Goal: Information Seeking & Learning: Find contact information

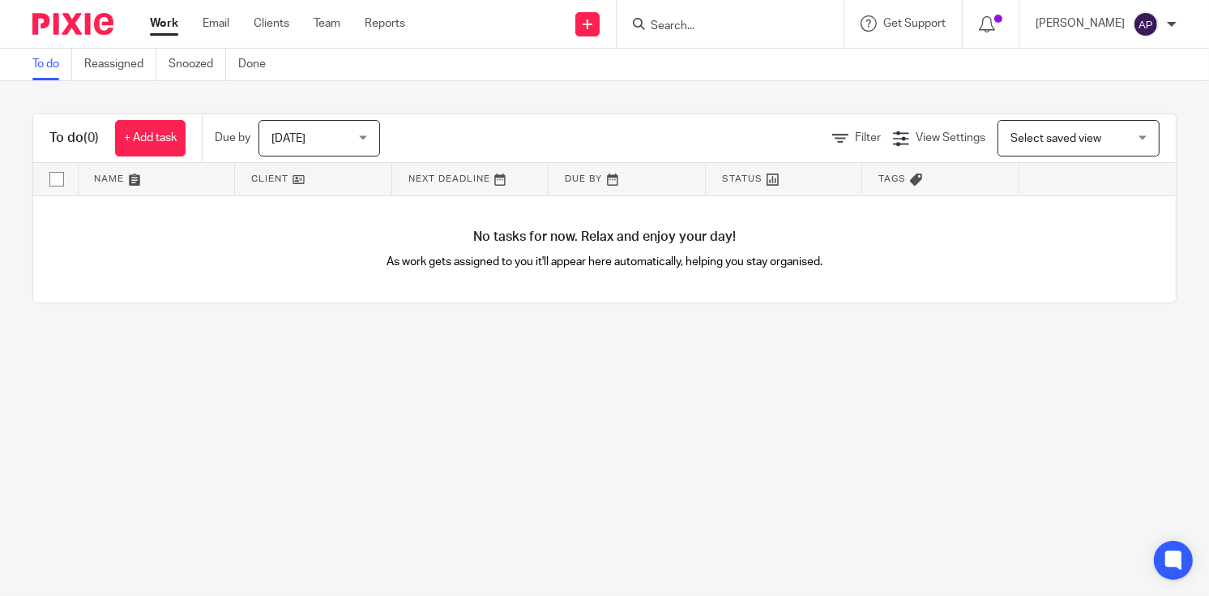
click at [686, 21] on input "Search" at bounding box center [722, 26] width 146 height 15
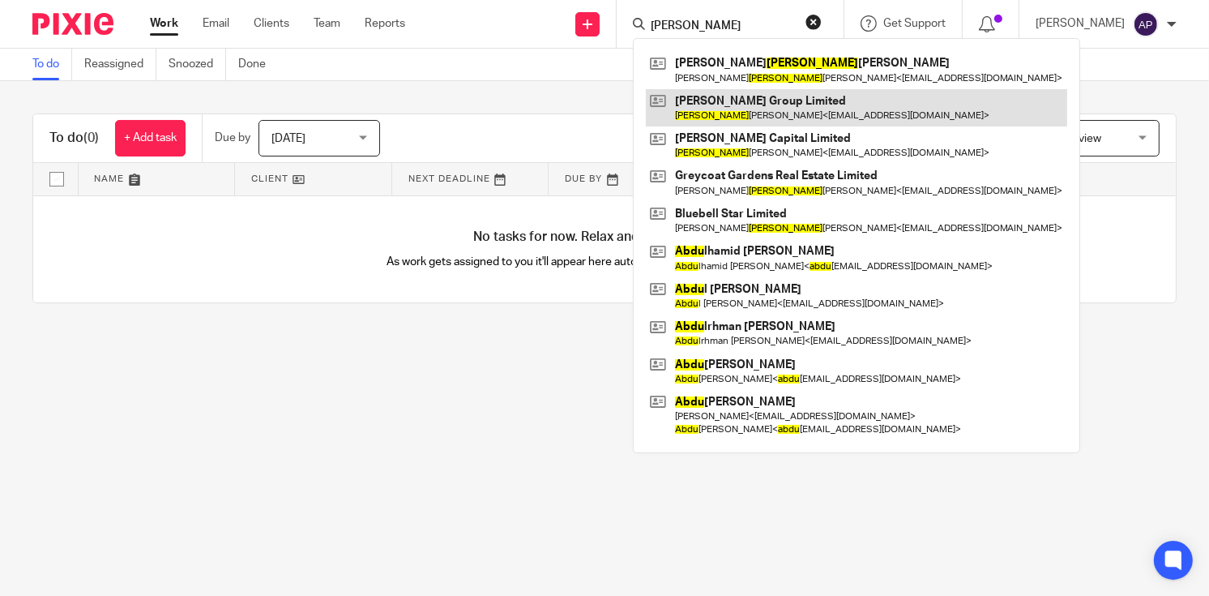
type input "ABDI"
click at [754, 107] on link at bounding box center [856, 107] width 421 height 37
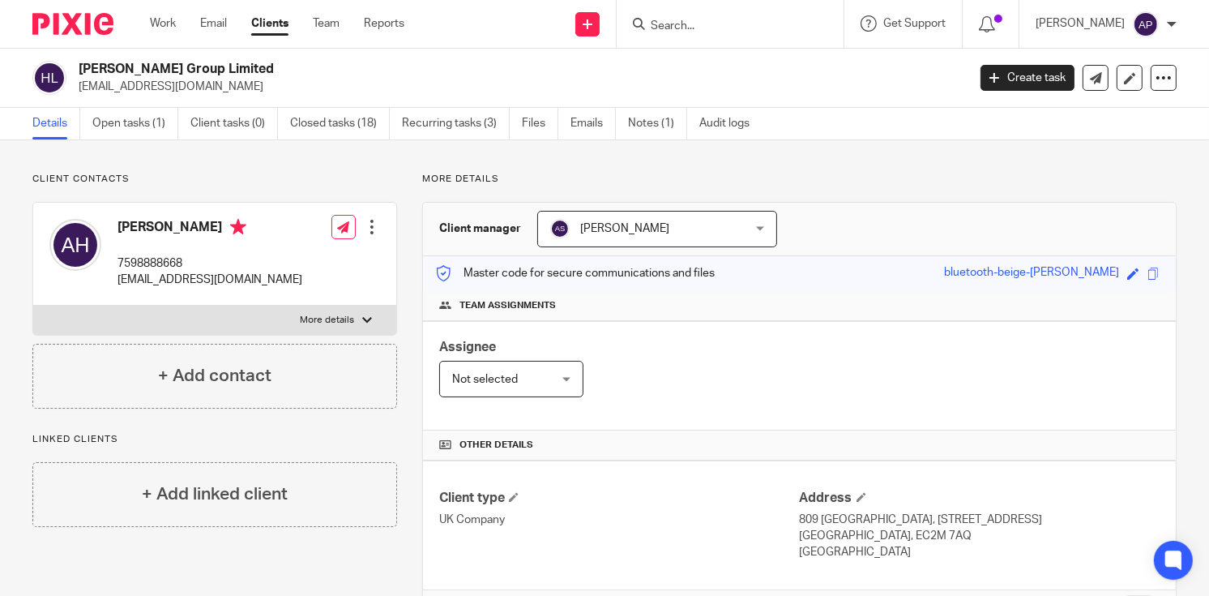
click at [676, 24] on input "Search" at bounding box center [722, 26] width 146 height 15
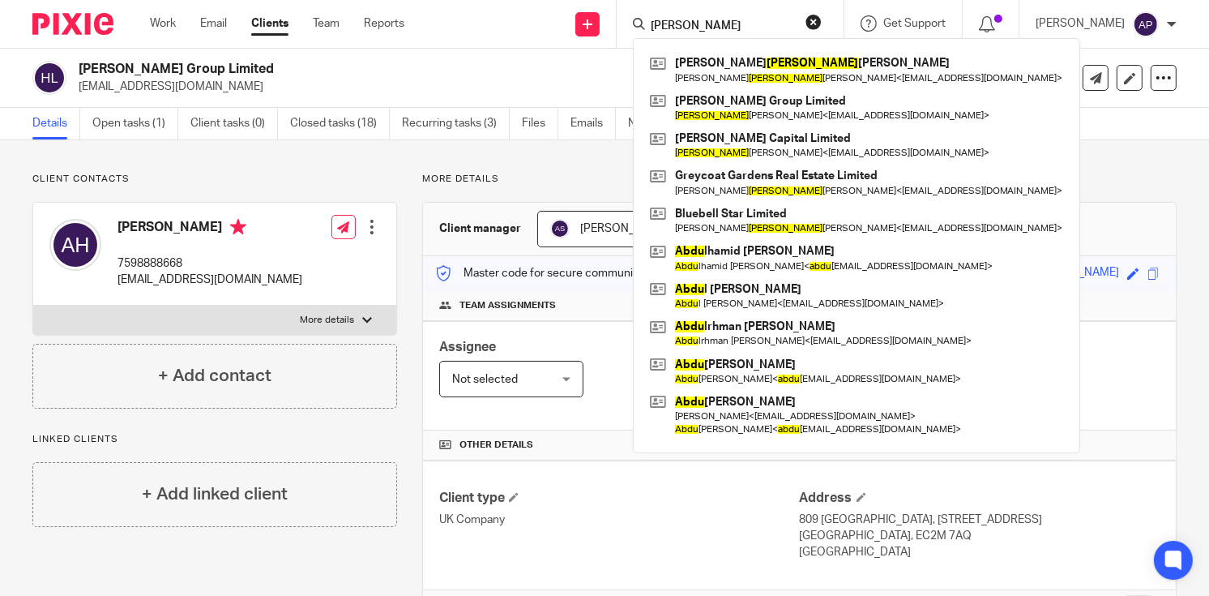
type input "ABDI"
drag, startPoint x: 75, startPoint y: 83, endPoint x: 203, endPoint y: 85, distance: 127.2
click at [203, 85] on div "Husson Group Limited info@hussongroup.com" at bounding box center [494, 78] width 924 height 34
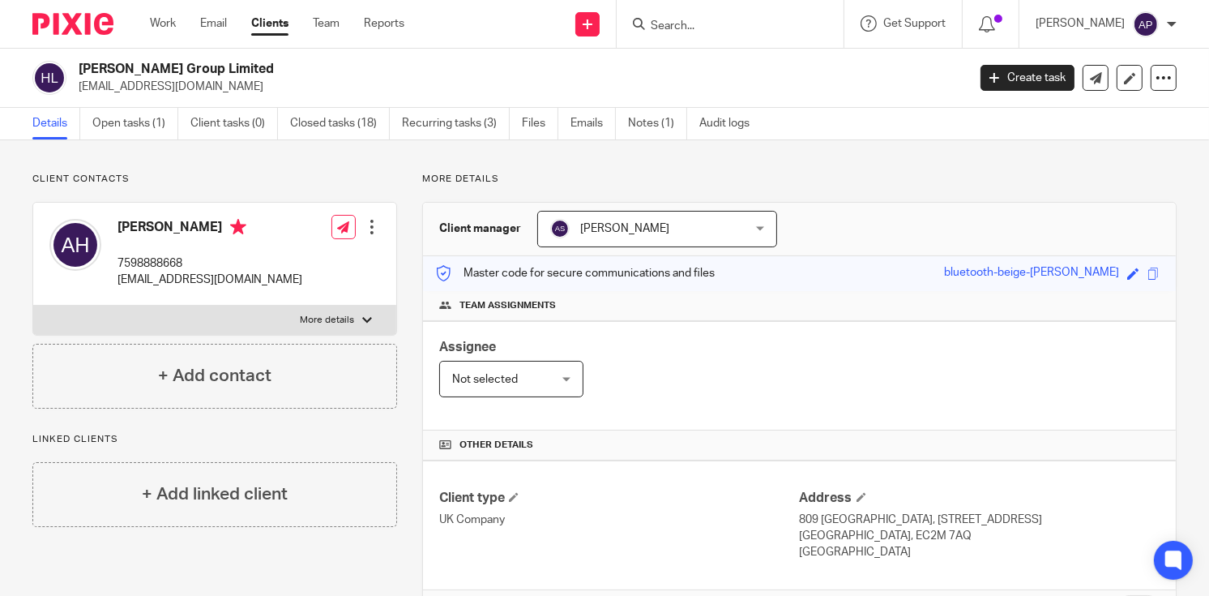
copy p "info@hussongroup.com"
drag, startPoint x: 213, startPoint y: 90, endPoint x: 198, endPoint y: 85, distance: 16.1
click at [213, 90] on p "info@hussongroup.com" at bounding box center [518, 87] width 878 height 16
drag, startPoint x: 79, startPoint y: 66, endPoint x: 222, endPoint y: 66, distance: 143.4
click at [222, 66] on h2 "Husson Group Limited" at bounding box center [430, 69] width 702 height 17
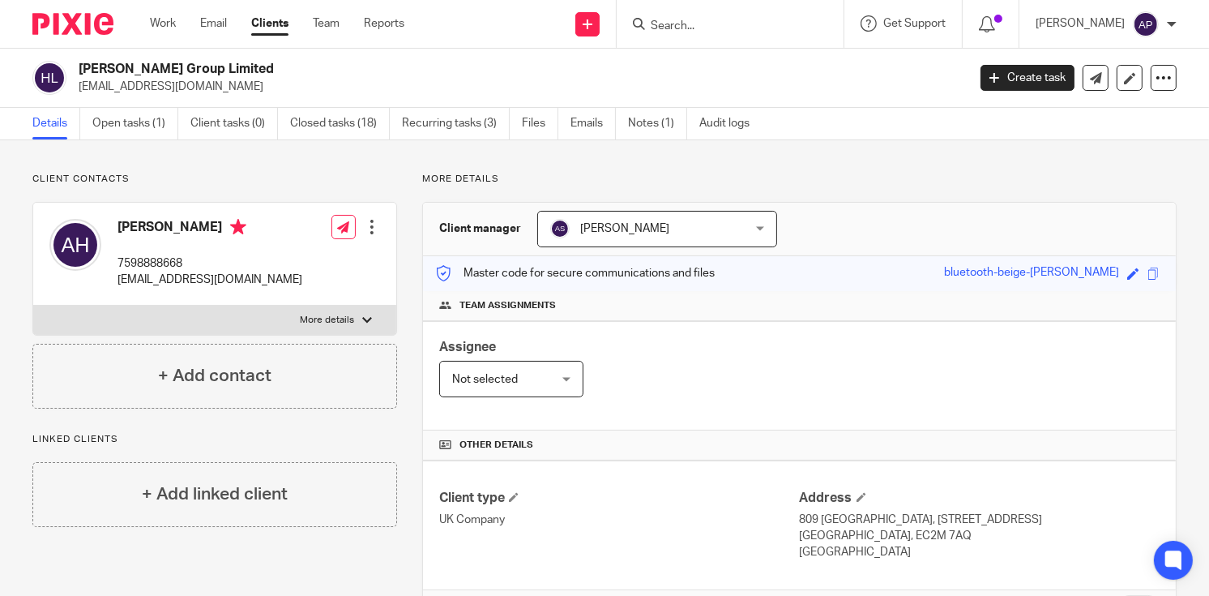
drag, startPoint x: 222, startPoint y: 66, endPoint x: 439, endPoint y: 62, distance: 217.2
click at [439, 62] on h2 "Husson Group Limited" at bounding box center [430, 69] width 702 height 17
drag, startPoint x: 117, startPoint y: 227, endPoint x: 199, endPoint y: 222, distance: 81.2
click at [199, 222] on h4 "[PERSON_NAME]" at bounding box center [209, 229] width 185 height 20
copy h4 "Abdi Hussein"
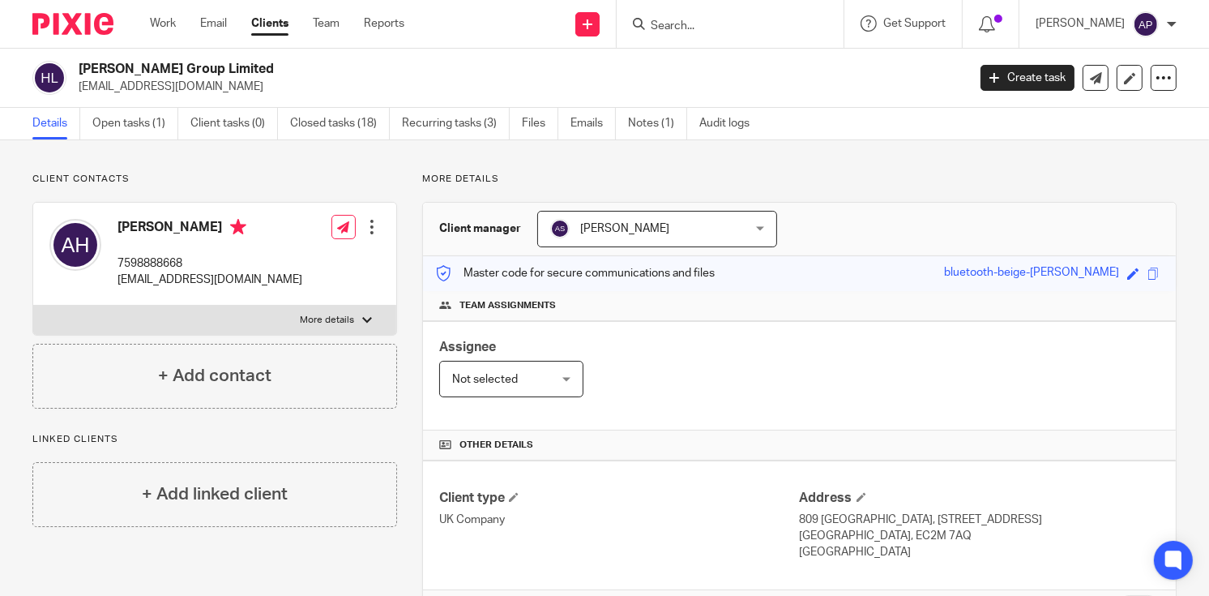
drag, startPoint x: 141, startPoint y: 189, endPoint x: 143, endPoint y: 213, distance: 24.4
click at [141, 189] on div "Client contacts Abdi Hussein 7598888668 info@hussongroup.com Edit contact Creat…" at bounding box center [214, 291] width 365 height 236
click at [135, 225] on h4 "Abdi Hussein" at bounding box center [209, 229] width 185 height 20
copy h4 "Abdi"
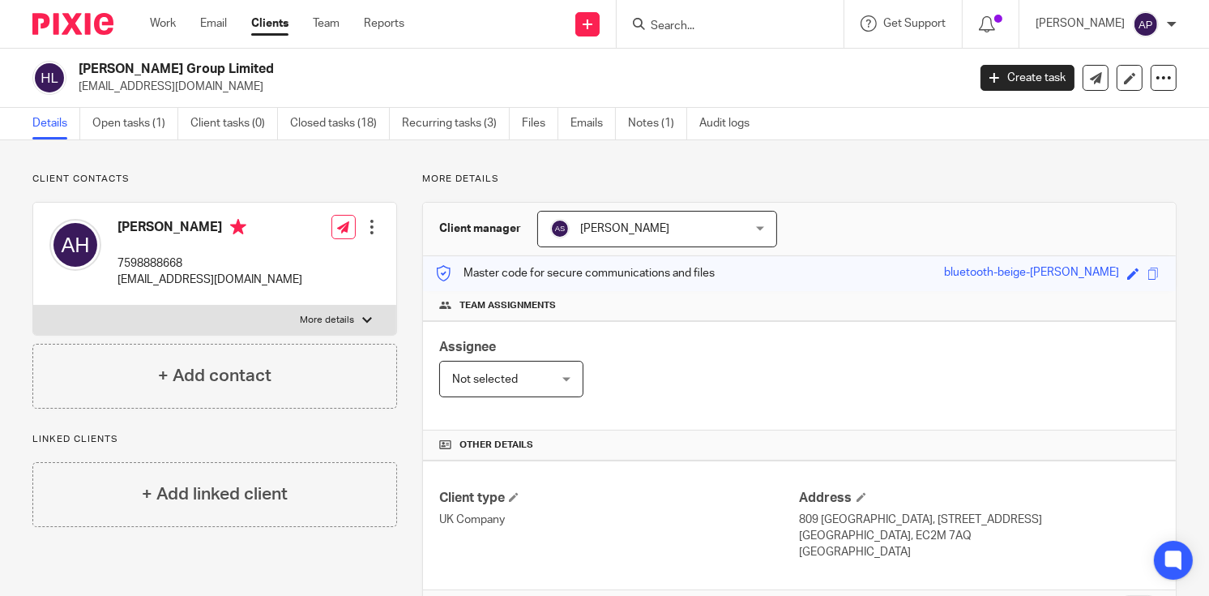
drag, startPoint x: 151, startPoint y: 180, endPoint x: 150, endPoint y: 200, distance: 20.3
click at [151, 180] on p "Client contacts" at bounding box center [214, 179] width 365 height 13
drag, startPoint x: 117, startPoint y: 225, endPoint x: 202, endPoint y: 229, distance: 84.3
click at [202, 229] on h4 "Abdi Hussein" at bounding box center [209, 229] width 185 height 20
copy h4 "Abdi Hussein"
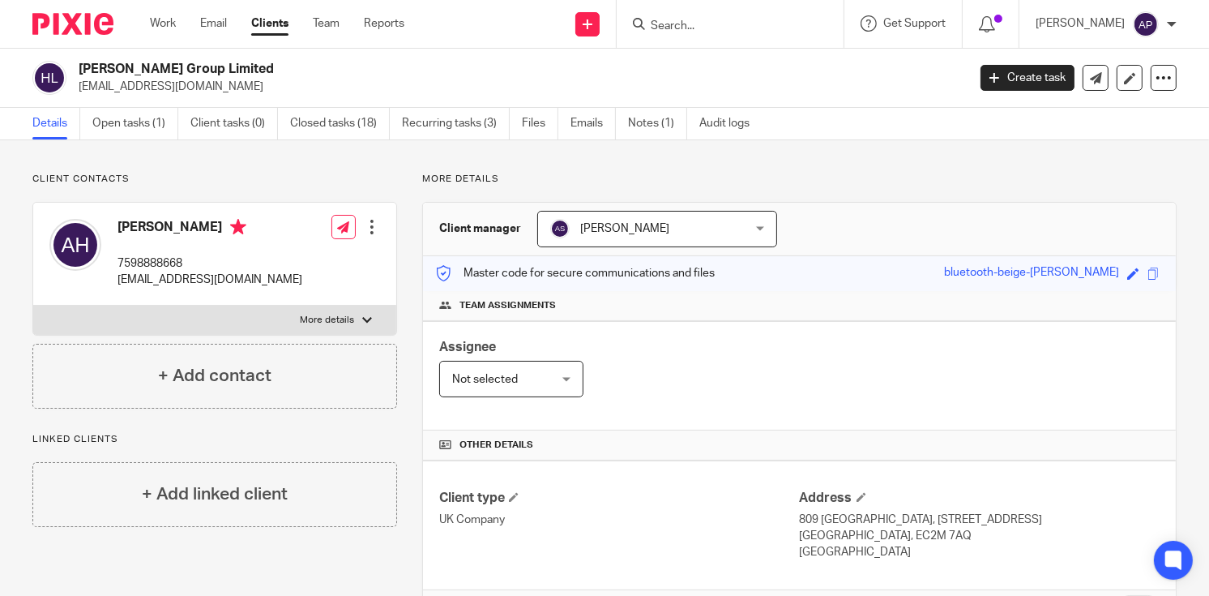
click at [677, 23] on input "Search" at bounding box center [722, 26] width 146 height 15
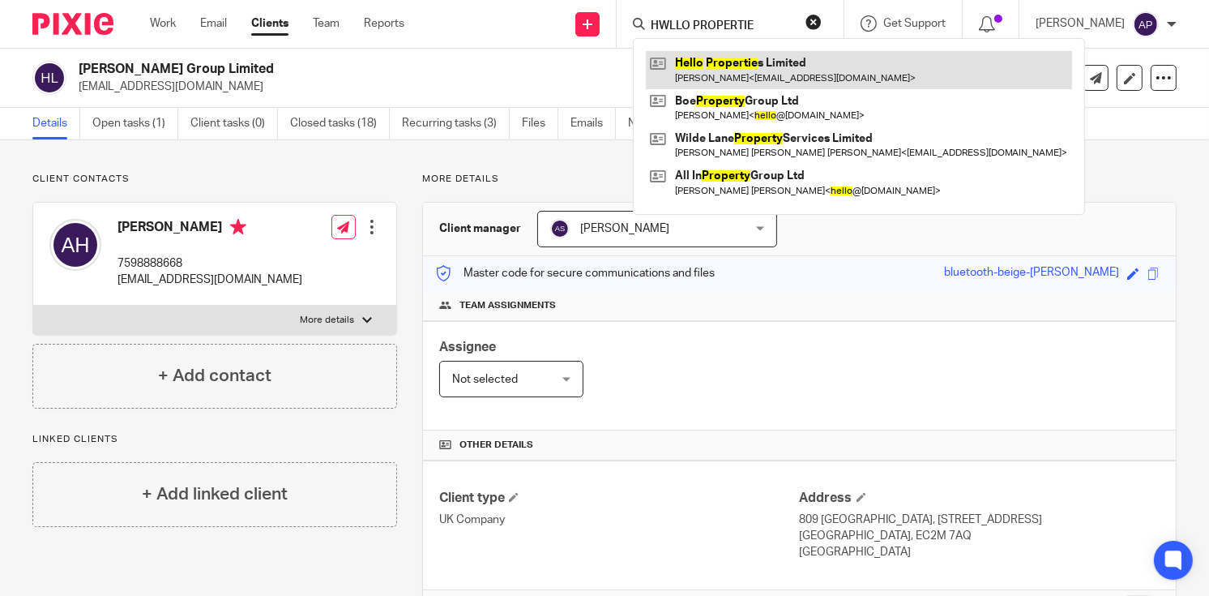
type input "HWLLO PROPERTIE"
click at [736, 58] on link at bounding box center [859, 69] width 426 height 37
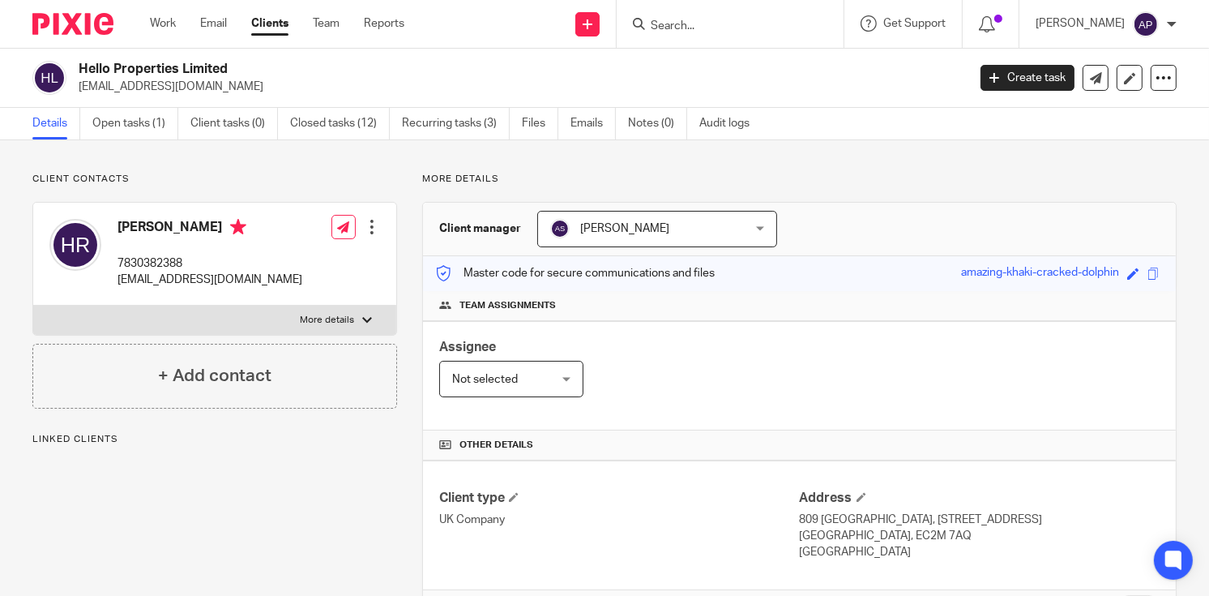
drag, startPoint x: 0, startPoint y: 0, endPoint x: 232, endPoint y: 62, distance: 239.8
click at [232, 62] on h2 "Hello Properties Limited" at bounding box center [430, 69] width 702 height 17
copy h2 "Hello Properties Limited"
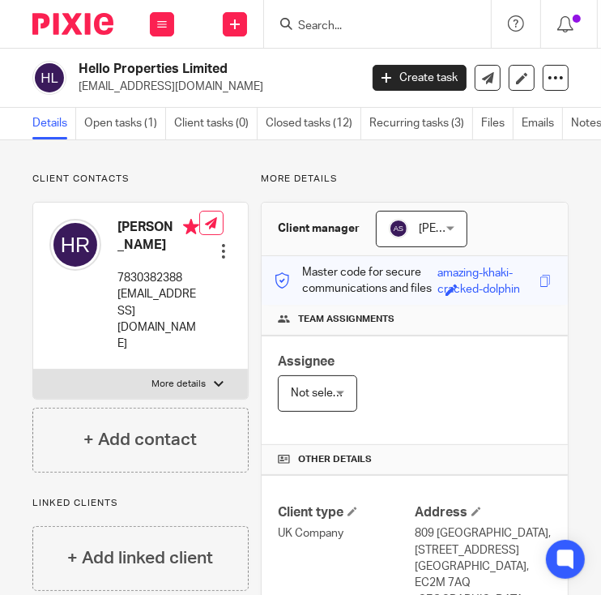
drag, startPoint x: 79, startPoint y: 85, endPoint x: 229, endPoint y: 84, distance: 149.9
click at [229, 84] on p "team@helloproperties.co.uk" at bounding box center [214, 87] width 270 height 16
copy p "team@helloproperties.co.uk"
click at [138, 223] on h4 "Henry Robert" at bounding box center [158, 236] width 82 height 35
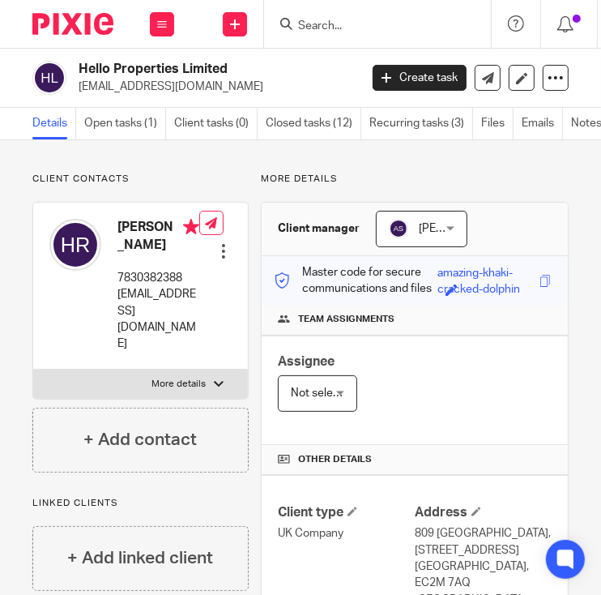
copy h4 "Henry"
click at [301, 16] on form at bounding box center [383, 24] width 173 height 20
click at [306, 24] on input "Search" at bounding box center [370, 26] width 146 height 15
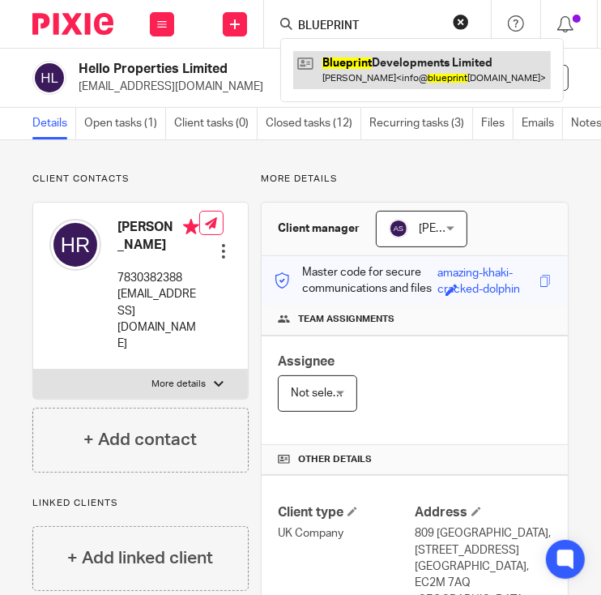
type input "BLUEPRINT"
click at [362, 67] on link at bounding box center [422, 69] width 258 height 37
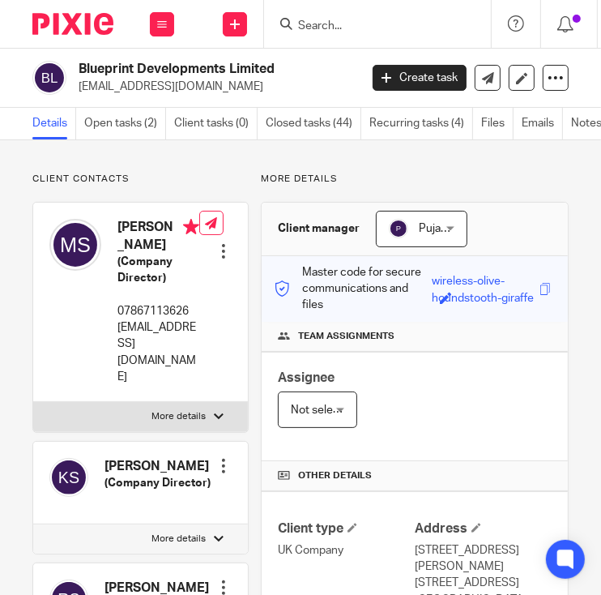
click at [297, 66] on div "Blueprint Developments Limited [EMAIL_ADDRESS][DOMAIN_NAME]" at bounding box center [214, 78] width 270 height 34
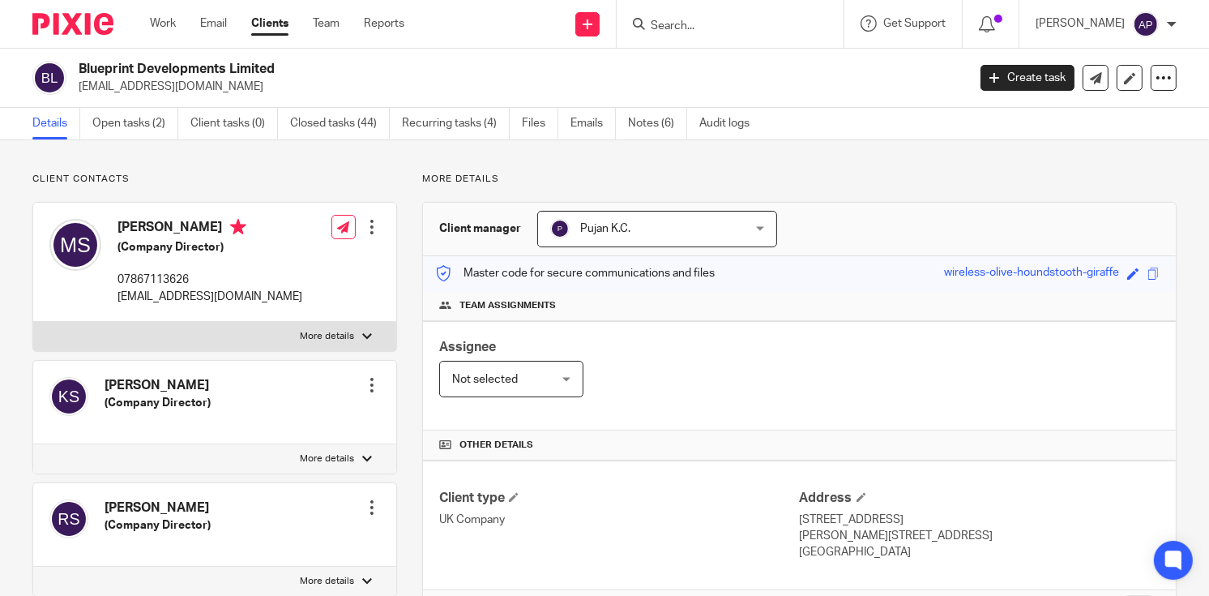
click at [600, 20] on input "Search" at bounding box center [722, 26] width 146 height 15
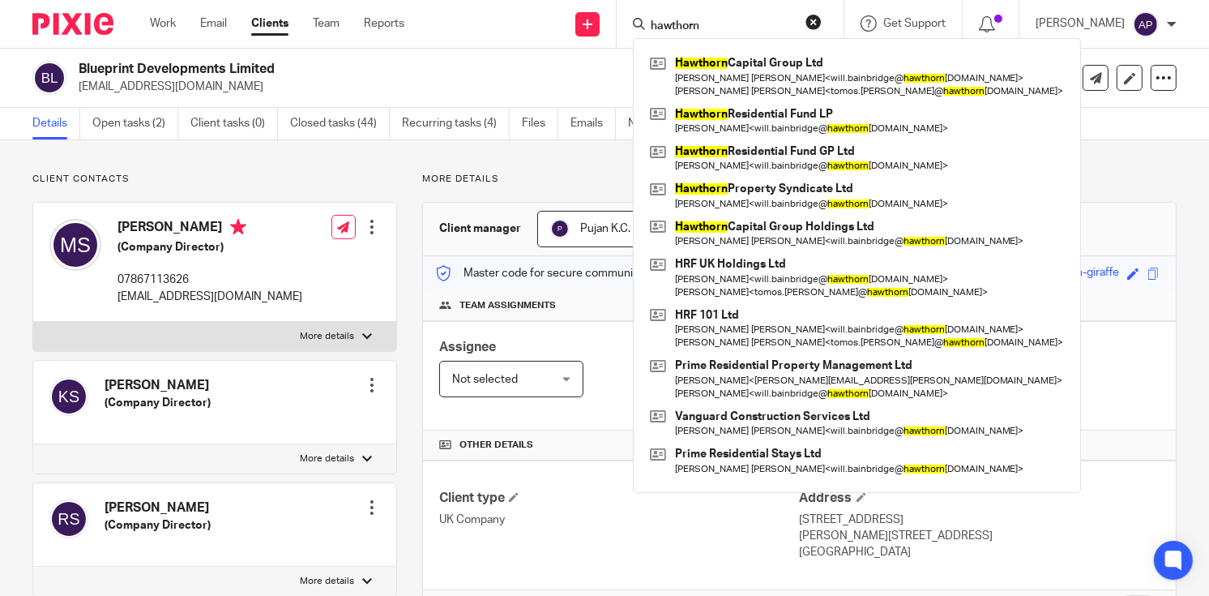
type input "hawthorn"
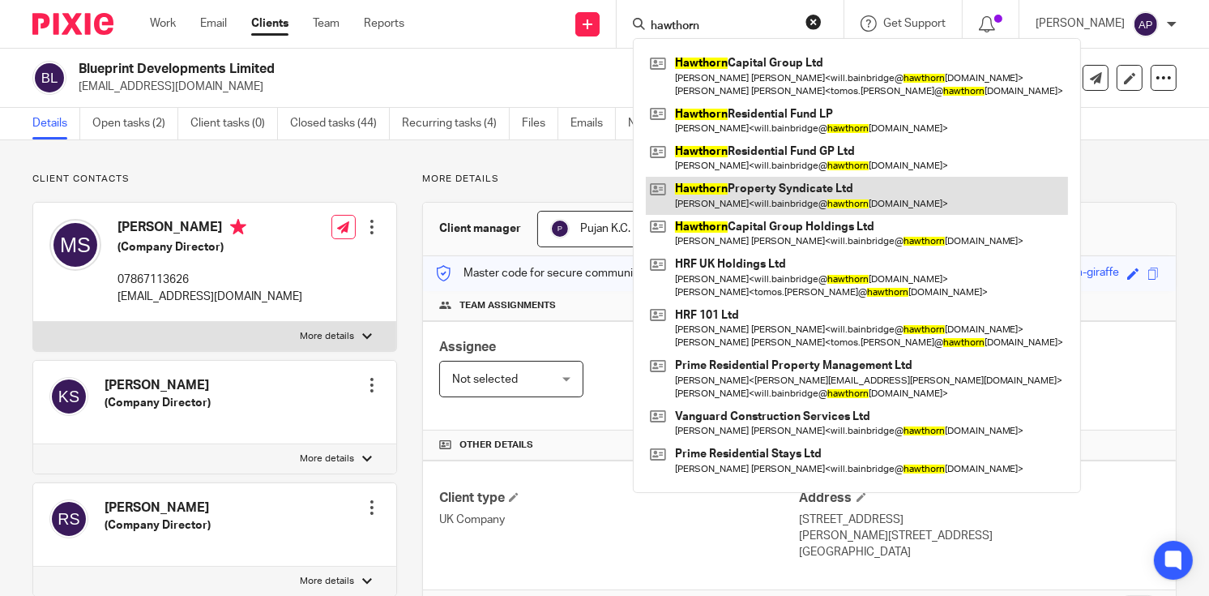
click at [600, 198] on link at bounding box center [857, 195] width 422 height 37
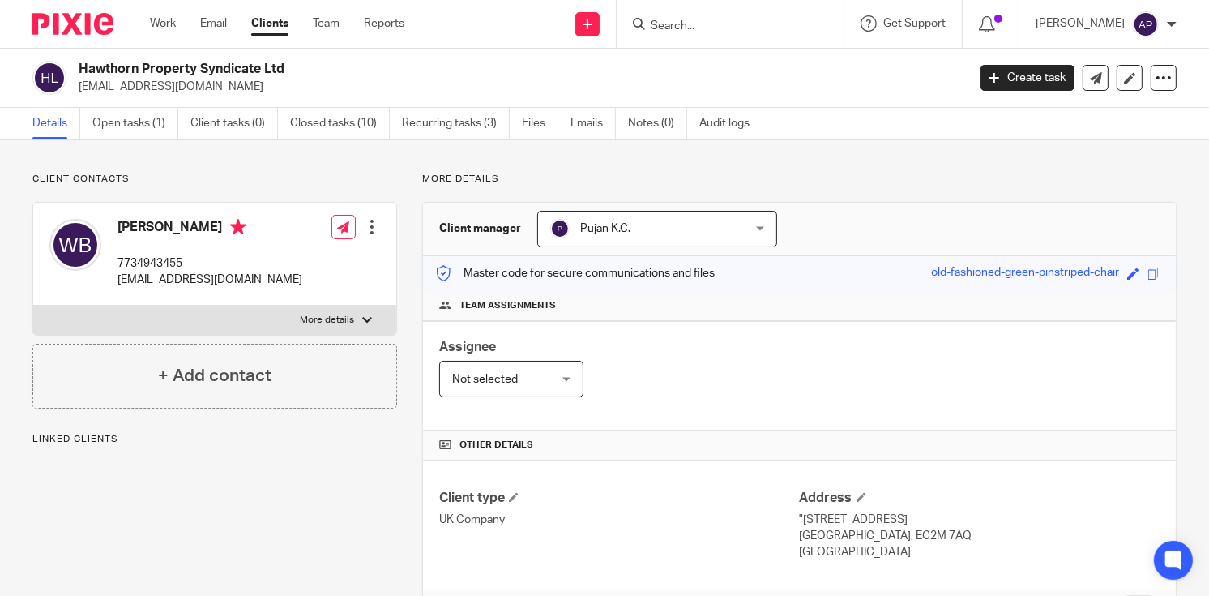
drag, startPoint x: 0, startPoint y: 0, endPoint x: 294, endPoint y: 62, distance: 300.5
click at [294, 62] on h2 "Hawthorn Property Syndicate Ltd" at bounding box center [430, 69] width 702 height 17
copy h2 "Hawthorn Property Syndicate Ltd"
drag, startPoint x: 76, startPoint y: 84, endPoint x: 323, endPoint y: 83, distance: 247.1
click at [323, 83] on div "Hawthorn Property Syndicate Ltd will.bainbridge@hawthorncapgroup.com" at bounding box center [494, 78] width 924 height 34
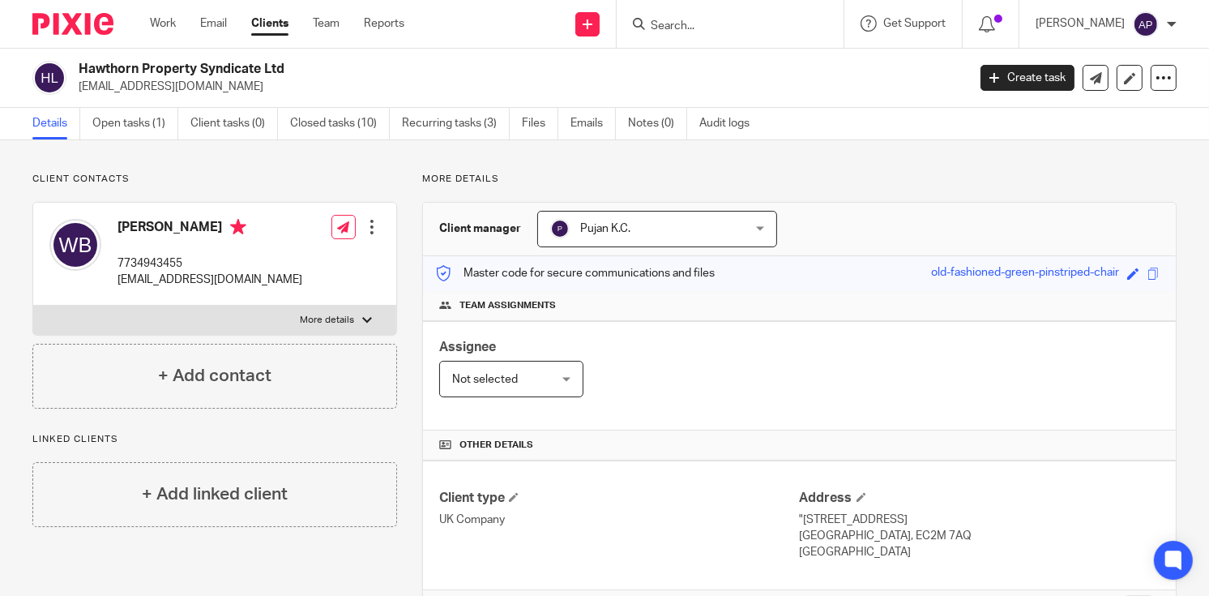
copy p "will.bainbridge@hawthorncapgroup.com"
click at [126, 224] on h4 "Will Bainbridge" at bounding box center [209, 229] width 185 height 20
copy h4 "Will"
click at [683, 25] on input "Search" at bounding box center [722, 26] width 146 height 15
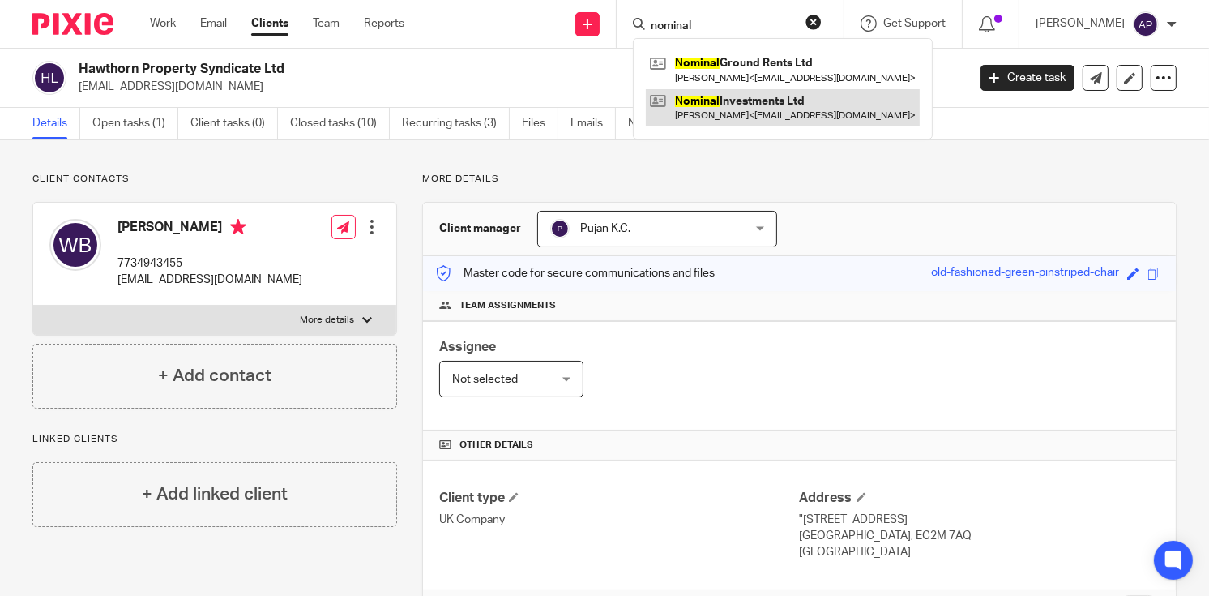
type input "nominal"
click at [801, 106] on link at bounding box center [783, 107] width 274 height 37
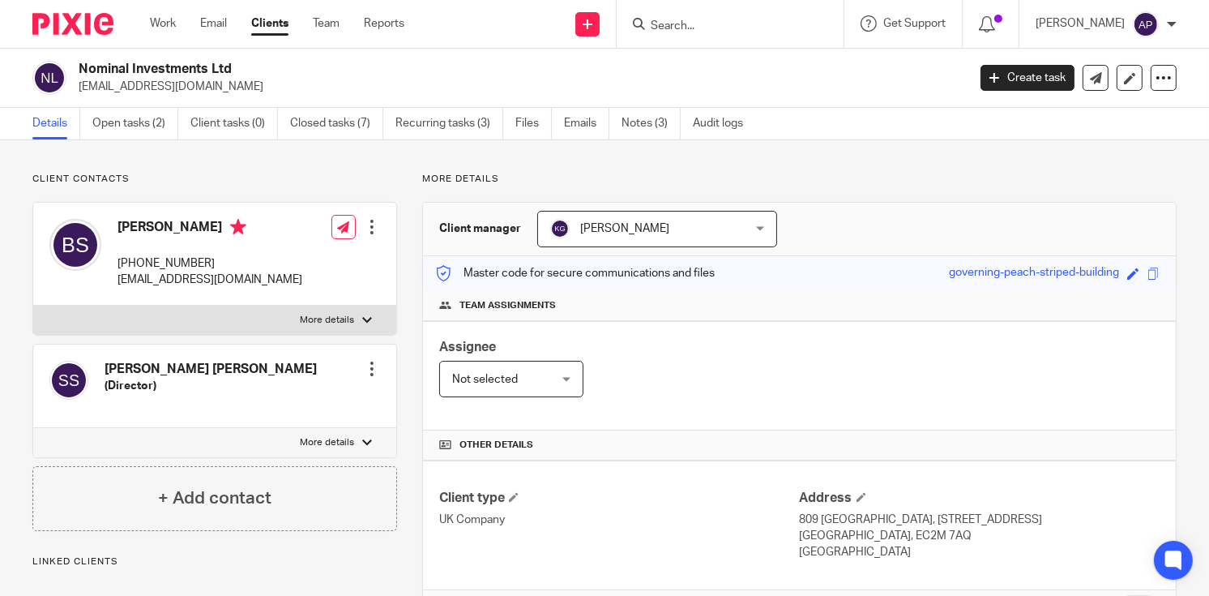
drag, startPoint x: 78, startPoint y: 66, endPoint x: 246, endPoint y: 68, distance: 168.6
click at [246, 68] on div "Nominal Investments Ltd [EMAIL_ADDRESS][DOMAIN_NAME]" at bounding box center [494, 78] width 924 height 34
copy h2 "Nominal Investments Ltd"
drag, startPoint x: 77, startPoint y: 83, endPoint x: 240, endPoint y: 79, distance: 162.9
click at [240, 79] on div "Nominal Investments Ltd [EMAIL_ADDRESS][DOMAIN_NAME]" at bounding box center [494, 78] width 924 height 34
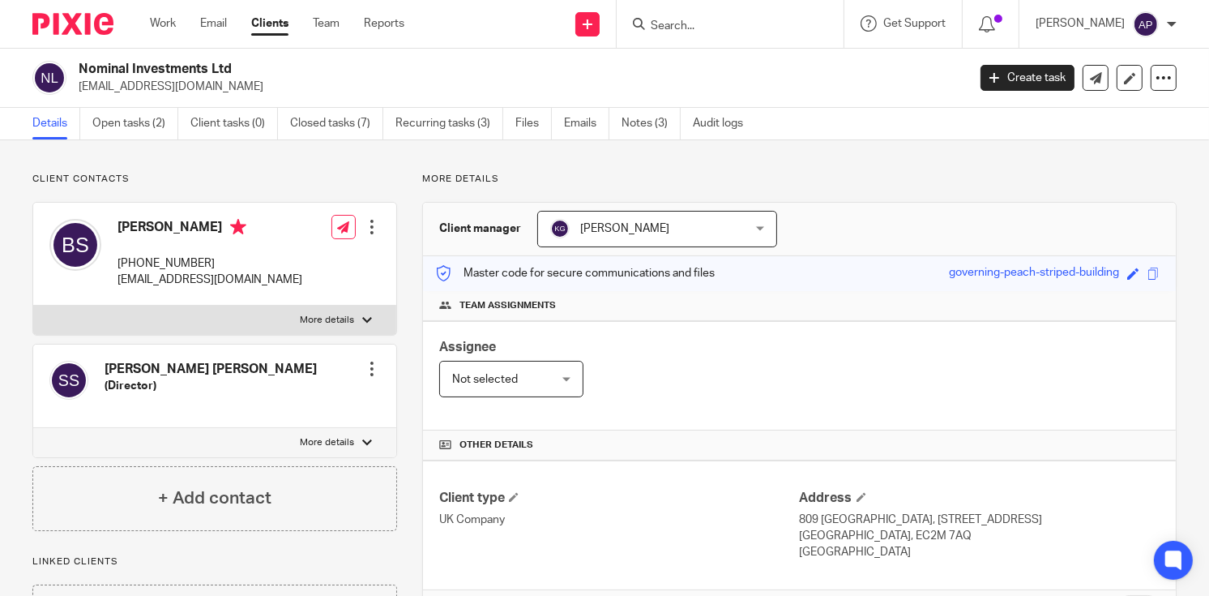
copy p "[EMAIL_ADDRESS][DOMAIN_NAME]"
click at [164, 226] on h4 "[PERSON_NAME]" at bounding box center [209, 229] width 185 height 20
click at [164, 226] on h4 "Balbinder Singh" at bounding box center [209, 229] width 185 height 20
copy h4 "Balbinder"
click at [735, 23] on input "Search" at bounding box center [722, 26] width 146 height 15
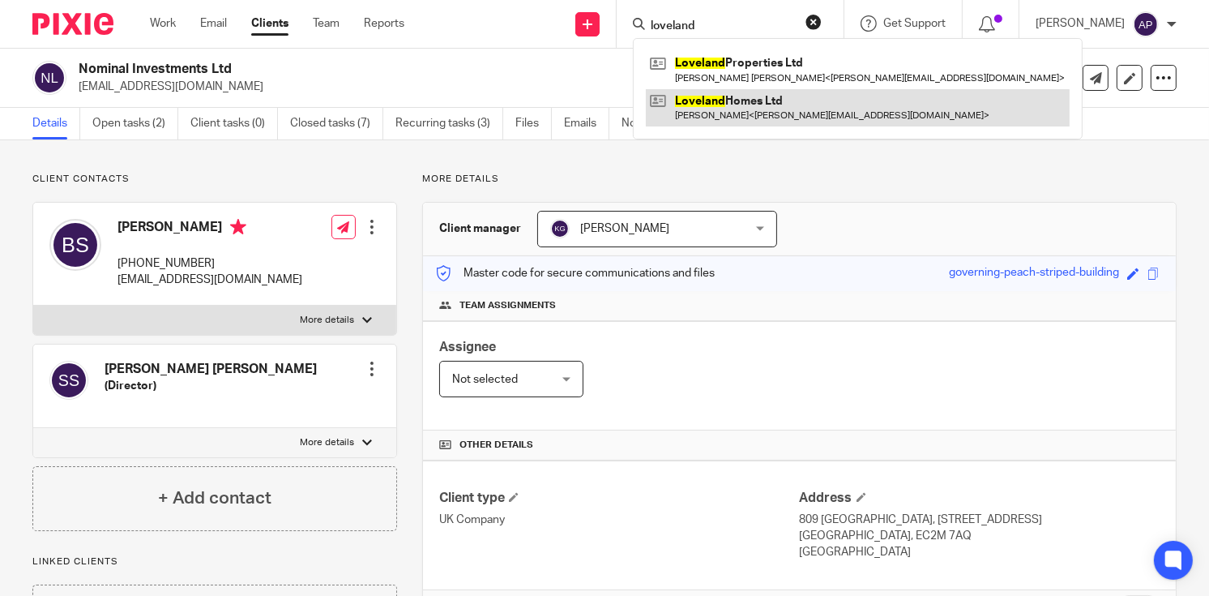
type input "loveland"
click at [750, 108] on link at bounding box center [858, 107] width 424 height 37
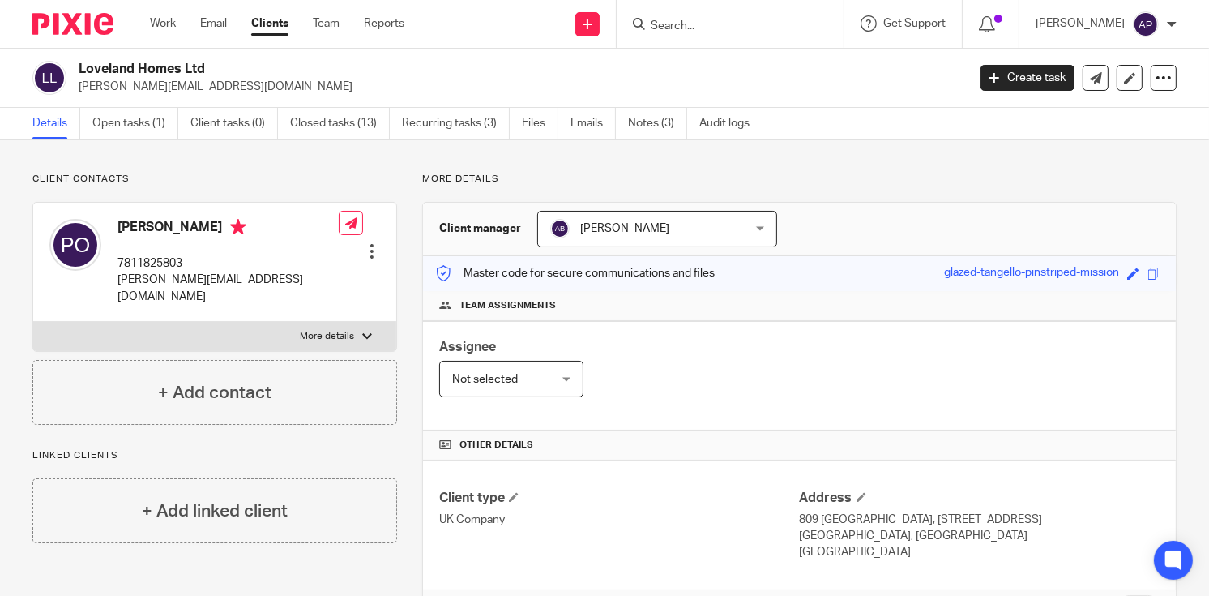
drag, startPoint x: 78, startPoint y: 63, endPoint x: 207, endPoint y: 70, distance: 129.0
click at [207, 70] on h2 "Loveland Homes Ltd" at bounding box center [430, 69] width 702 height 17
copy h2 "Loveland Homes Ltd"
drag, startPoint x: 78, startPoint y: 87, endPoint x: 233, endPoint y: 86, distance: 154.8
click at [233, 86] on p "paul@odellholdings.co.uk" at bounding box center [518, 87] width 878 height 16
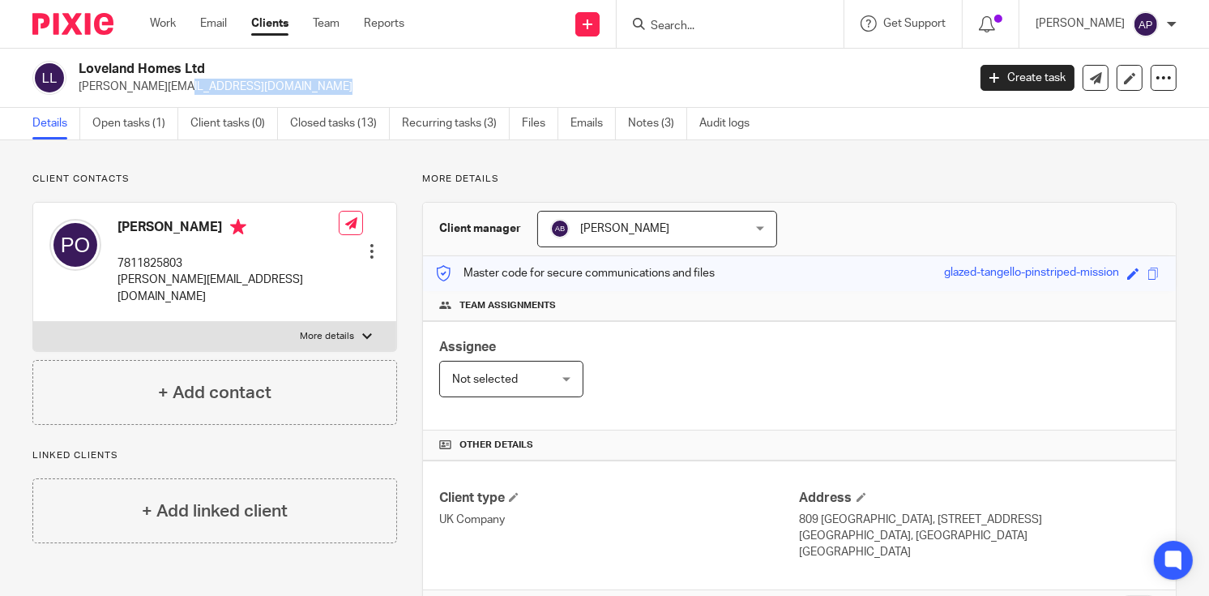
copy p "paul@odellholdings.co.uk"
click at [132, 224] on h4 "Paul Odell" at bounding box center [227, 229] width 221 height 20
copy h4 "Paul"
click at [704, 32] on input "Search" at bounding box center [722, 26] width 146 height 15
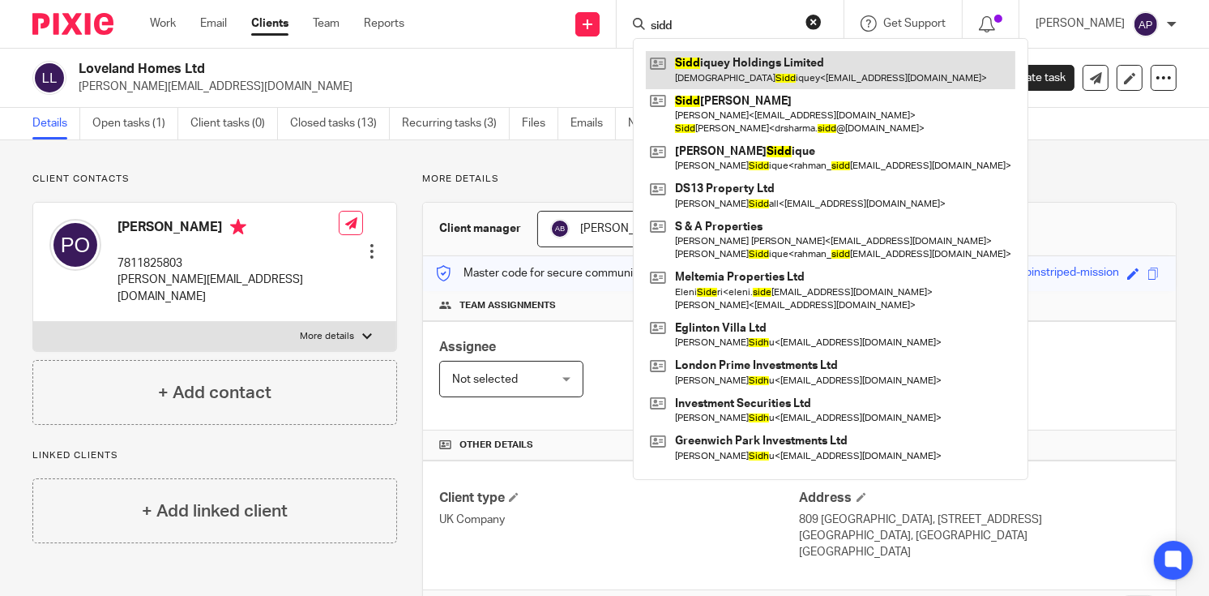
type input "sidd"
click at [792, 79] on link at bounding box center [831, 69] width 370 height 37
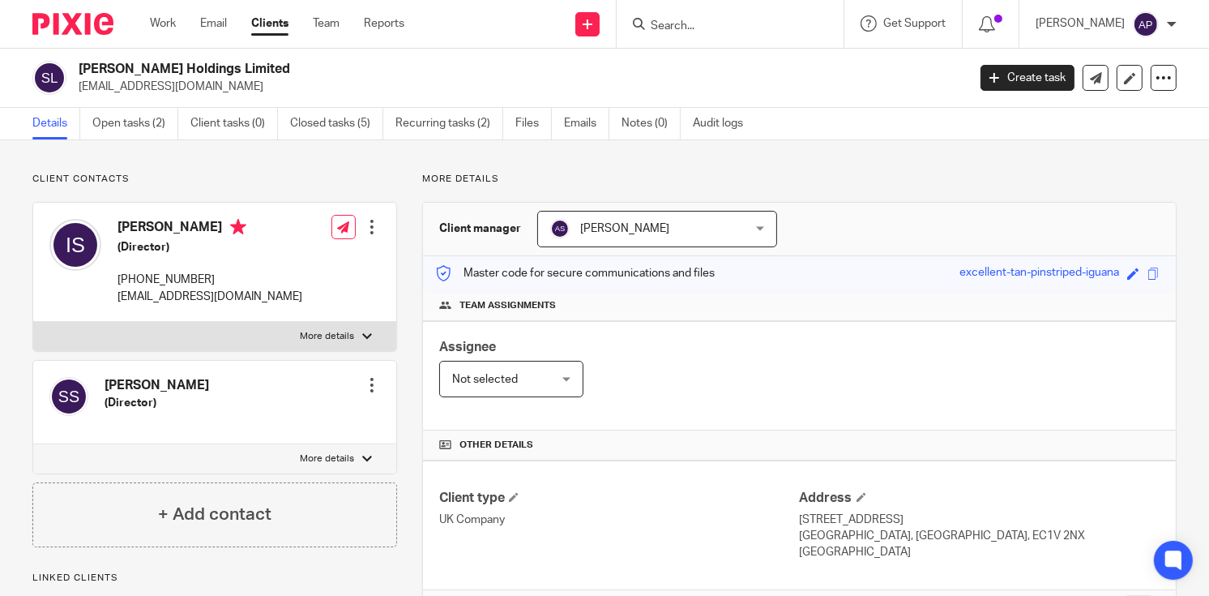
drag, startPoint x: 78, startPoint y: 85, endPoint x: 222, endPoint y: 85, distance: 144.2
click at [222, 85] on p "[EMAIL_ADDRESS][DOMAIN_NAME]" at bounding box center [518, 87] width 878 height 16
click at [681, 23] on input "Search" at bounding box center [722, 26] width 146 height 15
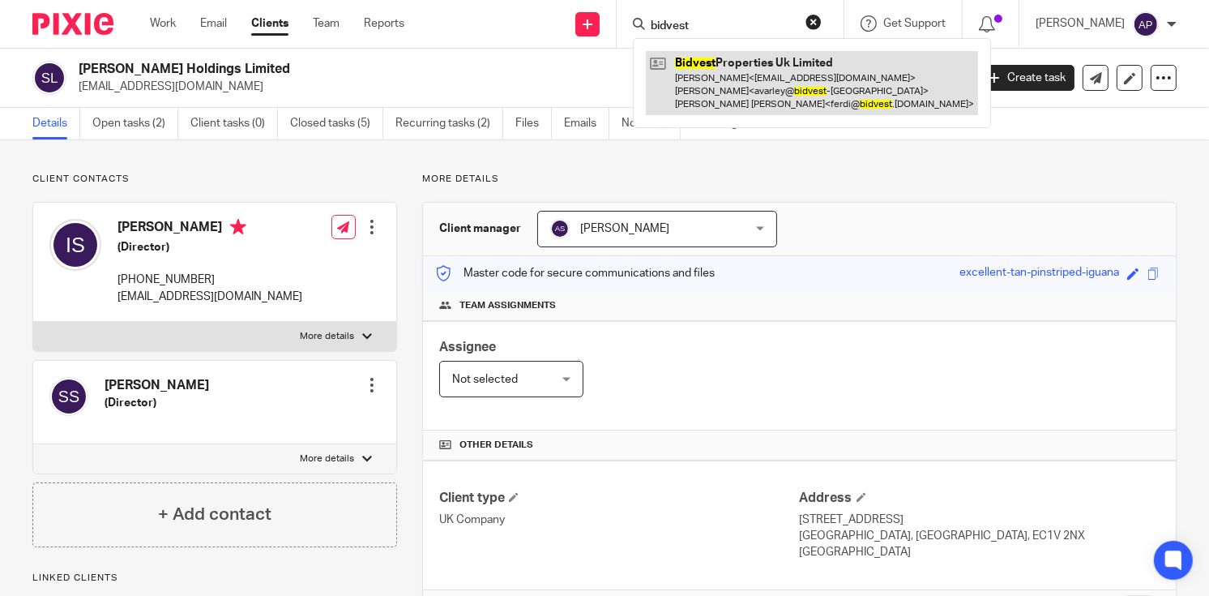
type input "bidvest"
click at [781, 80] on link at bounding box center [812, 83] width 332 height 64
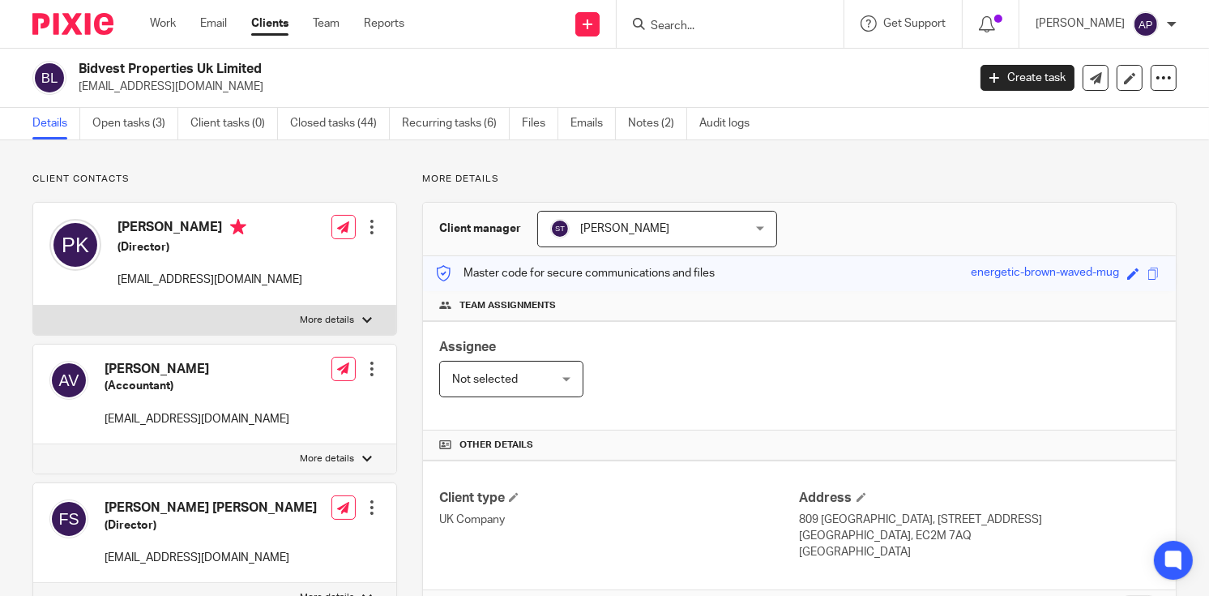
drag, startPoint x: 78, startPoint y: 67, endPoint x: 285, endPoint y: 67, distance: 207.4
click at [285, 67] on div "Bidvest Properties Uk Limited [EMAIL_ADDRESS][DOMAIN_NAME]" at bounding box center [494, 78] width 924 height 34
drag, startPoint x: 76, startPoint y: 85, endPoint x: 207, endPoint y: 82, distance: 131.3
click at [207, 83] on div "Bidvest Properties Uk Limited [EMAIL_ADDRESS][DOMAIN_NAME]" at bounding box center [494, 78] width 924 height 34
copy p "[EMAIL_ADDRESS][DOMAIN_NAME]"
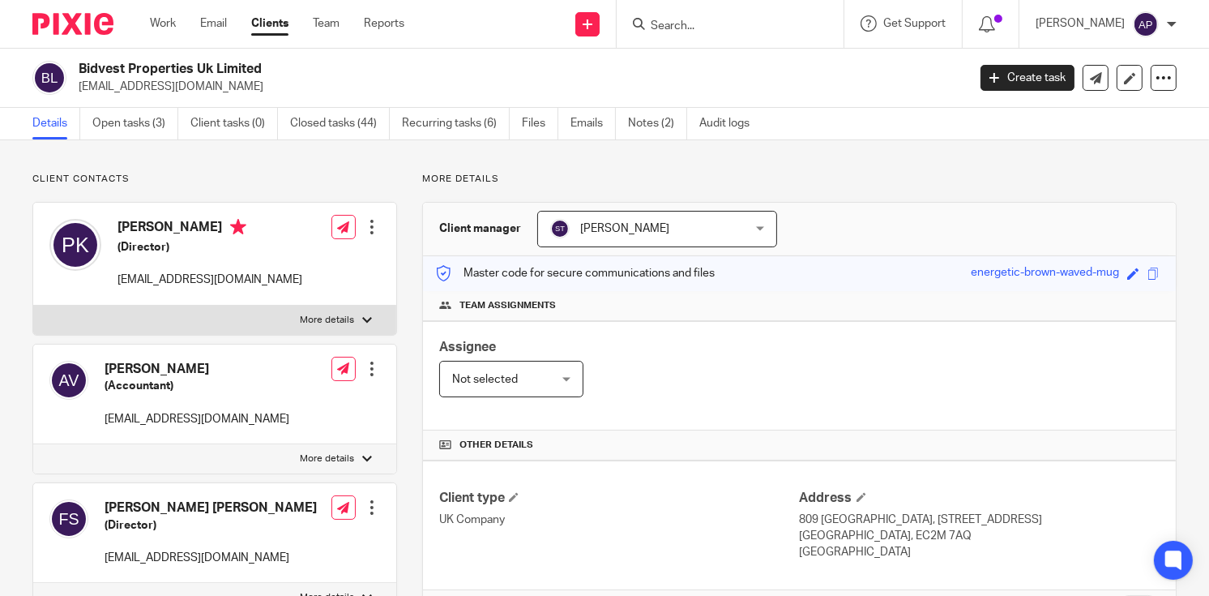
click at [135, 223] on h4 "[PERSON_NAME]" at bounding box center [209, 229] width 185 height 20
copy h4 "[PERSON_NAME]"
click at [673, 21] on input "Search" at bounding box center [722, 26] width 146 height 15
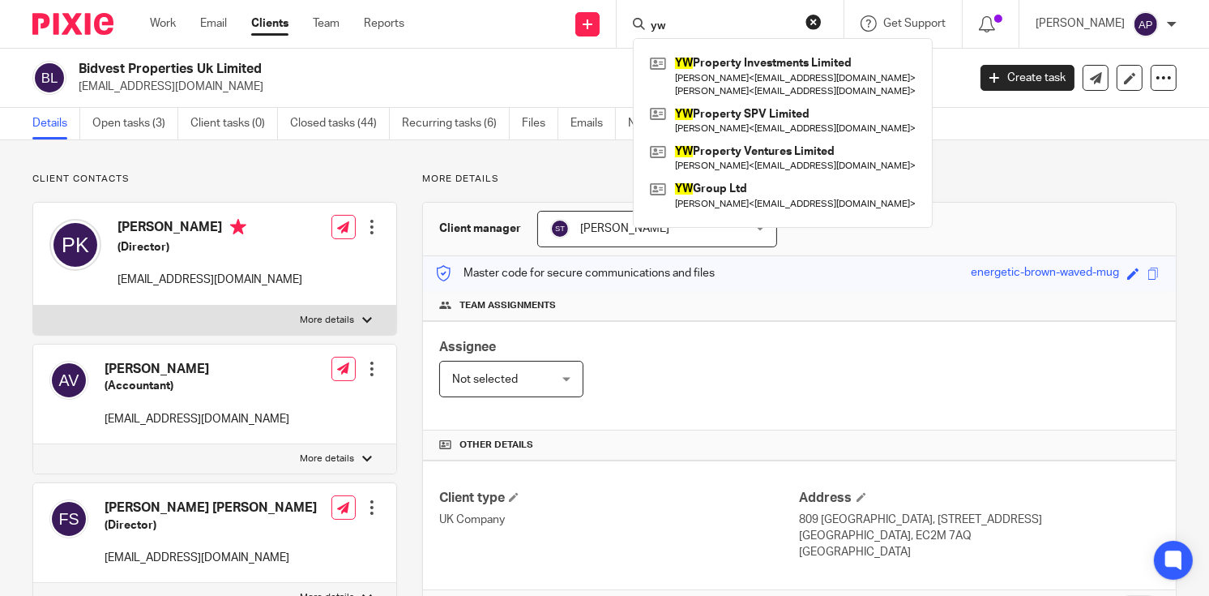
type input "yw"
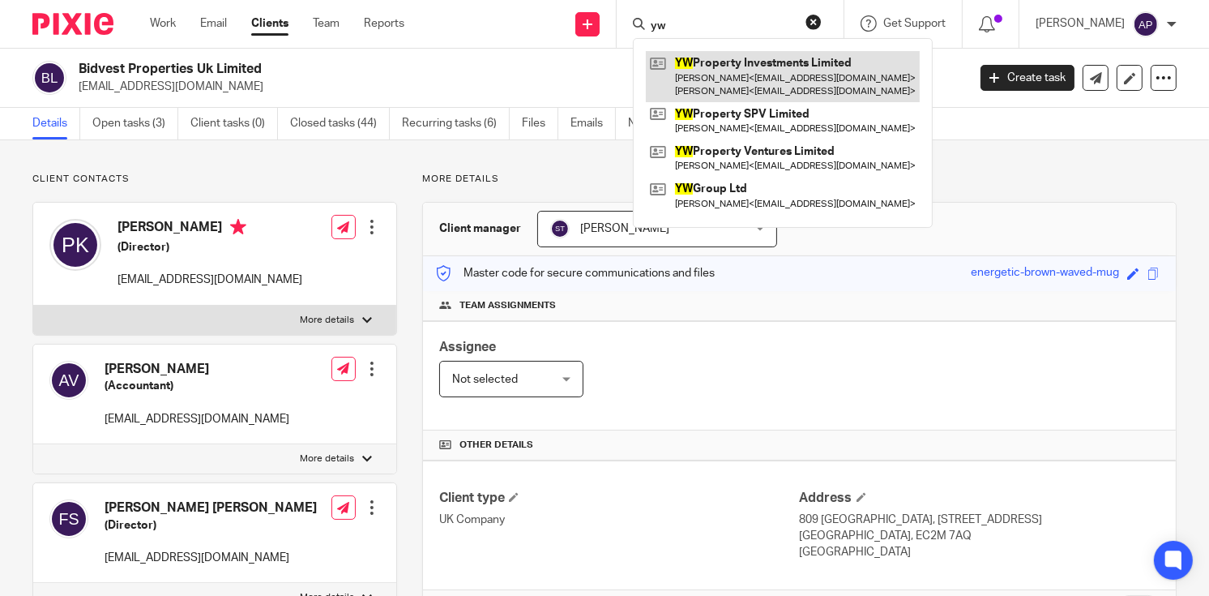
click at [784, 70] on link at bounding box center [783, 76] width 274 height 50
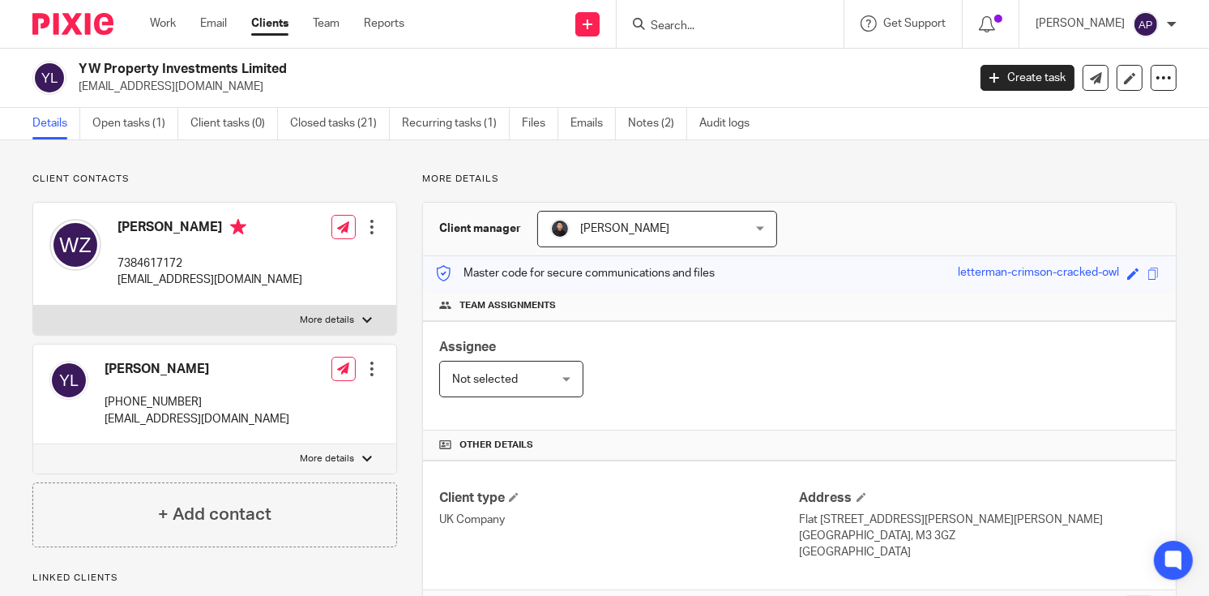
drag, startPoint x: 78, startPoint y: 67, endPoint x: 305, endPoint y: 67, distance: 226.9
click at [304, 67] on h2 "YW Property Investments Limited" at bounding box center [430, 69] width 702 height 17
copy h2 "YW Property Investments Limited"
drag, startPoint x: 79, startPoint y: 87, endPoint x: 204, endPoint y: 86, distance: 124.8
click at [204, 86] on p "[EMAIL_ADDRESS][DOMAIN_NAME]" at bounding box center [518, 87] width 878 height 16
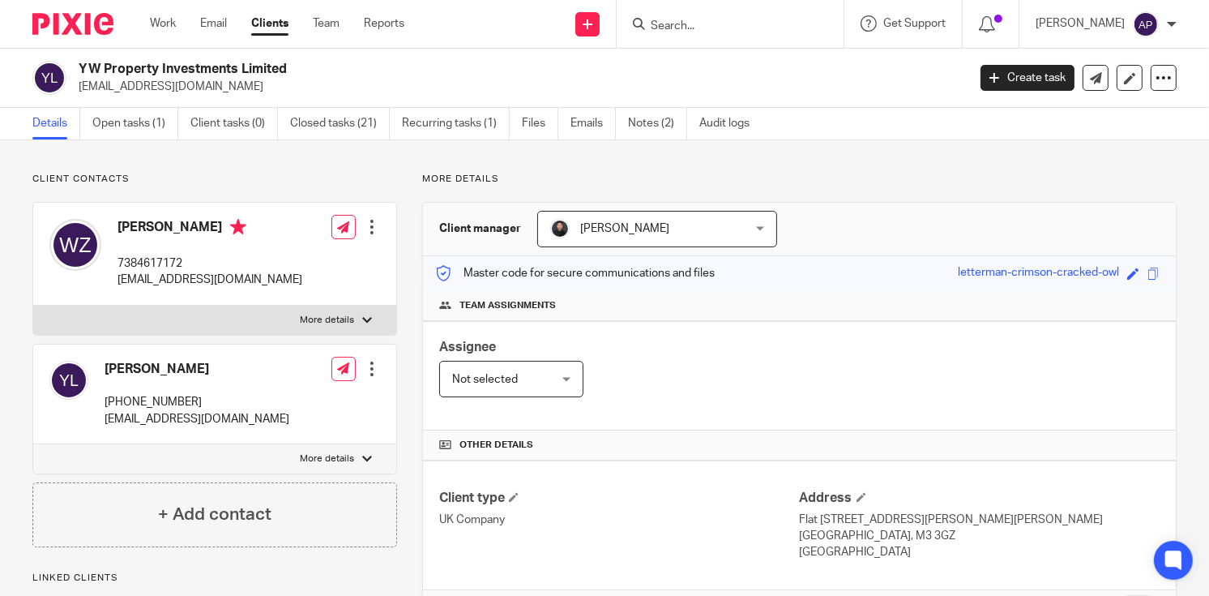
copy p "wen.zeng@insead.edu"
click at [134, 224] on h4 "Wen Zeng" at bounding box center [209, 229] width 185 height 20
copy h4 "Wen"
click at [671, 25] on input "Search" at bounding box center [722, 26] width 146 height 15
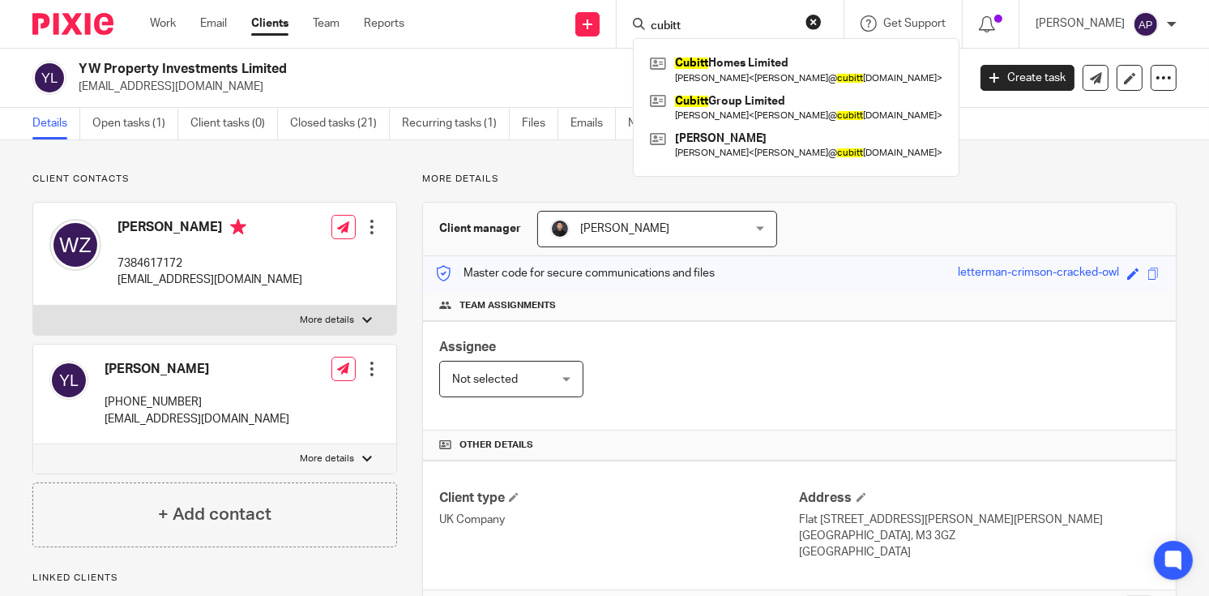
type input "cubitt"
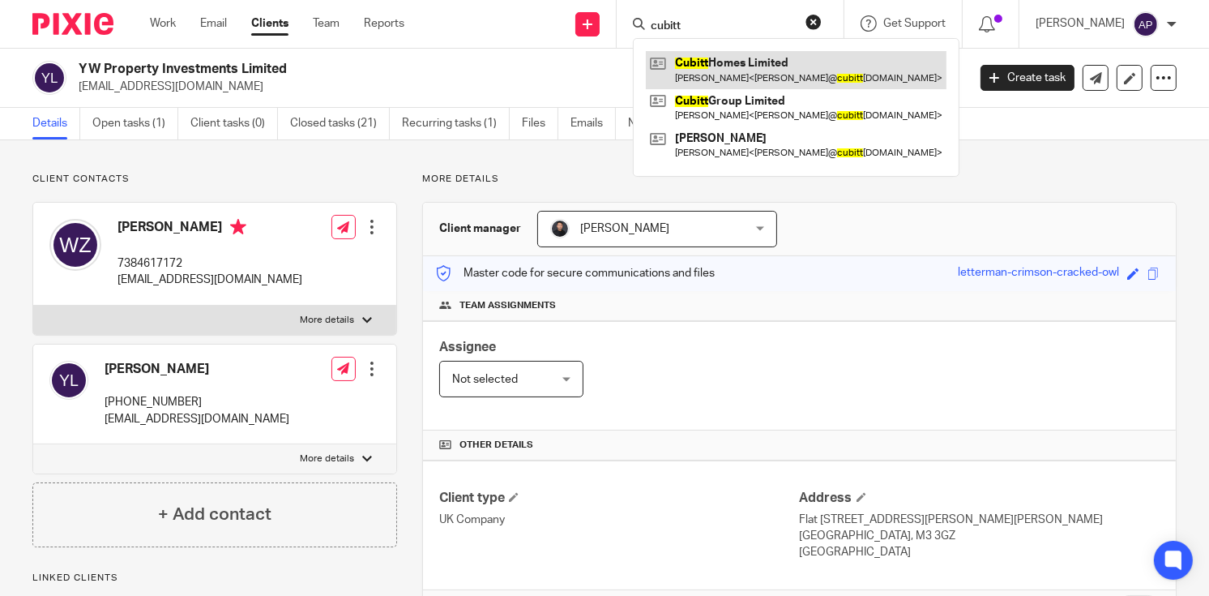
click at [761, 55] on link at bounding box center [796, 69] width 301 height 37
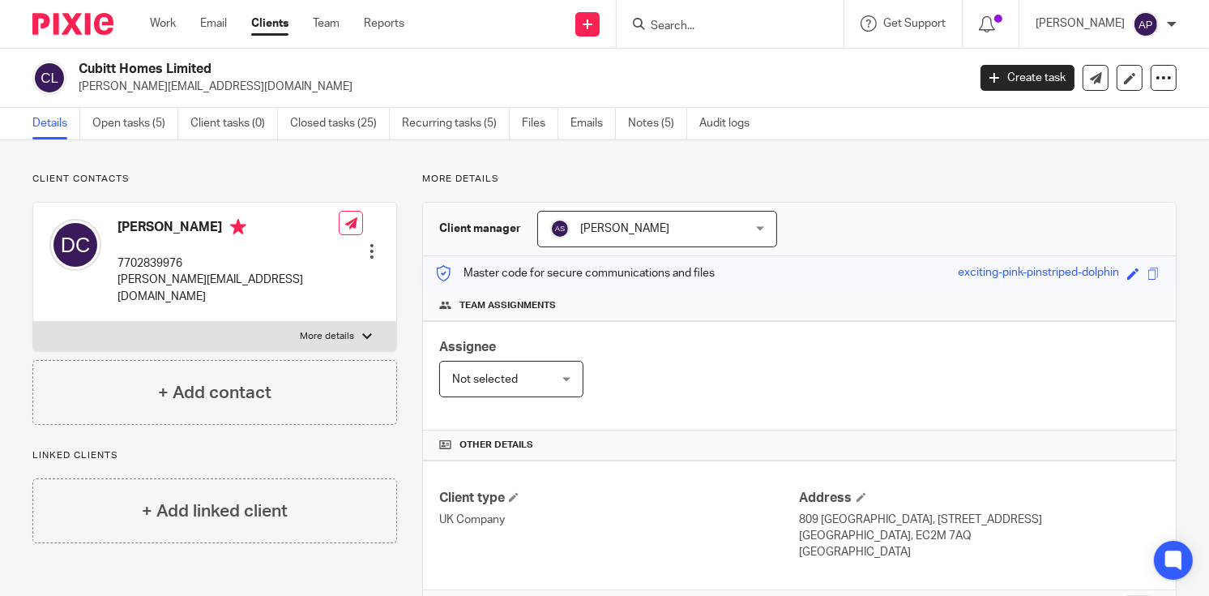
click at [686, 29] on input "Search" at bounding box center [722, 26] width 146 height 15
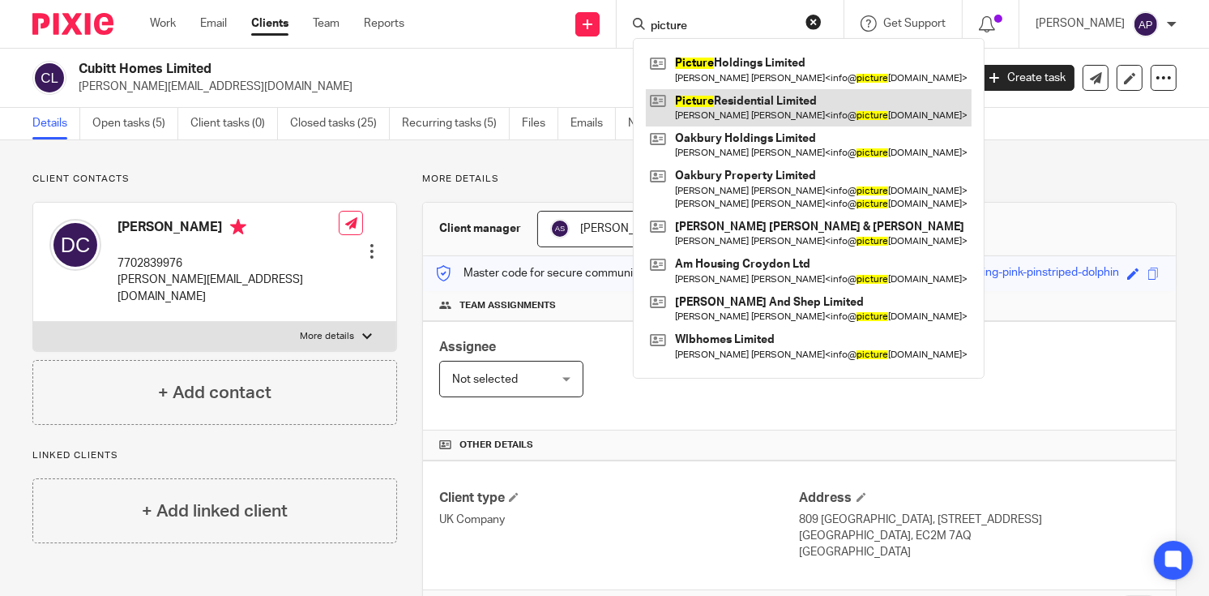
type input "picture"
click at [801, 111] on link at bounding box center [809, 107] width 326 height 37
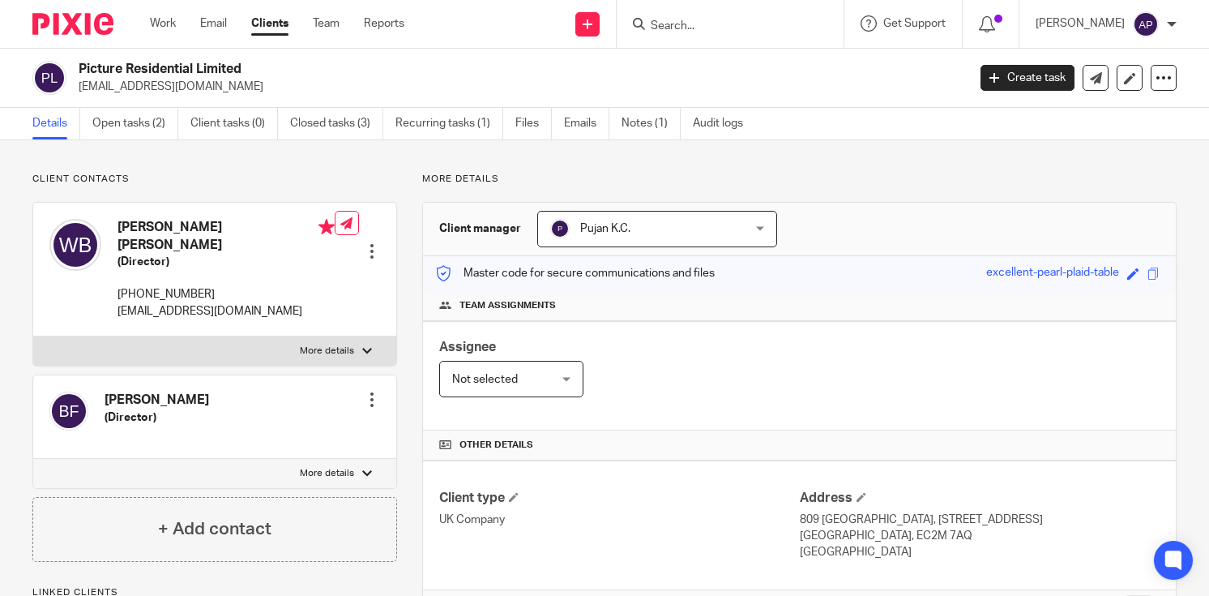
click at [242, 64] on div "Picture Residential Limited [EMAIL_ADDRESS][DOMAIN_NAME]" at bounding box center [494, 78] width 924 height 34
drag, startPoint x: 78, startPoint y: 87, endPoint x: 253, endPoint y: 84, distance: 175.0
click at [253, 84] on div "Picture Residential Limited [EMAIL_ADDRESS][DOMAIN_NAME]" at bounding box center [494, 78] width 924 height 34
copy p "[EMAIL_ADDRESS][DOMAIN_NAME]"
click at [145, 220] on h4 "[PERSON_NAME] [PERSON_NAME]" at bounding box center [225, 236] width 217 height 35
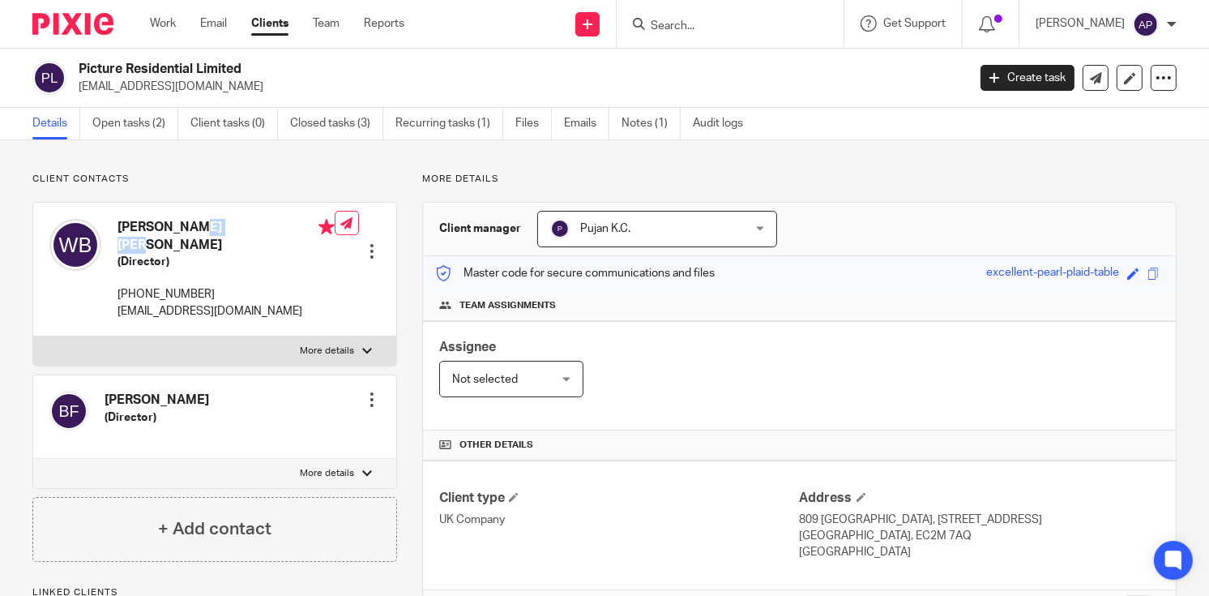
click at [145, 220] on h4 "[PERSON_NAME] [PERSON_NAME]" at bounding box center [225, 236] width 217 height 35
copy h4 "[PERSON_NAME]"
click at [680, 23] on input "Search" at bounding box center [722, 26] width 146 height 15
click at [666, 24] on input "stuteley" at bounding box center [722, 26] width 146 height 15
type input "A stuteley"
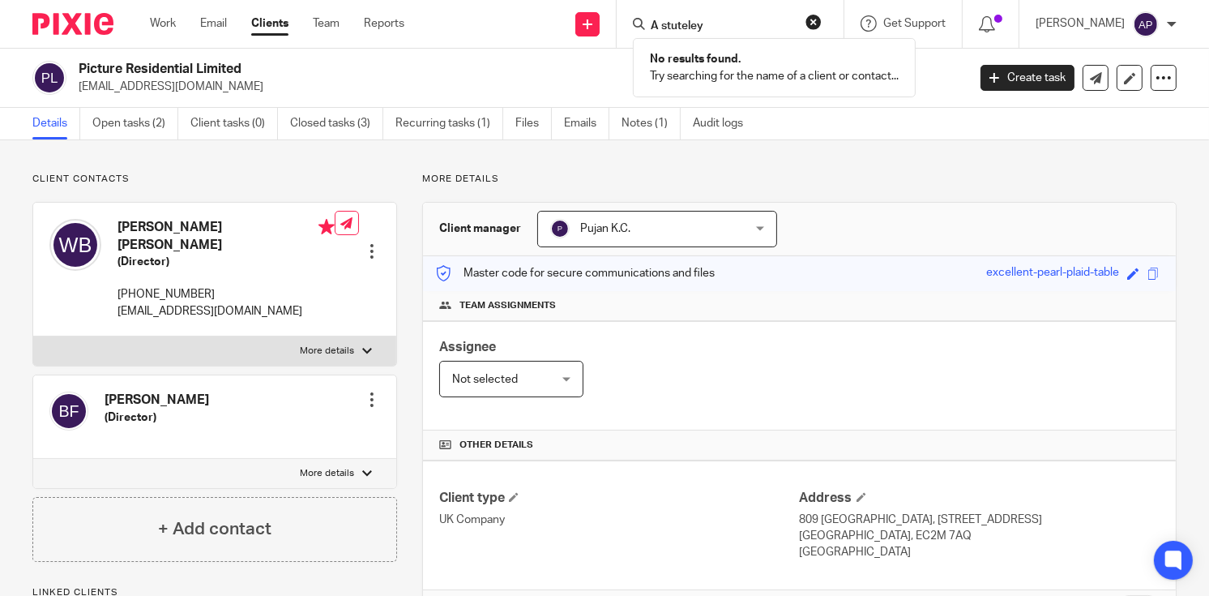
click at [822, 25] on button "reset" at bounding box center [813, 22] width 16 height 16
click at [710, 29] on input "Search" at bounding box center [722, 26] width 146 height 15
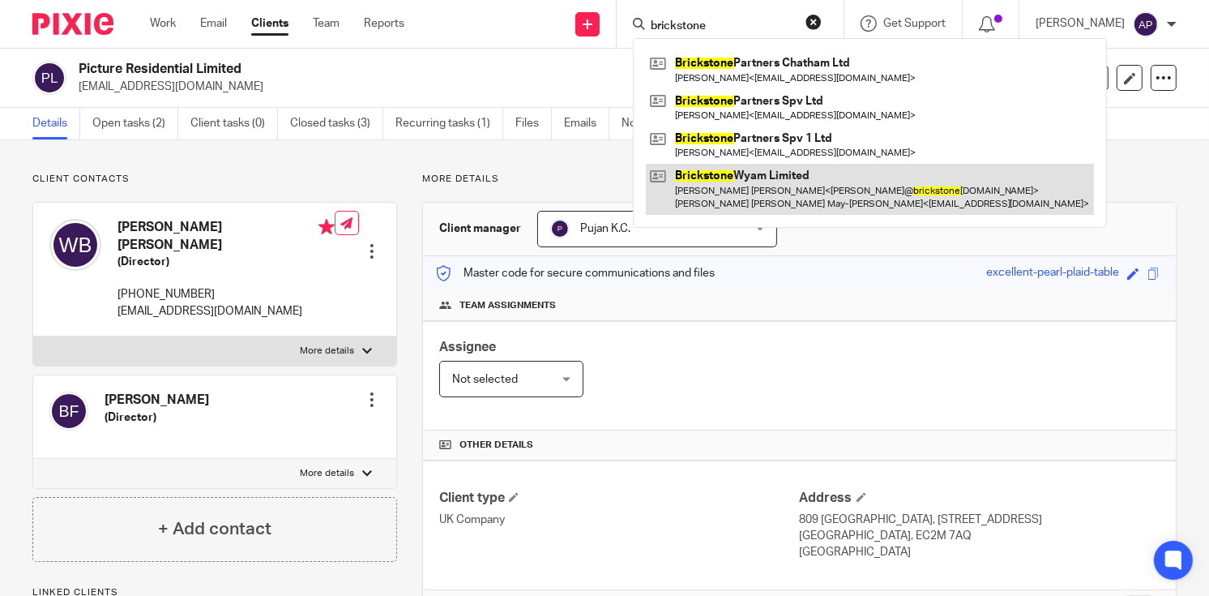
type input "brickstone"
click at [787, 182] on link at bounding box center [870, 189] width 448 height 50
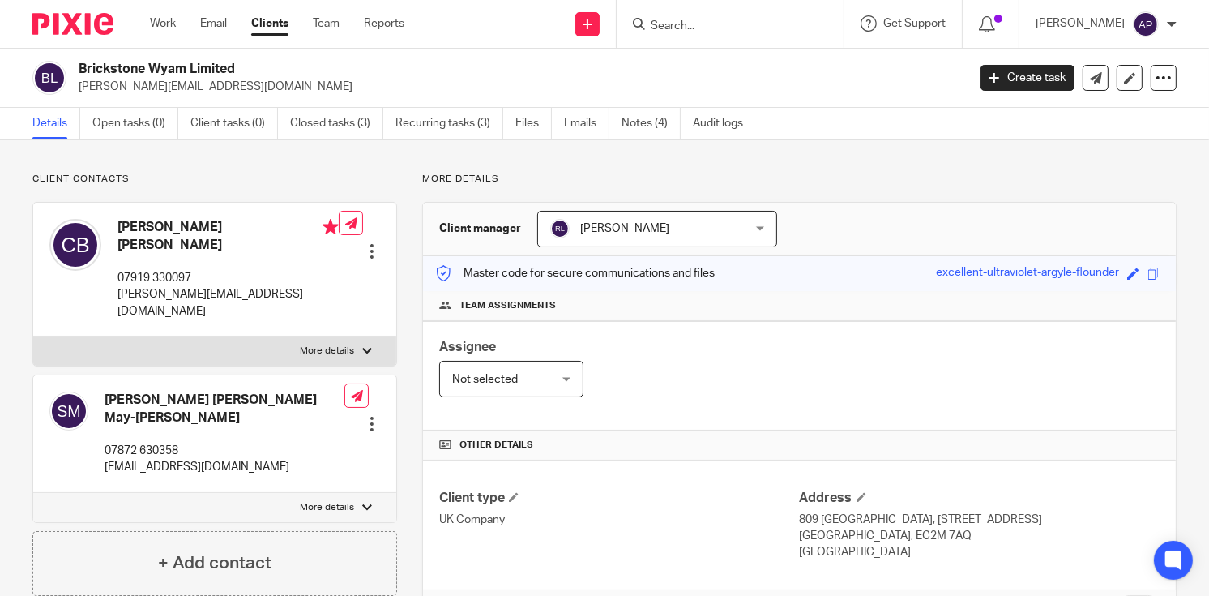
drag, startPoint x: 78, startPoint y: 67, endPoint x: 244, endPoint y: 66, distance: 166.1
click at [244, 67] on div "Brickstone Wyam Limited chris@brickstonewyam.co.uk" at bounding box center [494, 78] width 924 height 34
copy h2 "Brickstone Wyam Limited"
drag, startPoint x: 79, startPoint y: 86, endPoint x: 254, endPoint y: 87, distance: 175.0
click at [254, 87] on p "chris@brickstonewyam.co.uk" at bounding box center [518, 87] width 878 height 16
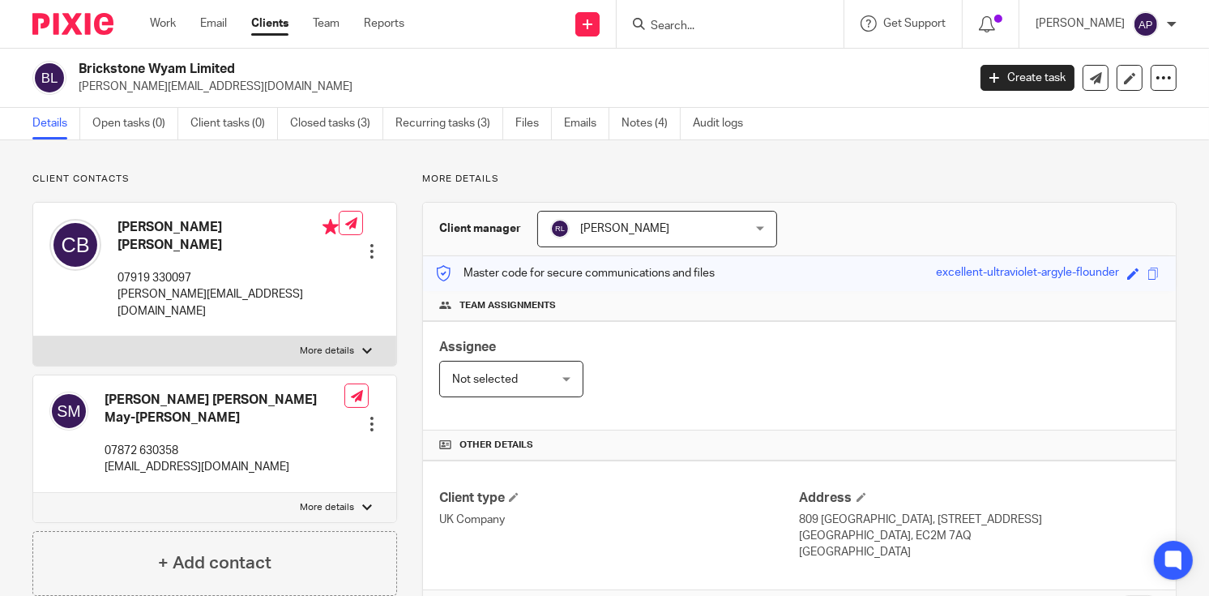
copy p "chris@brickstonewyam.co.uk"
click at [156, 228] on h4 "Christopher Michael Brown" at bounding box center [227, 236] width 221 height 35
copy h4 "Christopher"
click at [698, 21] on input "Search" at bounding box center [722, 26] width 146 height 15
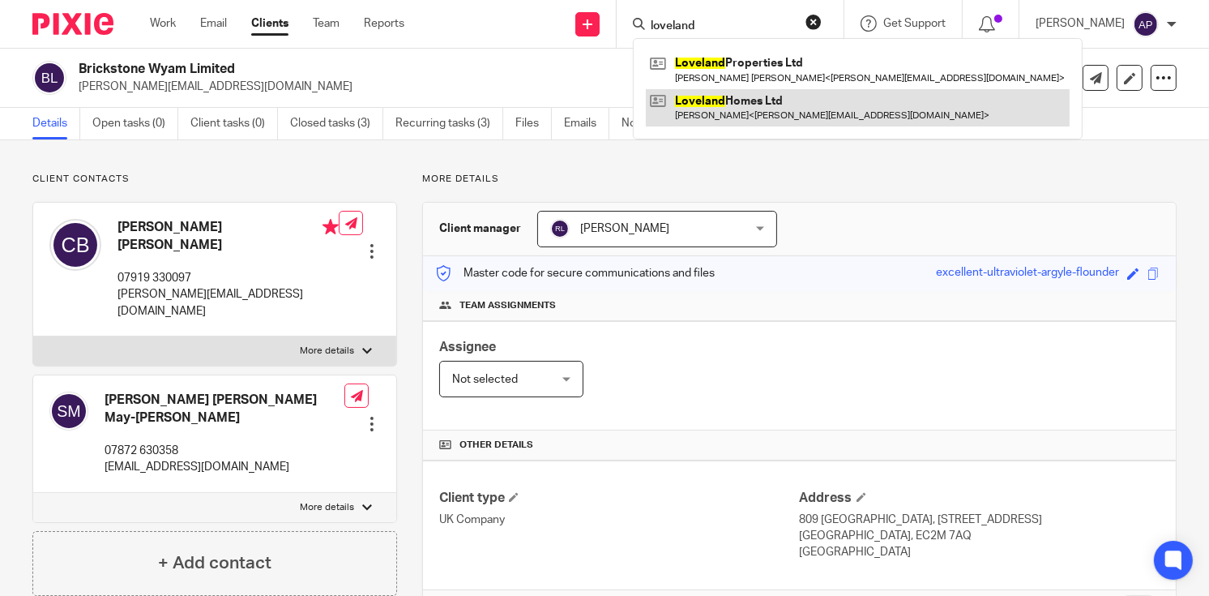
type input "loveland"
click at [754, 96] on link at bounding box center [858, 107] width 424 height 37
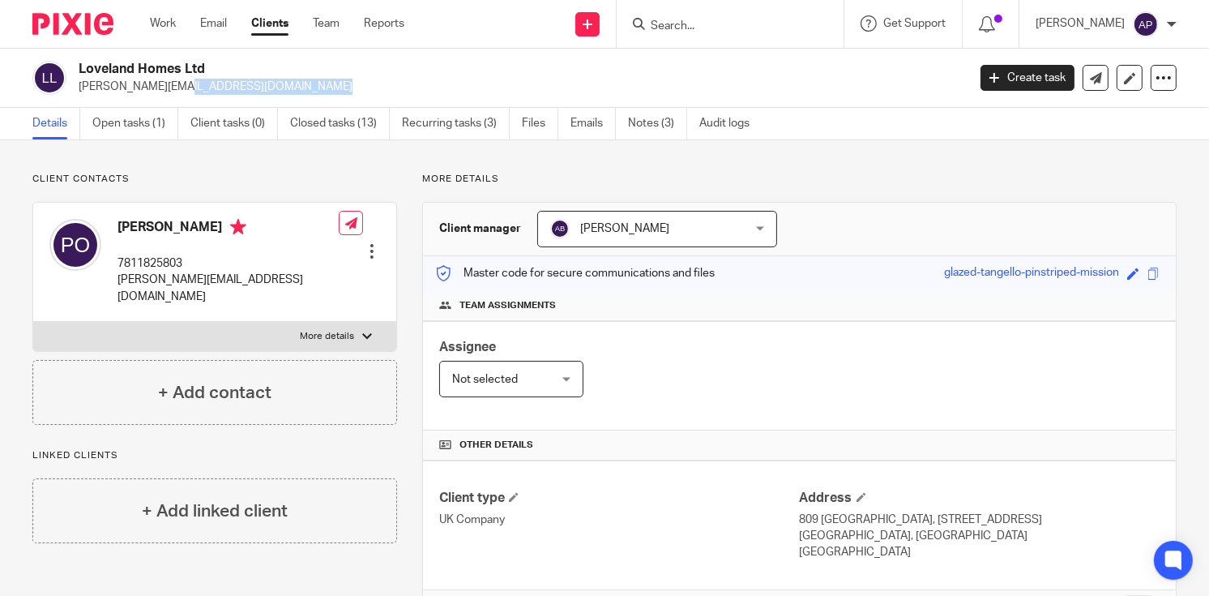
drag, startPoint x: 78, startPoint y: 88, endPoint x: 219, endPoint y: 82, distance: 141.1
click at [219, 82] on div "Loveland Homes Ltd paul@odellholdings.co.uk" at bounding box center [494, 78] width 924 height 34
copy p "[PERSON_NAME][EMAIL_ADDRESS][DOMAIN_NAME]"
click at [129, 226] on h4 "[PERSON_NAME]" at bounding box center [227, 229] width 221 height 20
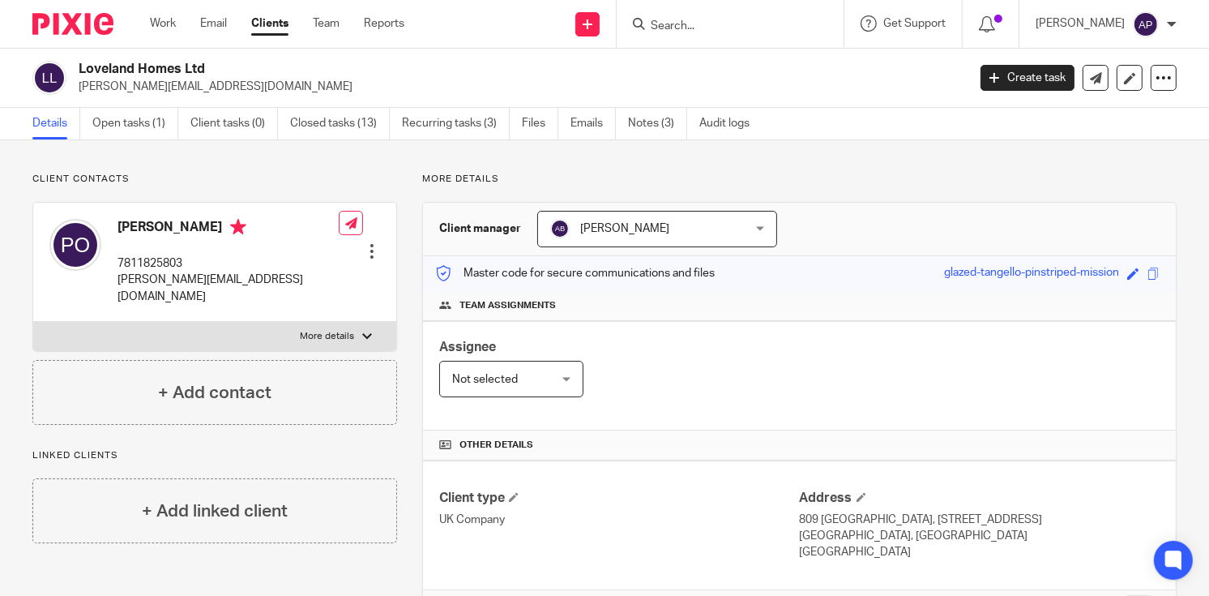
copy h4 "Paul"
click at [716, 28] on input "Search" at bounding box center [722, 26] width 146 height 15
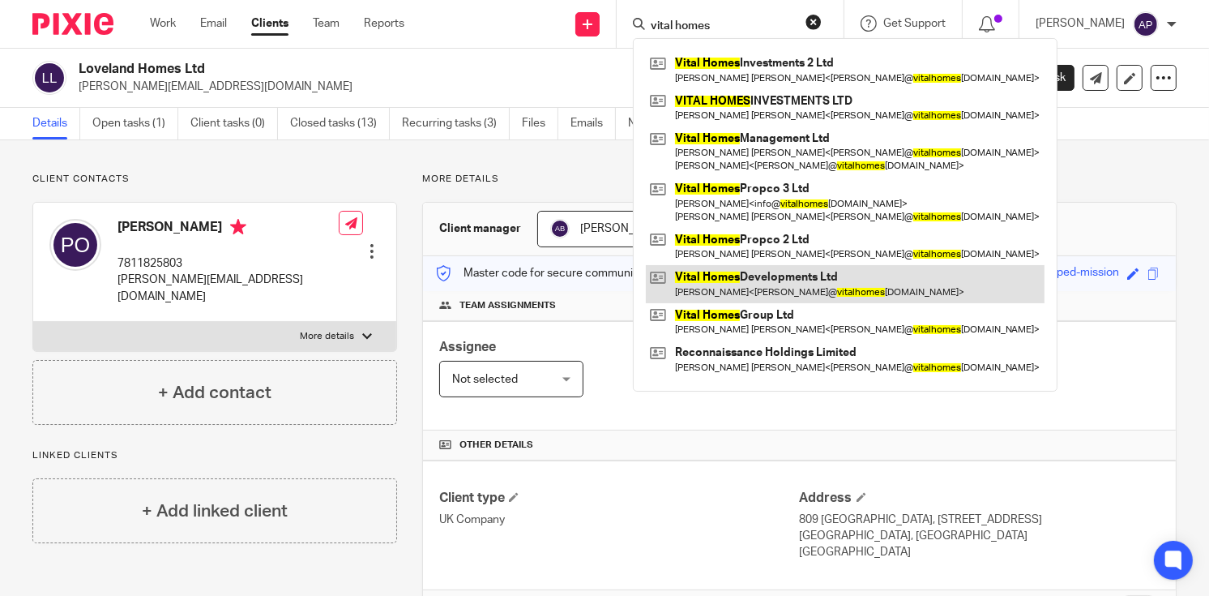
type input "vital homes"
click at [816, 284] on link at bounding box center [845, 283] width 399 height 37
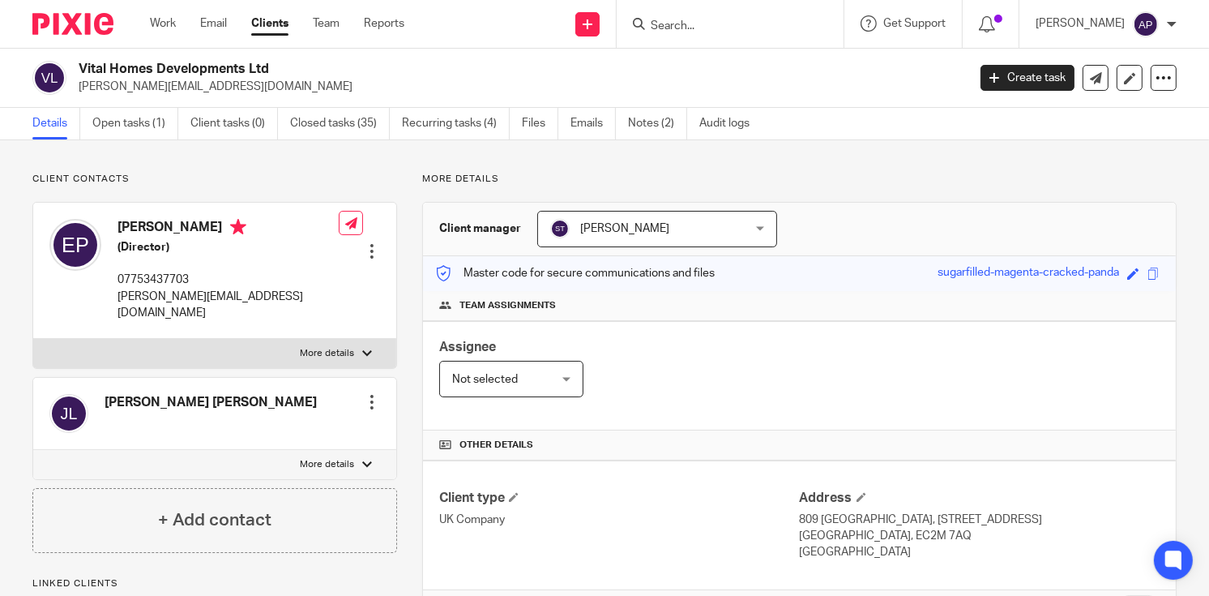
drag, startPoint x: 76, startPoint y: 62, endPoint x: 283, endPoint y: 62, distance: 206.6
click at [283, 62] on div "Vital Homes Developments Ltd james@vitalhomesgroup.com" at bounding box center [494, 78] width 924 height 34
copy h2 "Vital Homes Developments Ltd"
drag, startPoint x: 73, startPoint y: 85, endPoint x: 232, endPoint y: 89, distance: 158.9
click at [232, 89] on div "Vital Homes Developments Ltd james@vitalhomesgroup.com" at bounding box center [494, 78] width 924 height 34
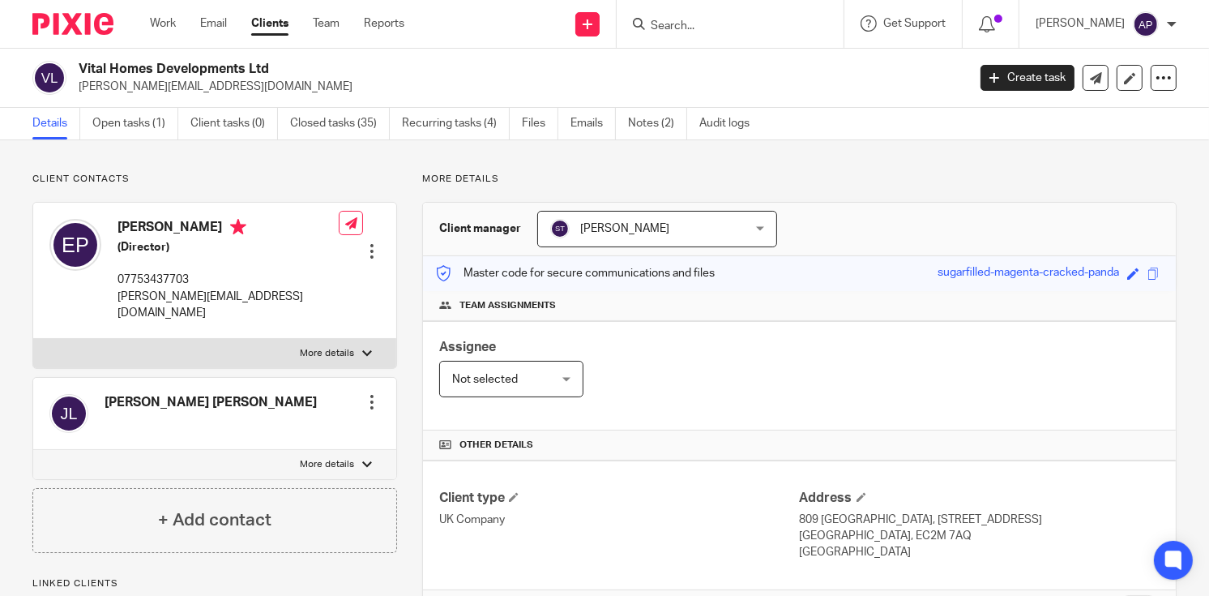
copy p "james@vitalhomesgroup.com"
click at [131, 228] on h4 "Elena Pashevkina" at bounding box center [227, 229] width 221 height 20
copy h4 "Elena"
click at [671, 24] on input "Search" at bounding box center [722, 26] width 146 height 15
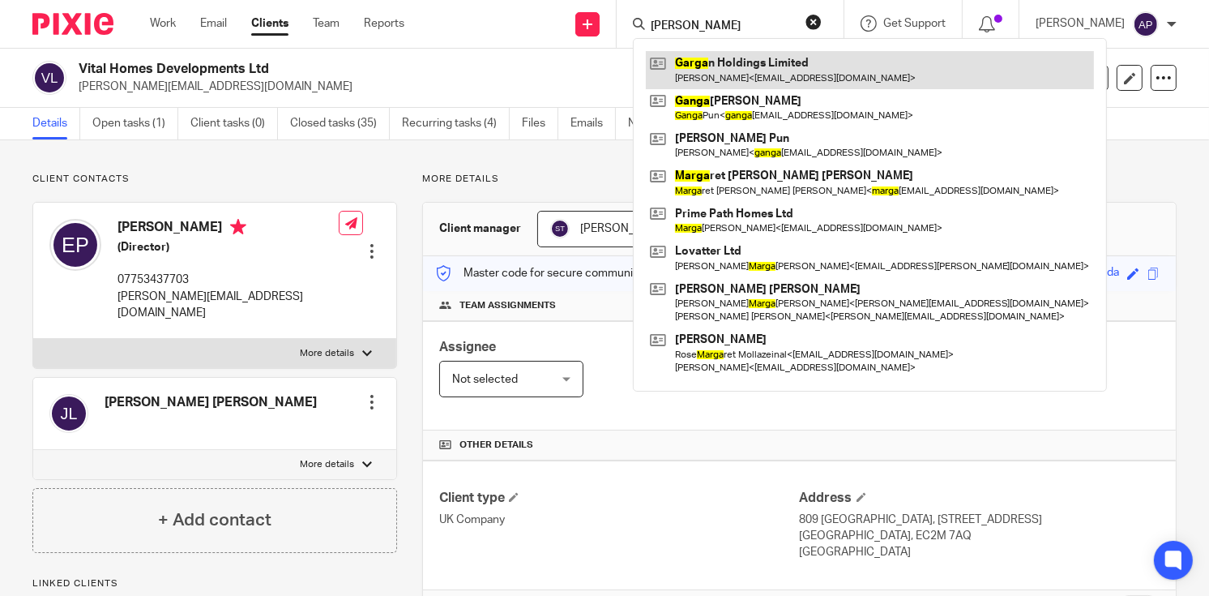
type input "gargan"
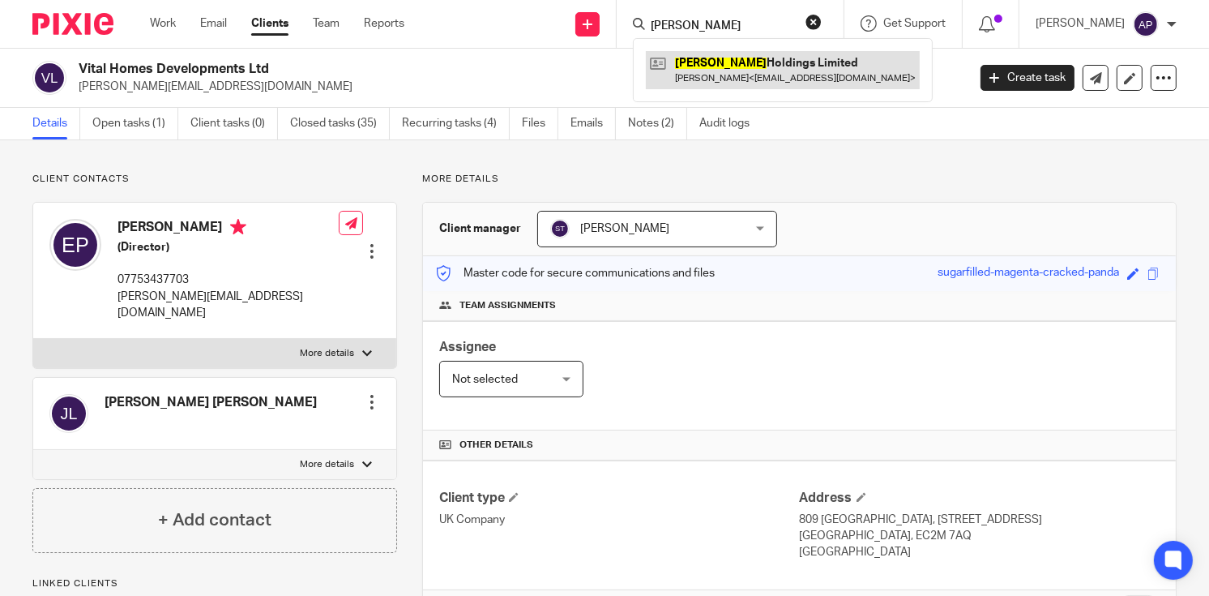
click at [746, 61] on link at bounding box center [783, 69] width 274 height 37
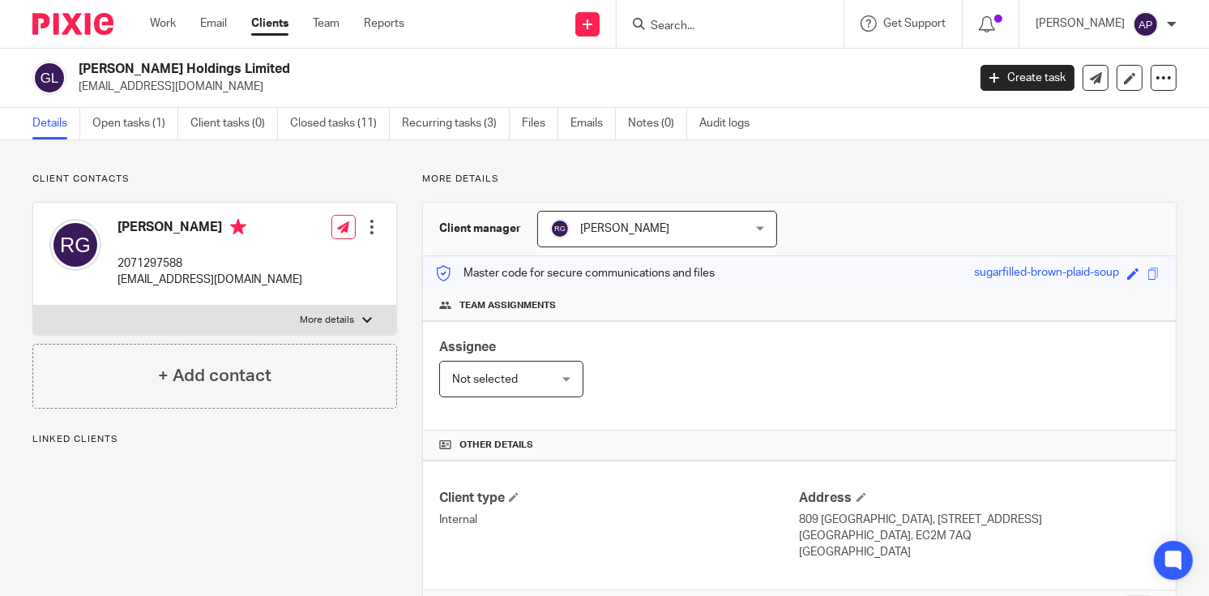
drag, startPoint x: 76, startPoint y: 66, endPoint x: 237, endPoint y: 66, distance: 161.3
click at [237, 66] on div "[PERSON_NAME] Holdings Limited [EMAIL_ADDRESS][DOMAIN_NAME]" at bounding box center [494, 78] width 924 height 34
copy h2 "[PERSON_NAME] Holdings Limited"
click at [679, 32] on input "Search" at bounding box center [722, 26] width 146 height 15
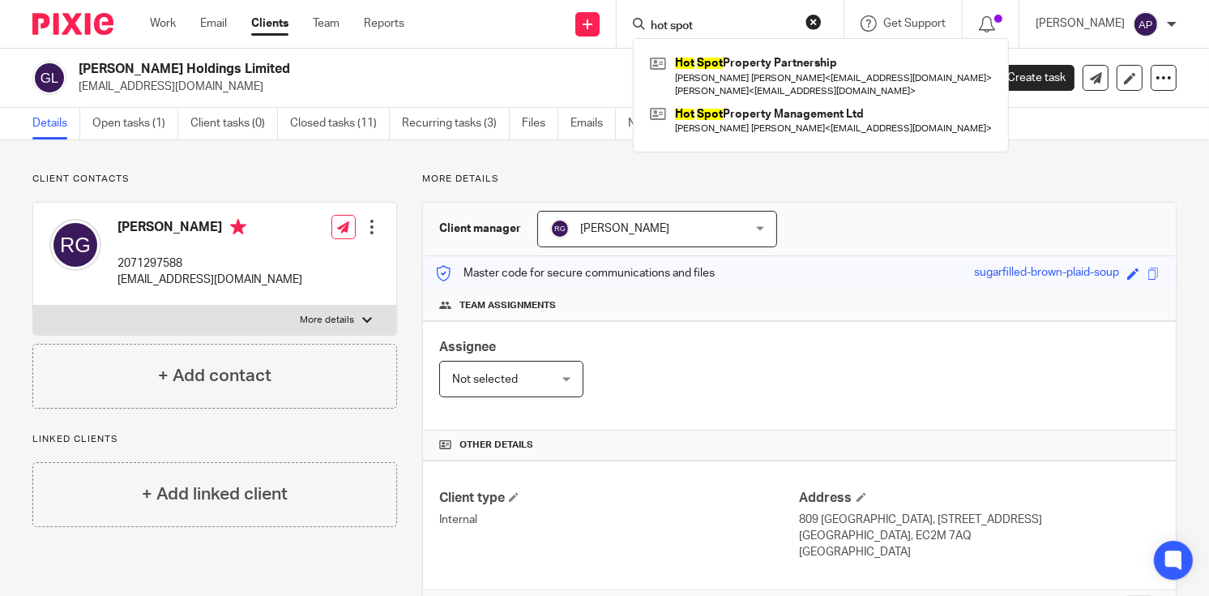
type input "hot spot"
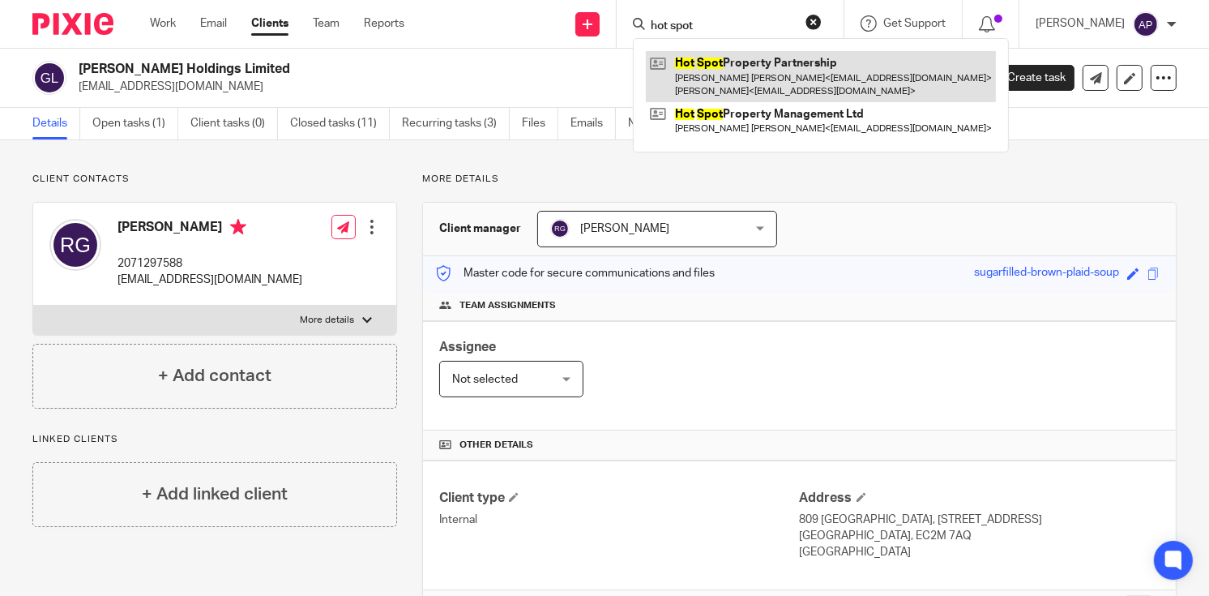
click at [738, 67] on link at bounding box center [821, 76] width 350 height 50
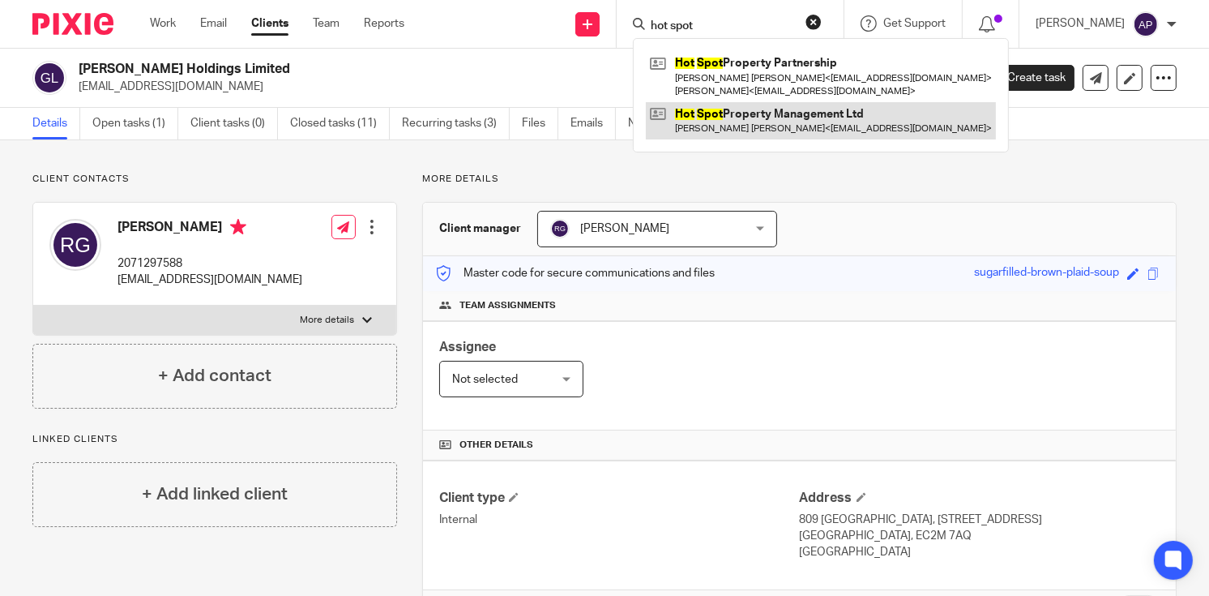
click at [792, 119] on link at bounding box center [821, 120] width 350 height 37
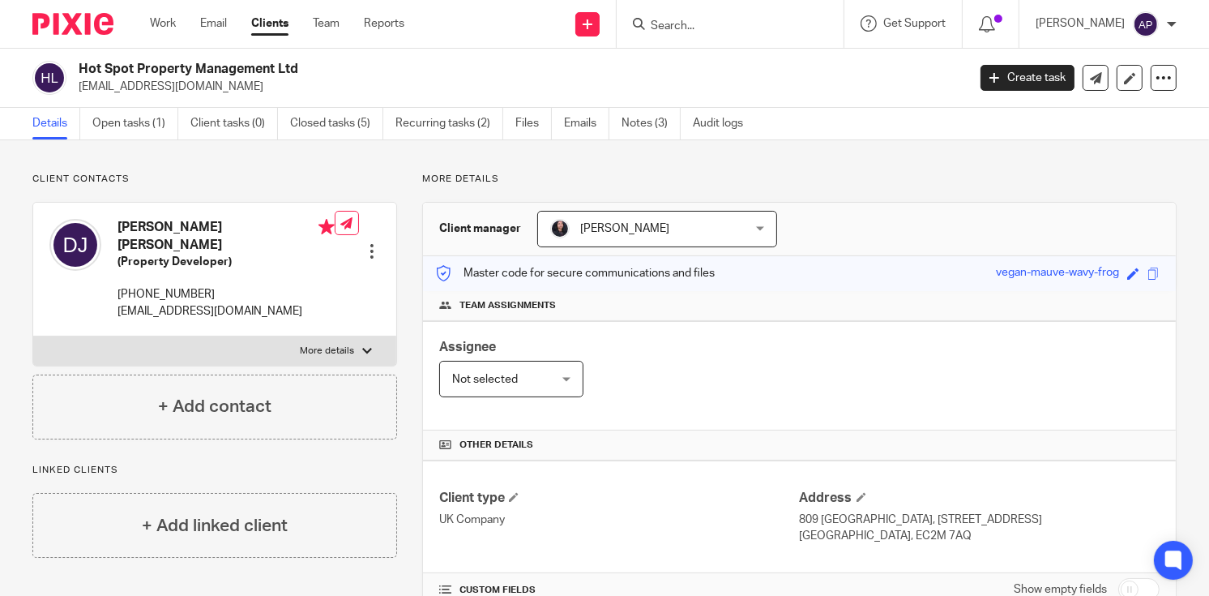
drag, startPoint x: 77, startPoint y: 67, endPoint x: 323, endPoint y: 66, distance: 246.3
click at [323, 66] on div "Hot Spot Property Management Ltd [EMAIL_ADDRESS][DOMAIN_NAME]" at bounding box center [494, 78] width 924 height 34
copy h2 "Hot Spot Property Management Ltd"
drag, startPoint x: 75, startPoint y: 83, endPoint x: 203, endPoint y: 79, distance: 127.3
click at [202, 80] on div "Hot Spot Property Management Ltd [EMAIL_ADDRESS][DOMAIN_NAME]" at bounding box center [494, 78] width 924 height 34
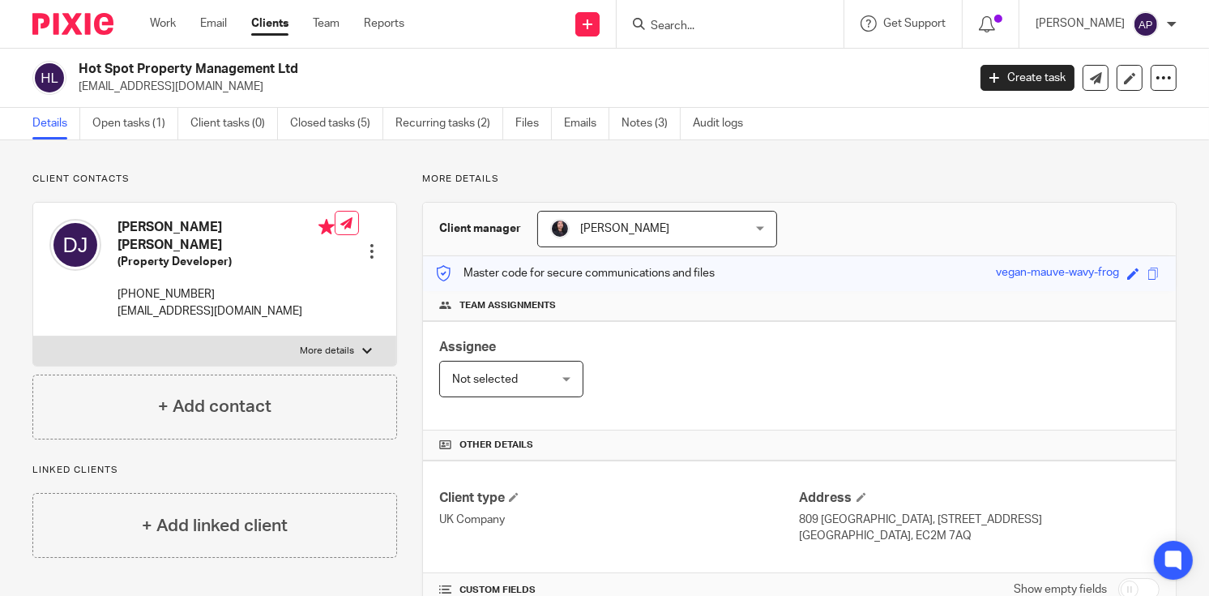
copy p "[EMAIL_ADDRESS][DOMAIN_NAME]"
click at [141, 224] on h4 "[PERSON_NAME] [PERSON_NAME]" at bounding box center [225, 236] width 217 height 35
click at [141, 224] on h4 "Donald Anthony Jackson" at bounding box center [225, 236] width 217 height 35
copy h4 "Donald"
click at [688, 28] on input "Search" at bounding box center [722, 26] width 146 height 15
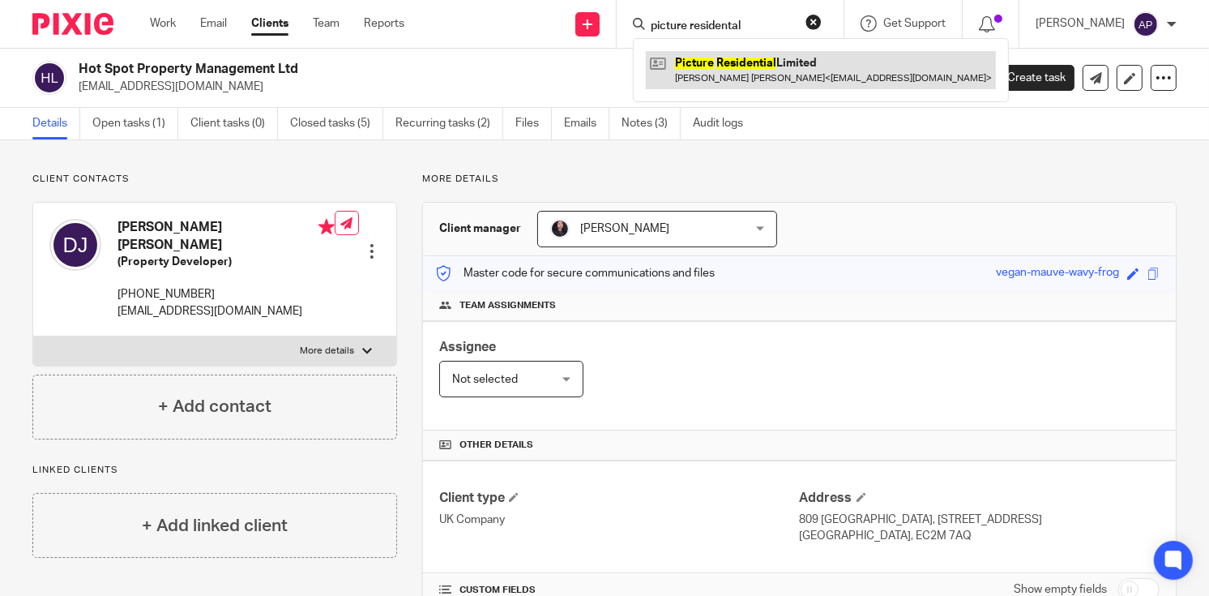
type input "picture residental"
click at [772, 75] on link at bounding box center [821, 69] width 350 height 37
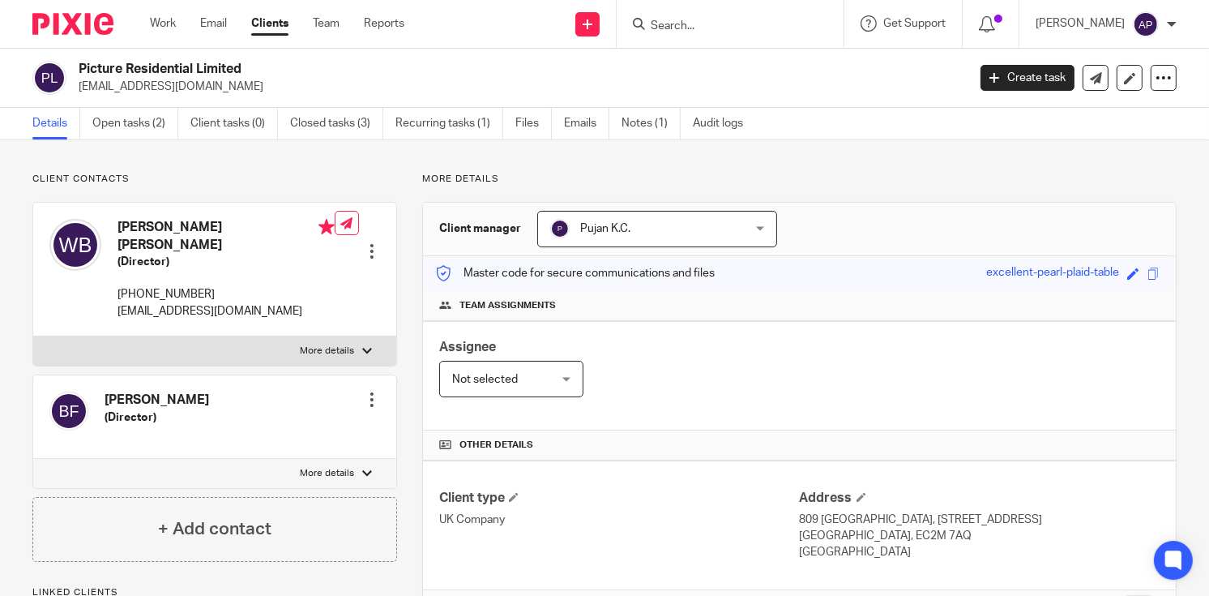
click at [247, 62] on h2 "Picture Residential Limited" at bounding box center [430, 69] width 702 height 17
click at [147, 225] on h4 "[PERSON_NAME] [PERSON_NAME]" at bounding box center [225, 236] width 217 height 35
copy h4 "[PERSON_NAME]"
drag, startPoint x: 86, startPoint y: 82, endPoint x: 244, endPoint y: 81, distance: 158.0
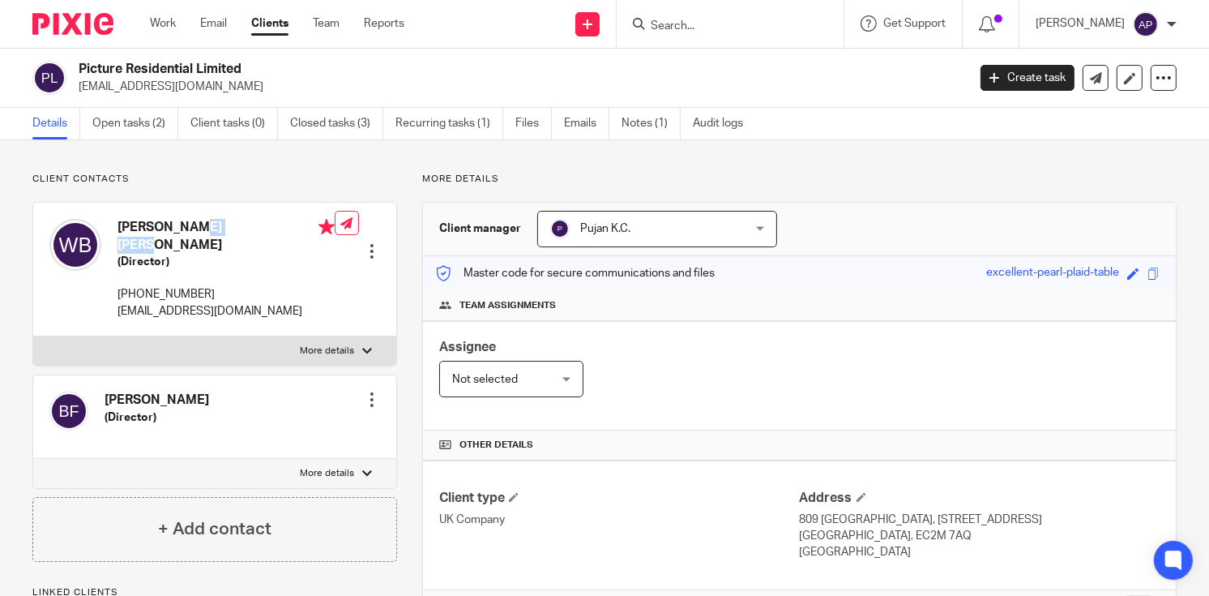
click at [244, 81] on div "Picture Residential Limited [EMAIL_ADDRESS][DOMAIN_NAME]" at bounding box center [494, 78] width 924 height 34
copy p "[EMAIL_ADDRESS][DOMAIN_NAME]"
click at [682, 28] on input "Search" at bounding box center [722, 26] width 146 height 15
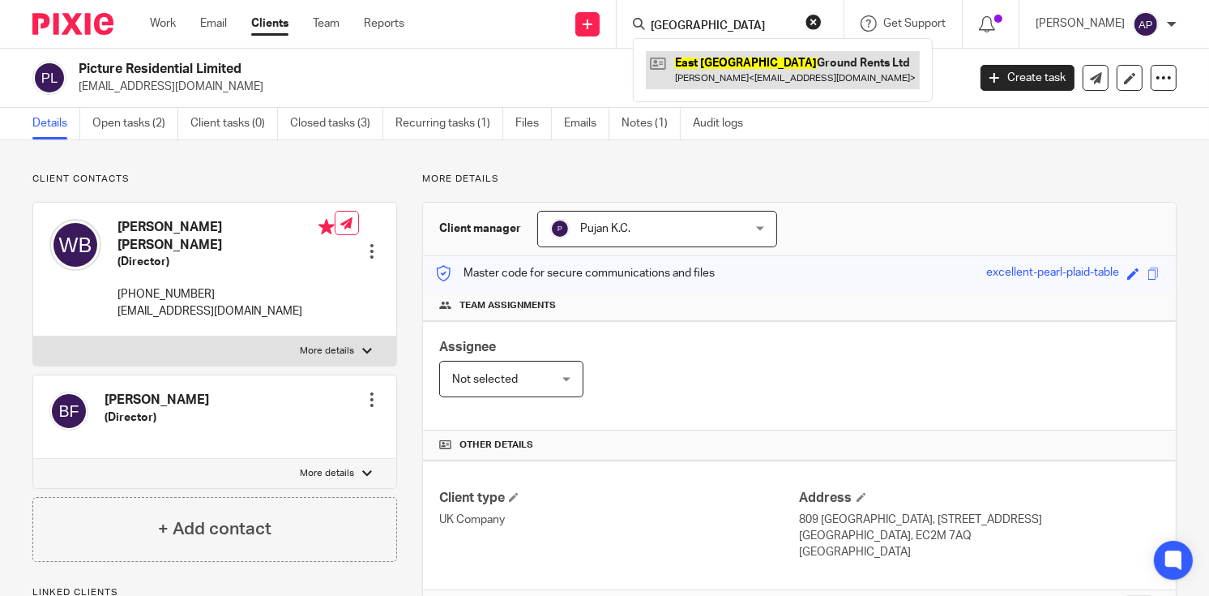
type input "[GEOGRAPHIC_DATA]"
click at [848, 67] on link at bounding box center [783, 69] width 274 height 37
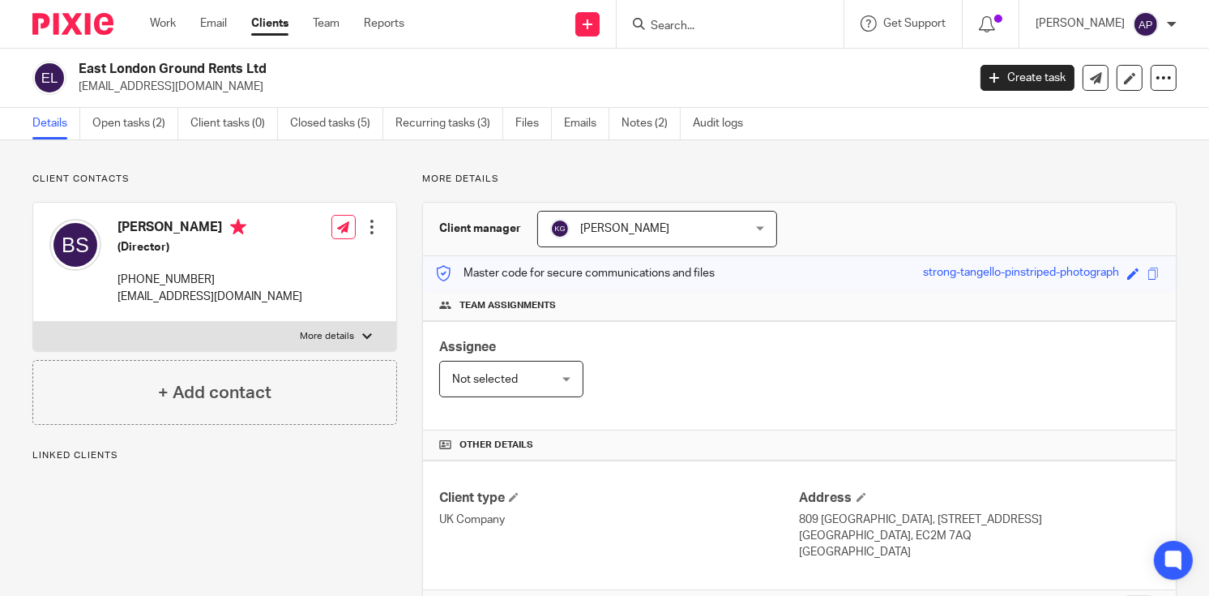
drag, startPoint x: 80, startPoint y: 68, endPoint x: 280, endPoint y: 70, distance: 199.3
click at [280, 70] on h2 "East London Ground Rents Ltd" at bounding box center [430, 69] width 702 height 17
copy h2 "East London Ground Rents Ltd"
drag, startPoint x: 75, startPoint y: 84, endPoint x: 232, endPoint y: 88, distance: 156.4
click at [232, 88] on div "East London Ground Rents Ltd inter888national@gmail.com" at bounding box center [494, 78] width 924 height 34
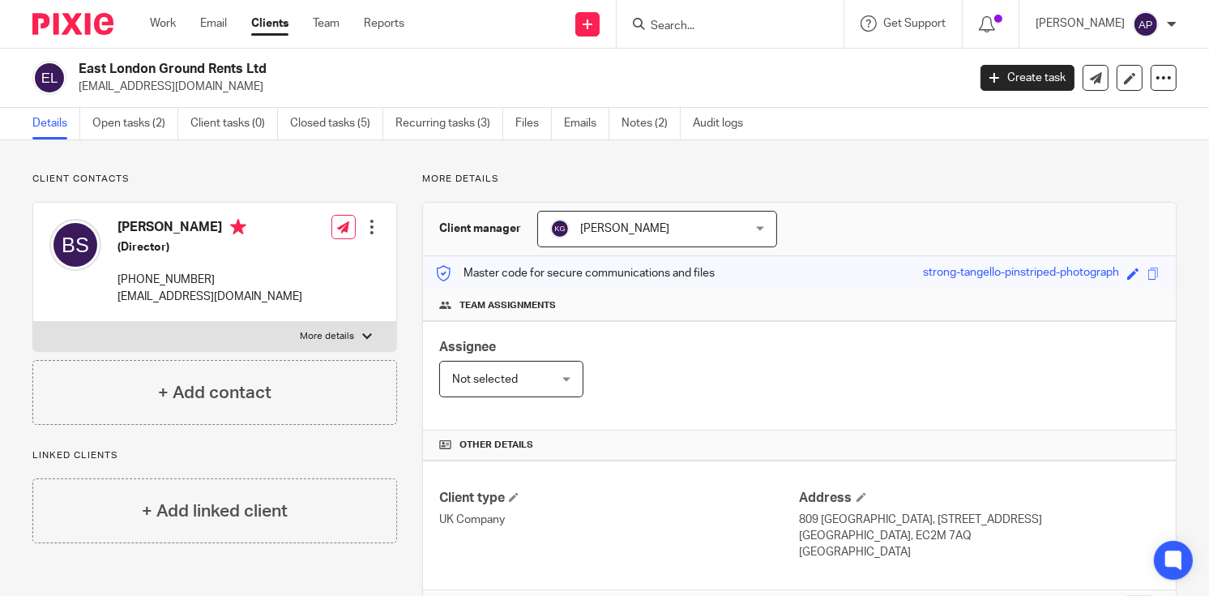
copy p "inter888national@gmail.com"
click at [132, 228] on h4 "Balbinder Singh" at bounding box center [209, 229] width 185 height 20
copy h4 "Balbinder"
click at [673, 19] on input "Search" at bounding box center [722, 26] width 146 height 15
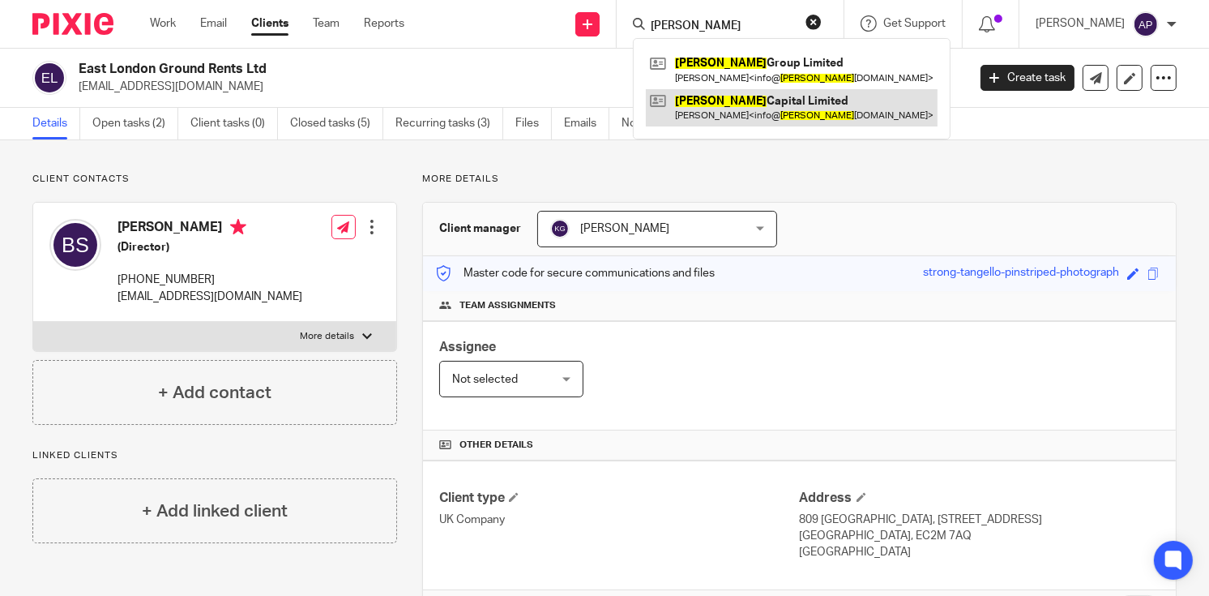
type input "husson"
click at [805, 105] on link at bounding box center [792, 107] width 292 height 37
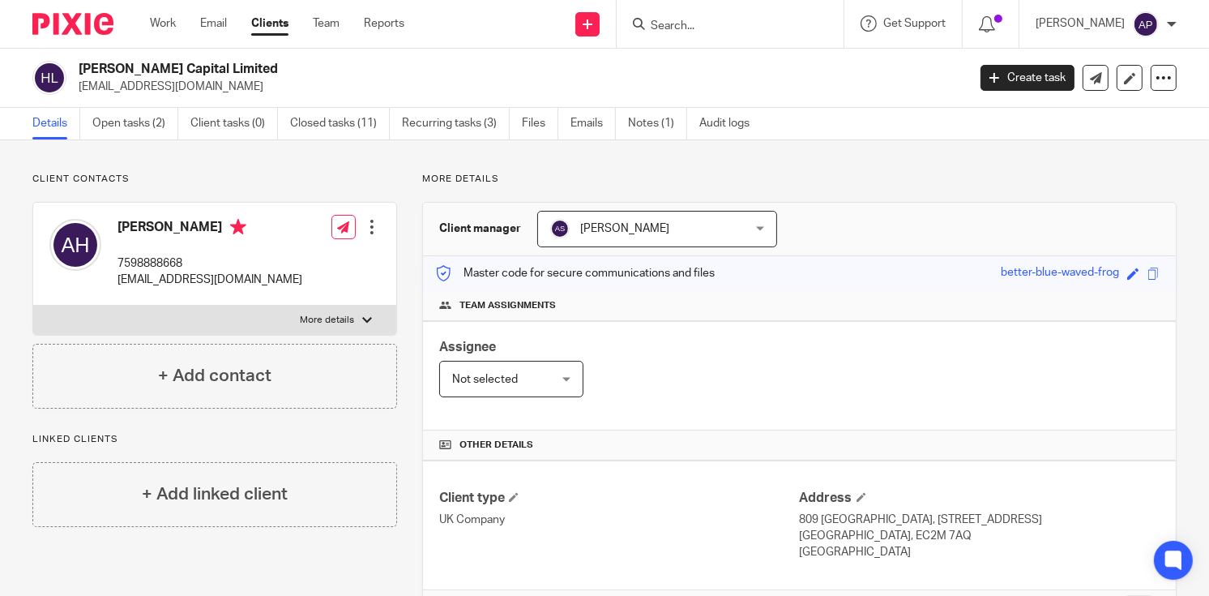
drag, startPoint x: 77, startPoint y: 84, endPoint x: 214, endPoint y: 82, distance: 137.0
click at [213, 83] on div "Husson Capital Limited info@hussongroup.com" at bounding box center [494, 78] width 924 height 34
copy p "info@hussongroup.com"
click at [135, 223] on h4 "Abdi Hussein" at bounding box center [209, 229] width 185 height 20
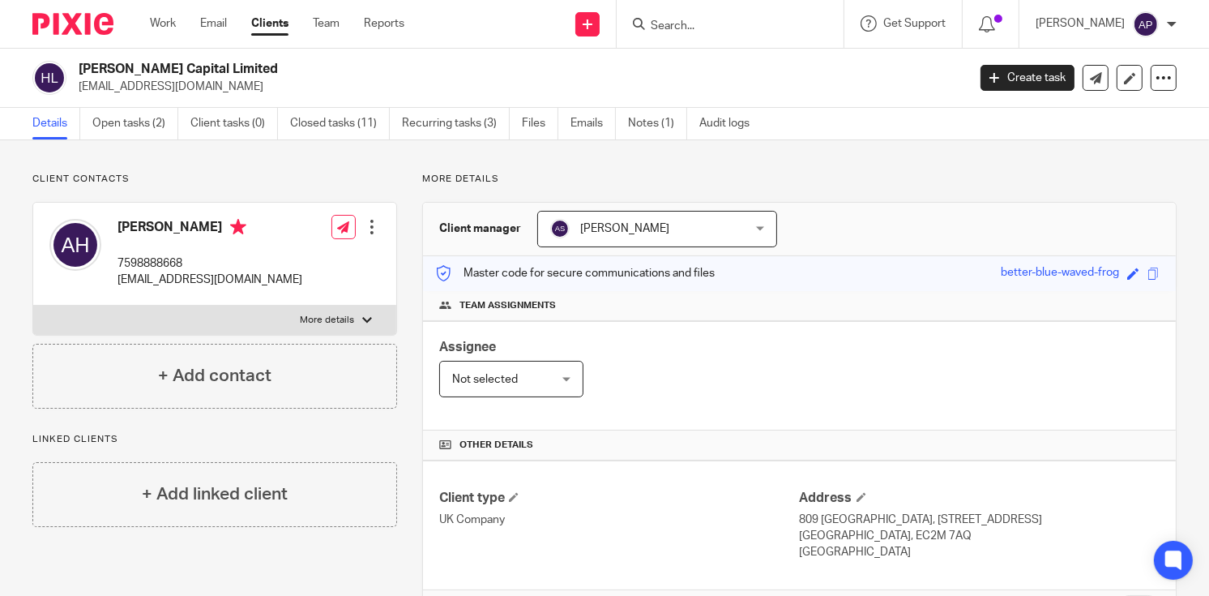
copy h4 "Abdi"
click at [662, 23] on input "Search" at bounding box center [722, 26] width 146 height 15
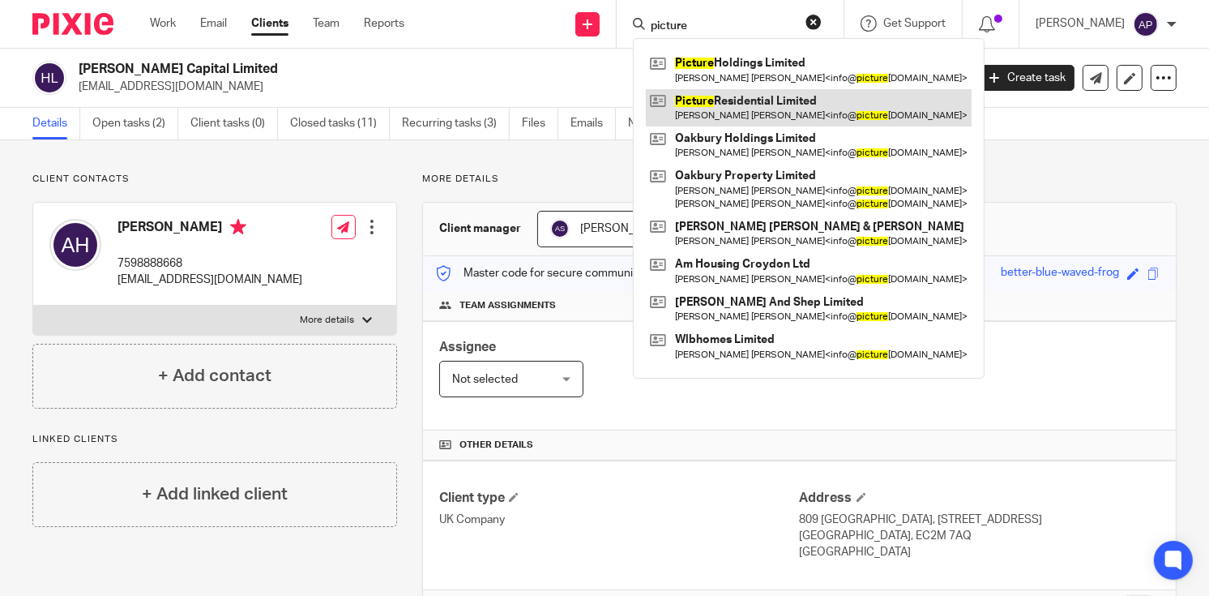
type input "picture"
click at [752, 113] on link at bounding box center [809, 107] width 326 height 37
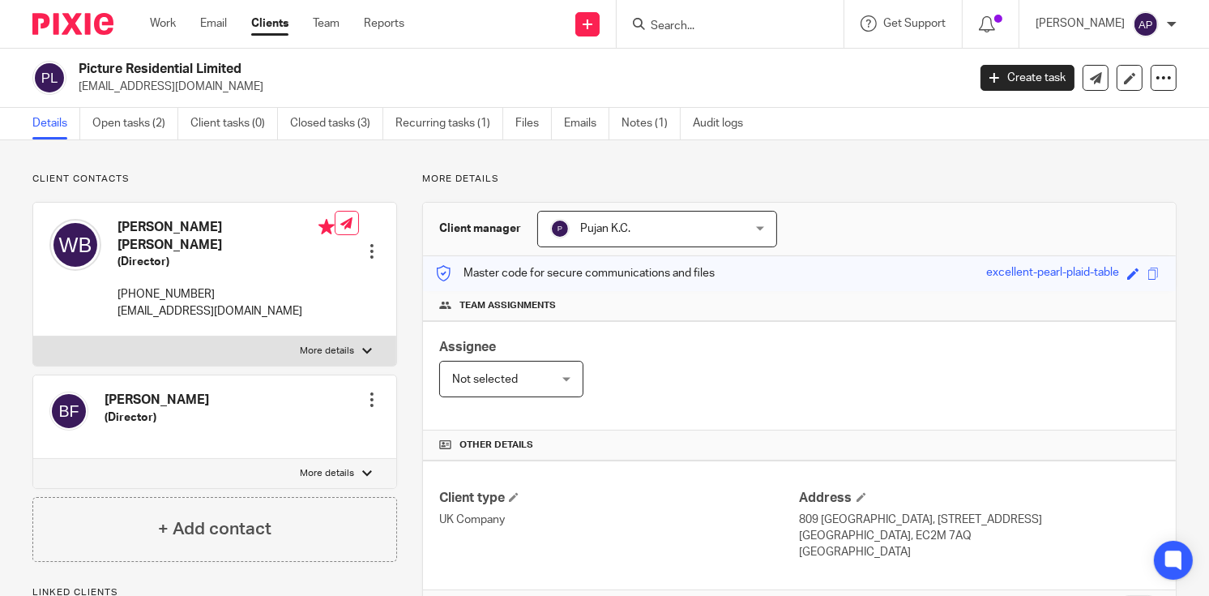
drag, startPoint x: 78, startPoint y: 67, endPoint x: 256, endPoint y: 67, distance: 178.3
click at [256, 67] on h2 "Picture Residential Limited" at bounding box center [430, 69] width 702 height 17
copy h2 "Picture Residential Limited"
drag, startPoint x: 79, startPoint y: 84, endPoint x: 238, endPoint y: 88, distance: 159.7
click at [238, 88] on p "info@pictureresidential.com" at bounding box center [518, 87] width 878 height 16
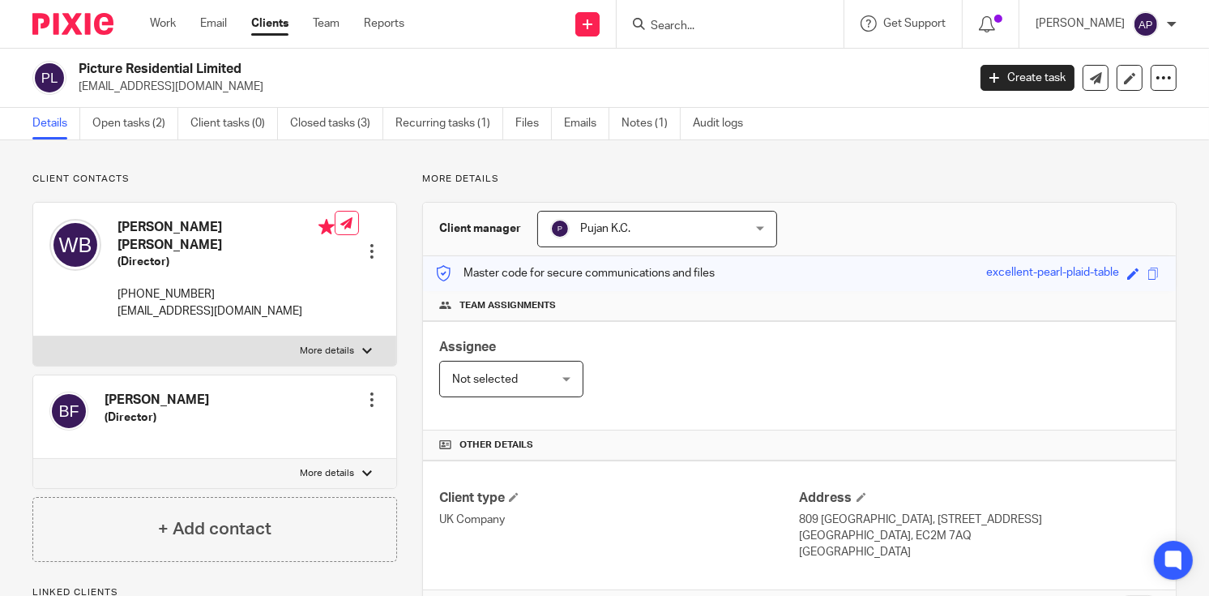
copy p "info@pictureresidential.com"
click at [136, 224] on h4 "William Louis Butler" at bounding box center [225, 236] width 217 height 35
click at [136, 224] on h4 "[PERSON_NAME] [PERSON_NAME]" at bounding box center [225, 236] width 217 height 35
copy h4 "William"
click at [707, 28] on input "Search" at bounding box center [722, 26] width 146 height 15
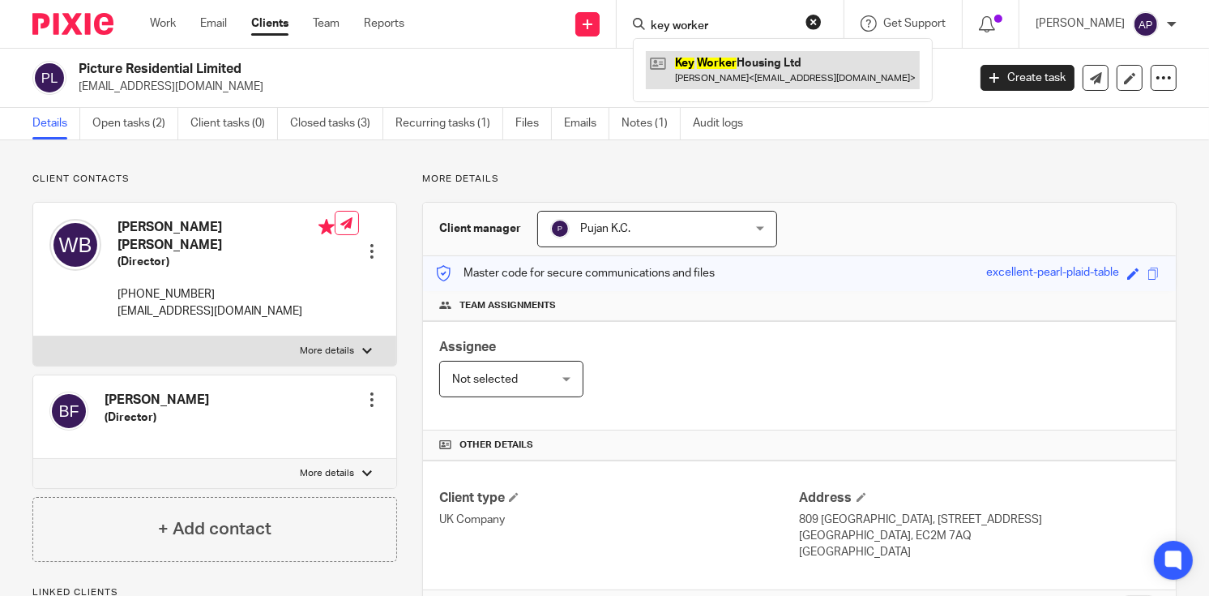
type input "key worker"
click at [787, 75] on link at bounding box center [783, 69] width 274 height 37
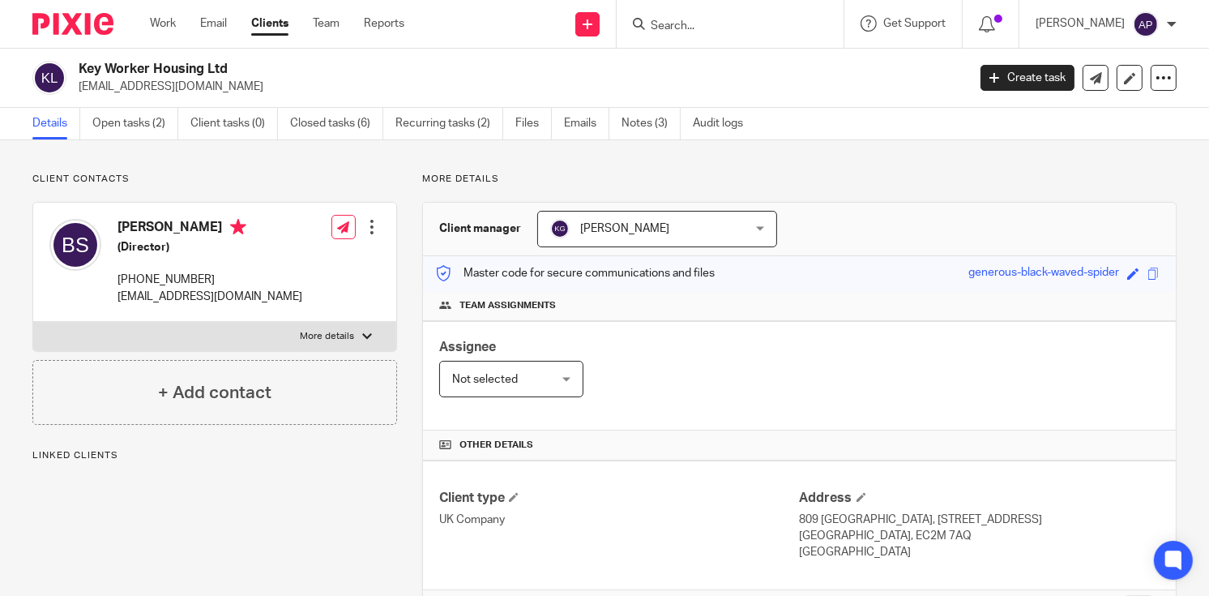
click at [236, 65] on h2 "Key Worker Housing Ltd" at bounding box center [430, 69] width 702 height 17
click at [701, 24] on input "Search" at bounding box center [722, 26] width 146 height 15
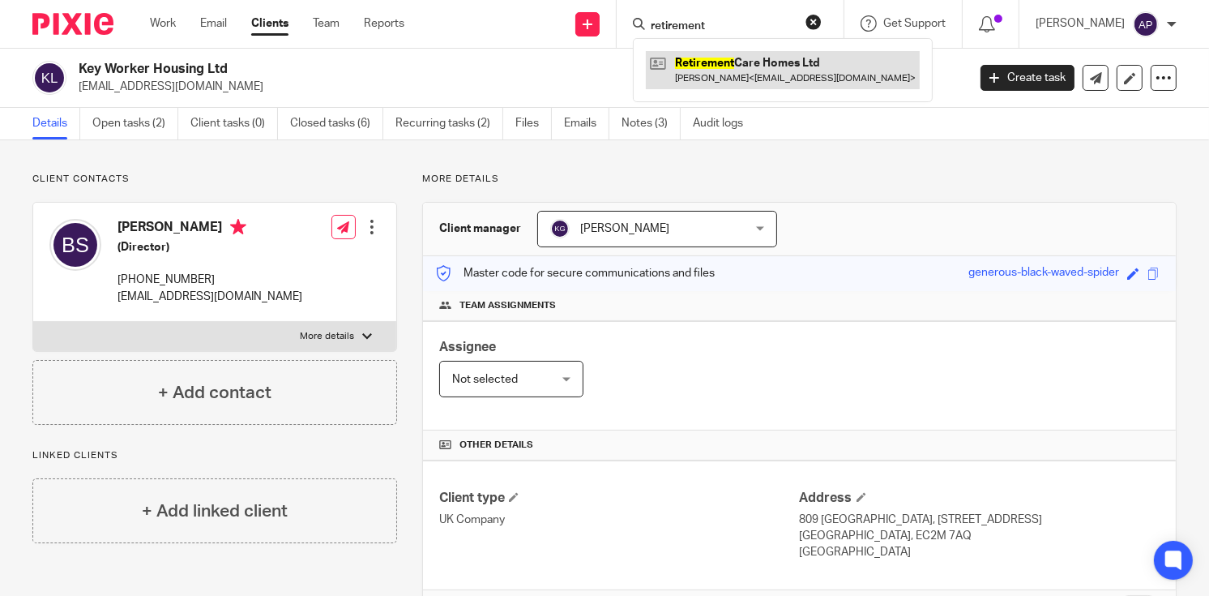
type input "retirement"
click at [795, 82] on link at bounding box center [783, 69] width 274 height 37
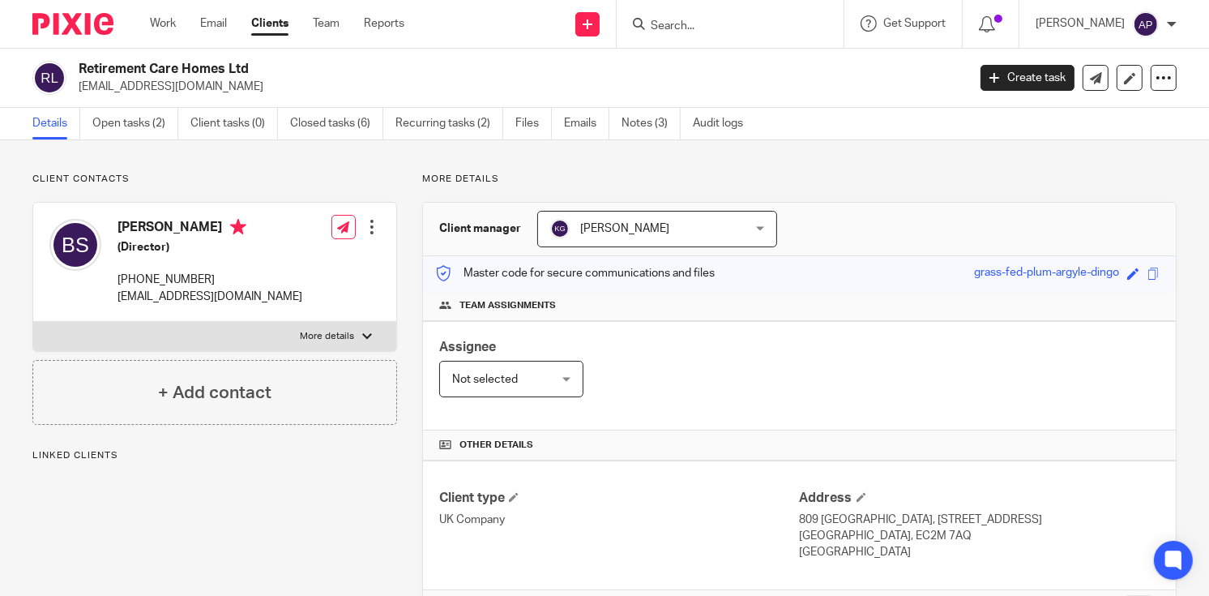
click at [257, 66] on h2 "Retirement Care Homes Ltd" at bounding box center [430, 69] width 702 height 17
click at [667, 21] on input "Search" at bounding box center [722, 26] width 146 height 15
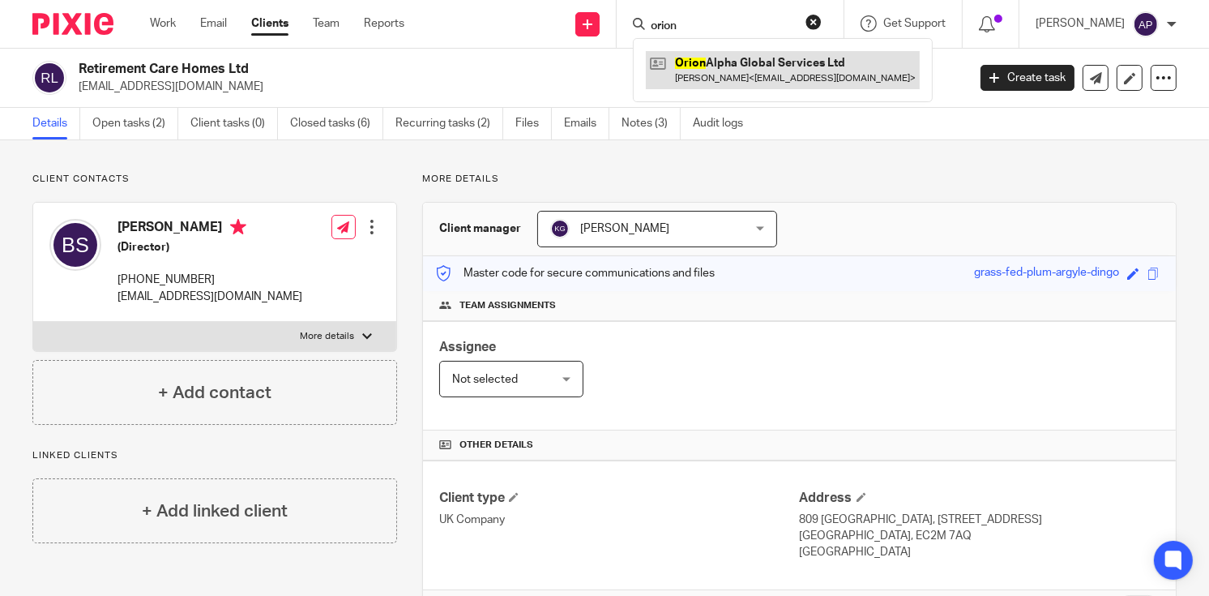
type input "orion"
click at [728, 55] on link at bounding box center [783, 69] width 274 height 37
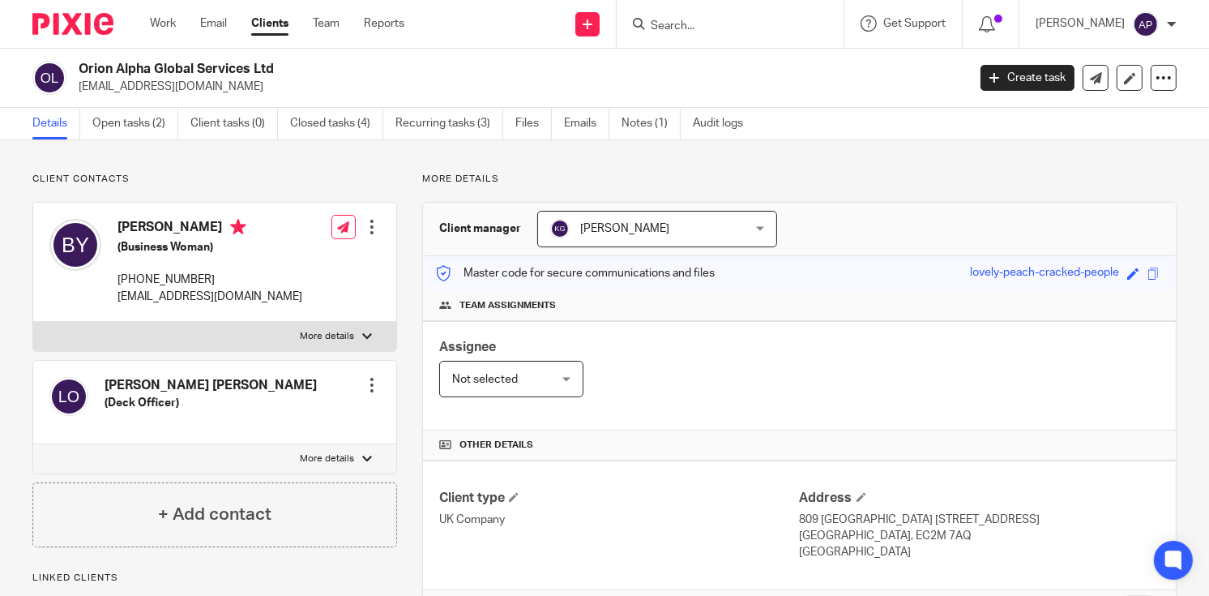
click at [284, 66] on div "Orion Alpha Global Services Ltd [EMAIL_ADDRESS][DOMAIN_NAME]" at bounding box center [494, 78] width 924 height 34
drag, startPoint x: 73, startPoint y: 86, endPoint x: 233, endPoint y: 83, distance: 160.5
click at [233, 84] on div "Orion Alpha Global Services Ltd cinvestor2012@gmail.com" at bounding box center [494, 78] width 924 height 34
copy p "cinvestor2012@gmail.com"
click at [133, 226] on h4 "Boon Shan Yeow" at bounding box center [209, 229] width 185 height 20
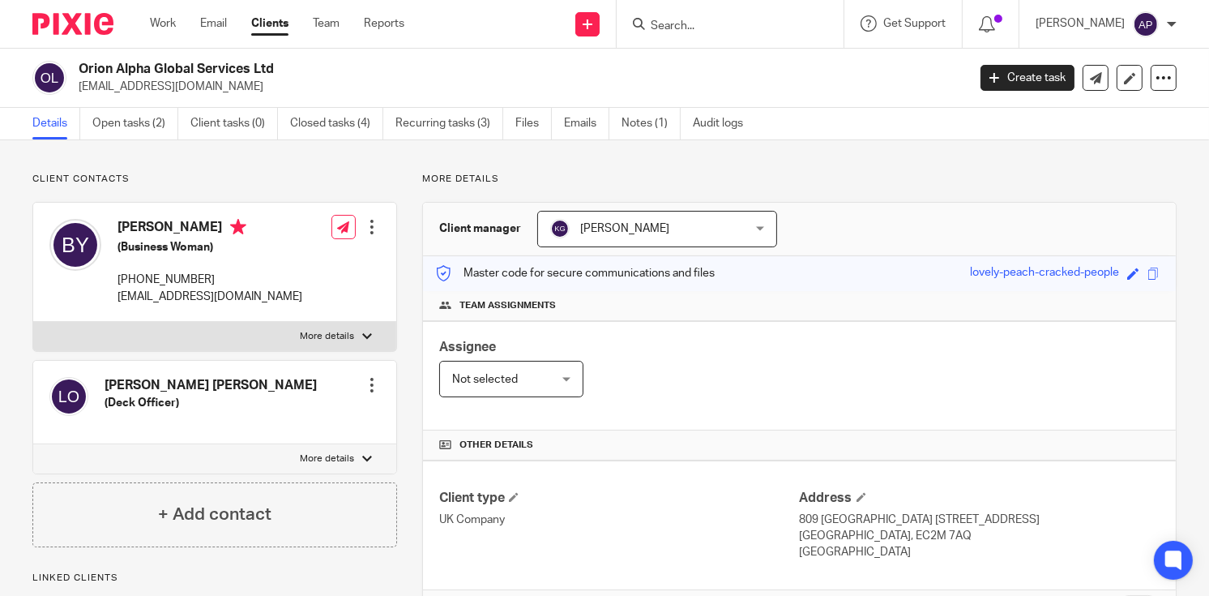
click at [133, 226] on h4 "Boon Shan Yeow" at bounding box center [209, 229] width 185 height 20
copy h4 "Boon"
click at [697, 29] on input "Search" at bounding box center [722, 26] width 146 height 15
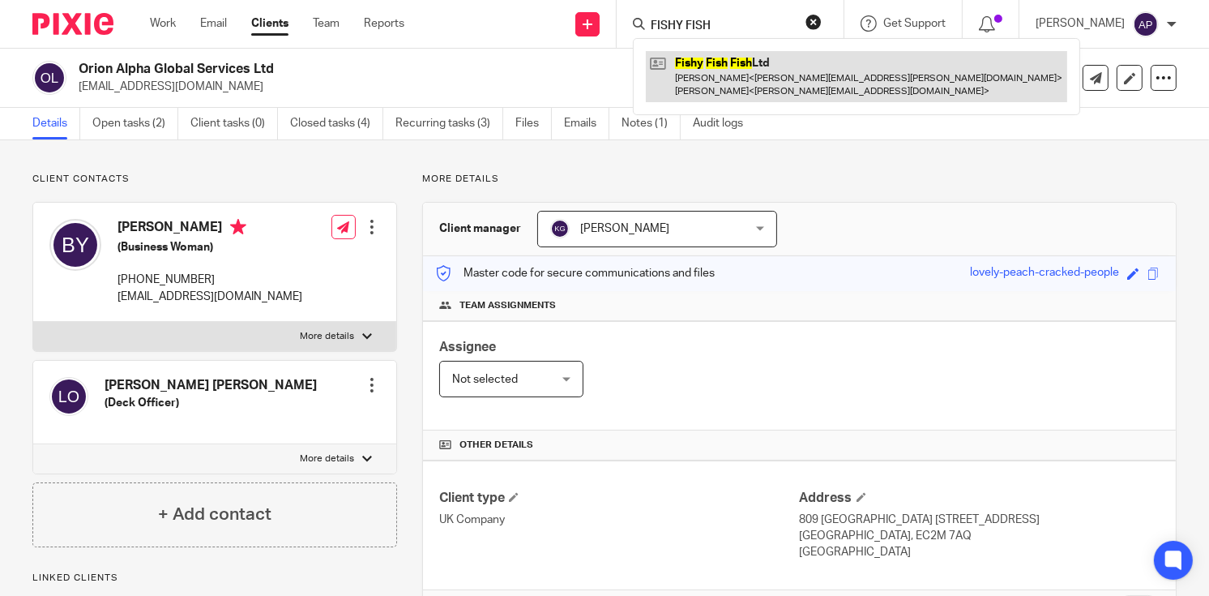
type input "FISHY FISH"
click at [780, 75] on link at bounding box center [856, 76] width 421 height 50
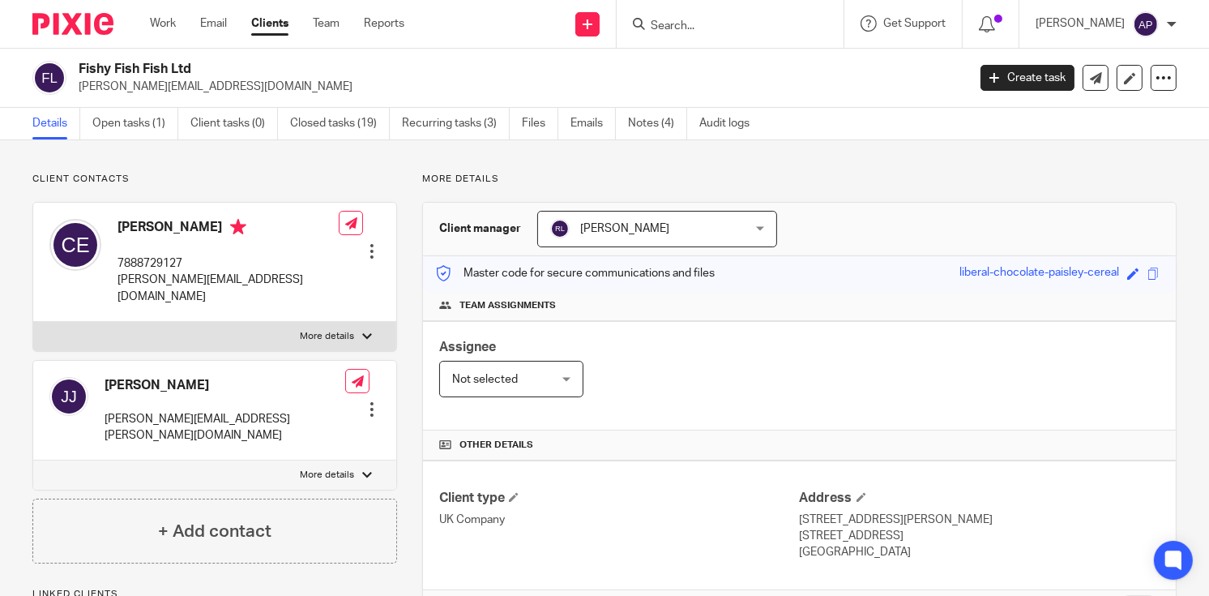
drag, startPoint x: 75, startPoint y: 66, endPoint x: 199, endPoint y: 62, distance: 124.0
click at [199, 62] on div "Fishy Fish Fish Ltd chris@blightygroup.com" at bounding box center [494, 78] width 924 height 34
copy h2 "Fishy Fish Fish Ltd"
click at [670, 31] on input "Search" at bounding box center [722, 26] width 146 height 15
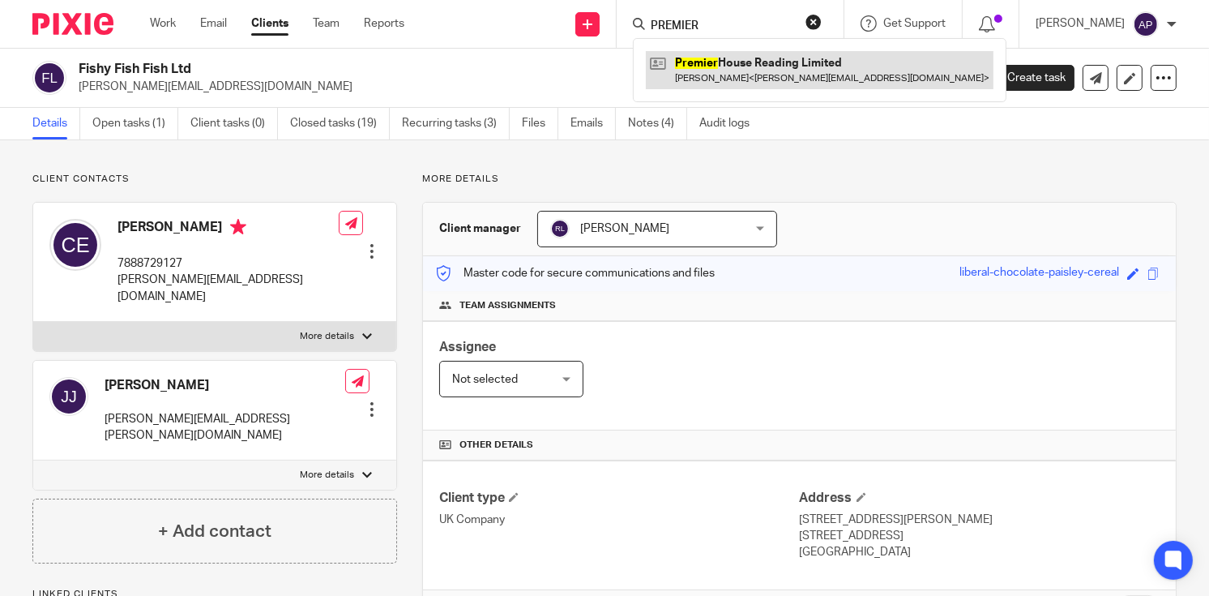
type input "PREMIER"
click at [780, 79] on link at bounding box center [820, 69] width 348 height 37
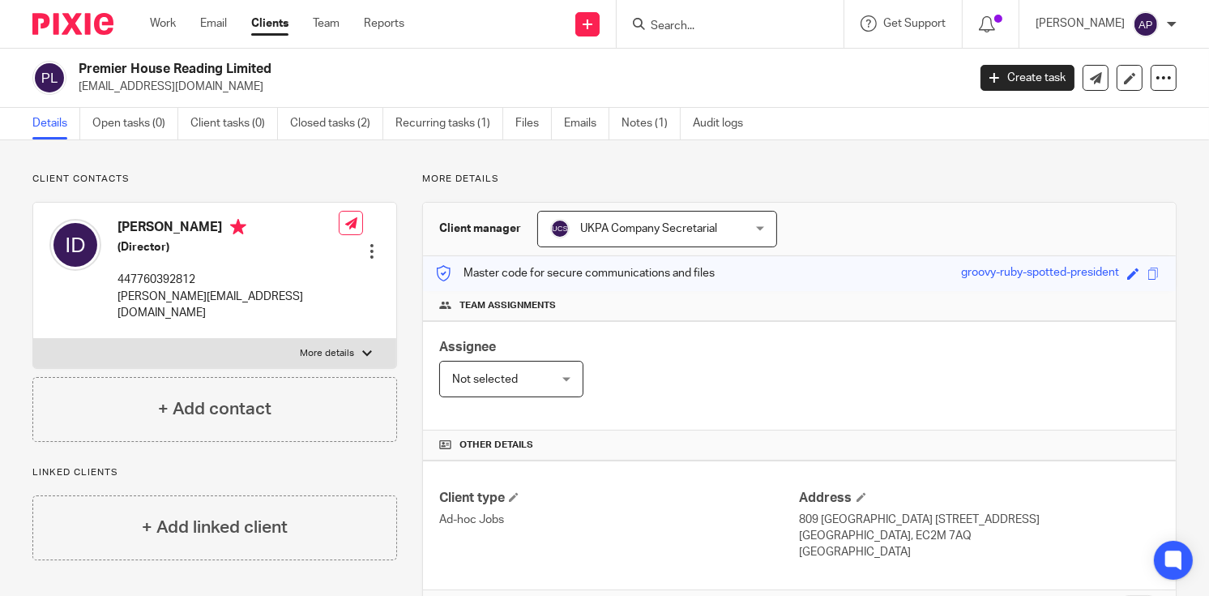
drag, startPoint x: 78, startPoint y: 84, endPoint x: 248, endPoint y: 84, distance: 170.2
click at [248, 84] on div "Premier House Reading Limited [EMAIL_ADDRESS][DOMAIN_NAME]" at bounding box center [494, 78] width 924 height 34
copy p "[EMAIL_ADDRESS][DOMAIN_NAME]"
click at [136, 224] on h4 "[PERSON_NAME]" at bounding box center [227, 229] width 221 height 20
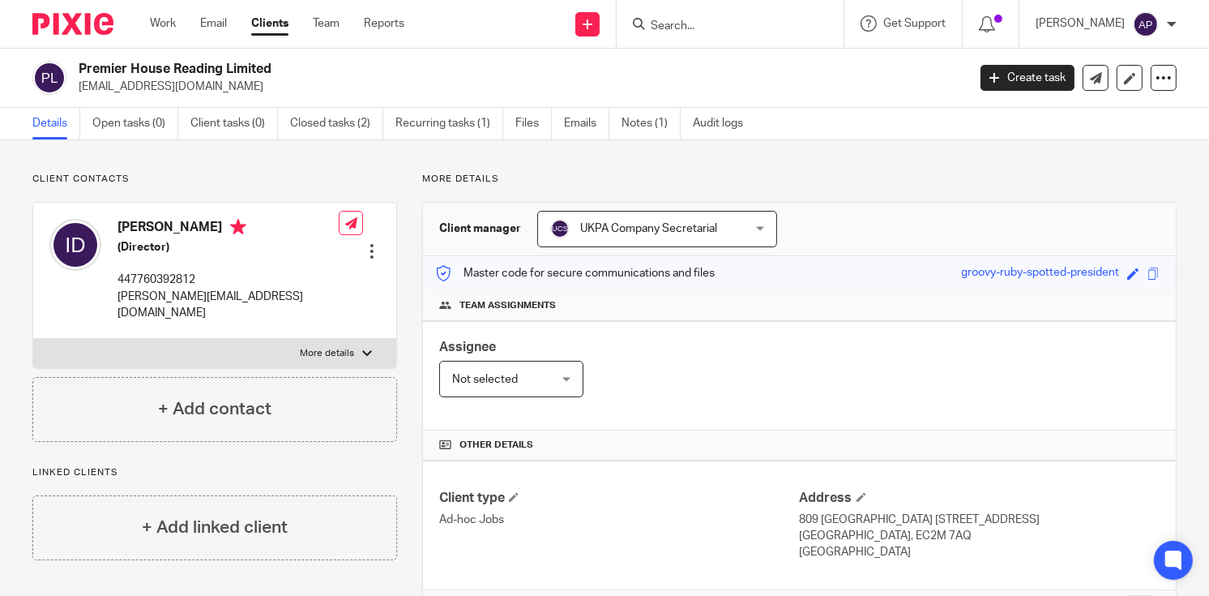
copy h4 "[PERSON_NAME]"
click at [734, 21] on input "Search" at bounding box center [722, 26] width 146 height 15
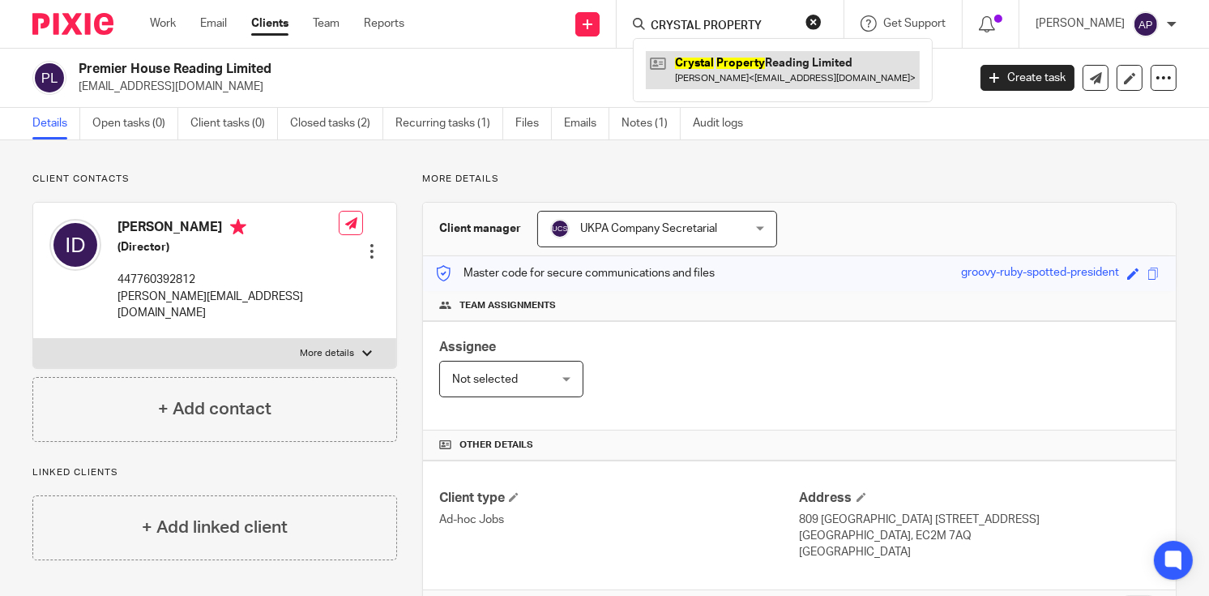
type input "CRYSTAL PROPERTY"
click at [760, 66] on link at bounding box center [783, 69] width 274 height 37
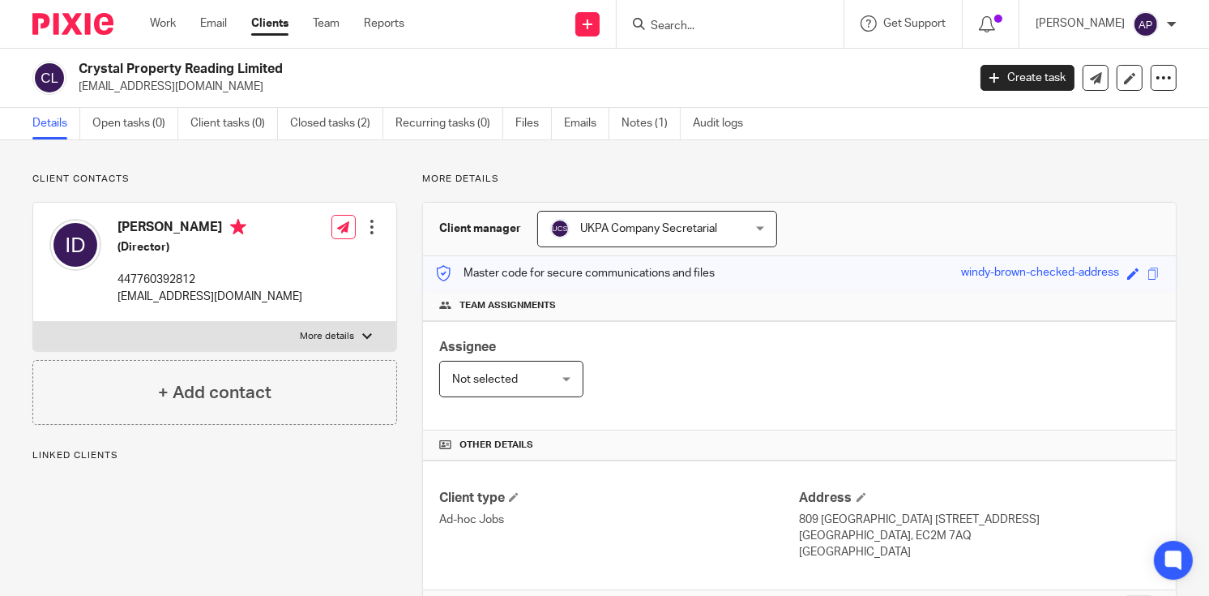
drag, startPoint x: 80, startPoint y: 69, endPoint x: 297, endPoint y: 66, distance: 216.4
click at [297, 66] on h2 "Crystal Property Reading Limited" at bounding box center [430, 69] width 702 height 17
copy h2 "Crystal Property Reading Limited"
drag, startPoint x: 75, startPoint y: 85, endPoint x: 233, endPoint y: 88, distance: 157.2
click at [232, 88] on div "Crystal Property Reading Limited issamdabboussi@gmail.com" at bounding box center [494, 78] width 924 height 34
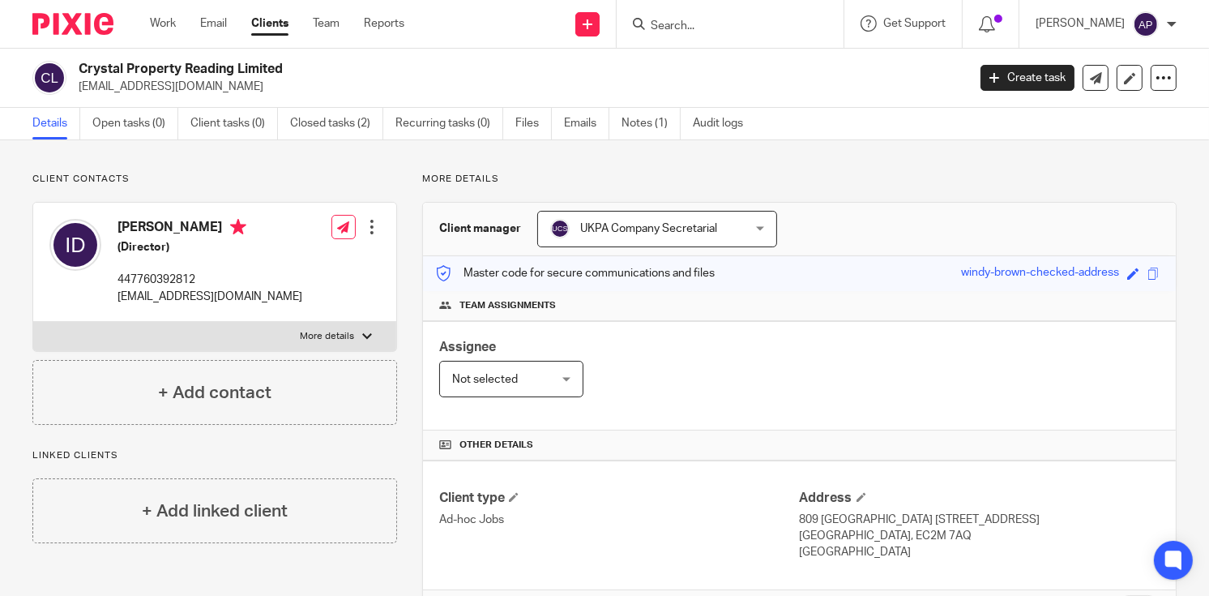
copy p "issamdabboussi@gmail.com"
click at [132, 224] on h4 "Issam Dabboussi" at bounding box center [209, 229] width 185 height 20
copy h4 "Issam"
click at [681, 28] on input "Search" at bounding box center [722, 26] width 146 height 15
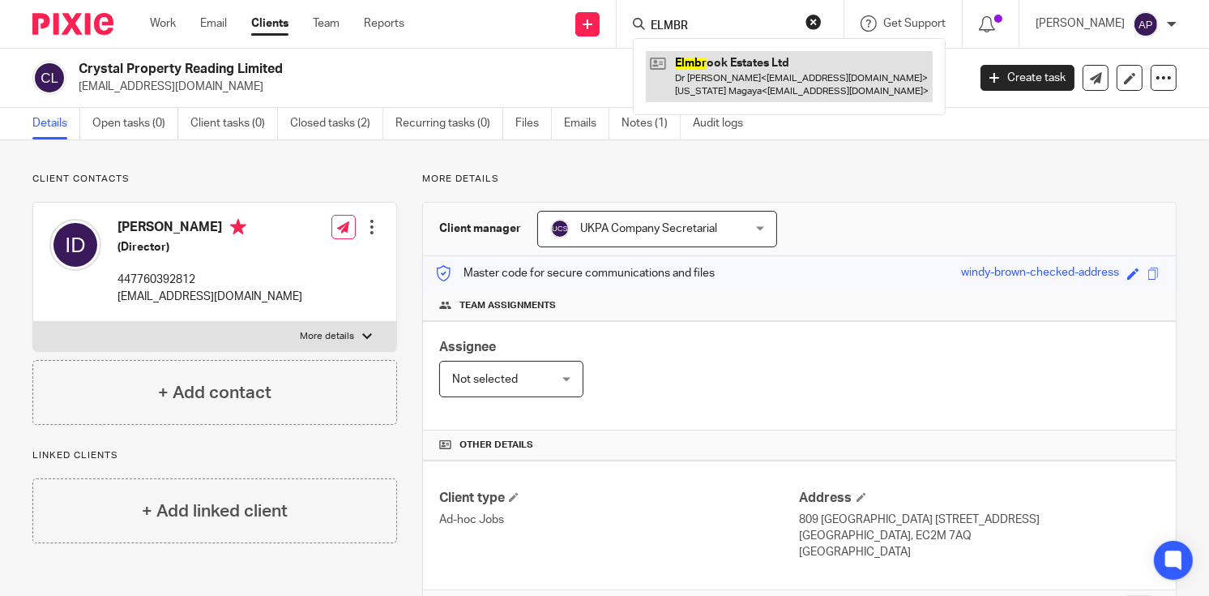
type input "ELMBR"
click at [745, 88] on link at bounding box center [789, 76] width 287 height 50
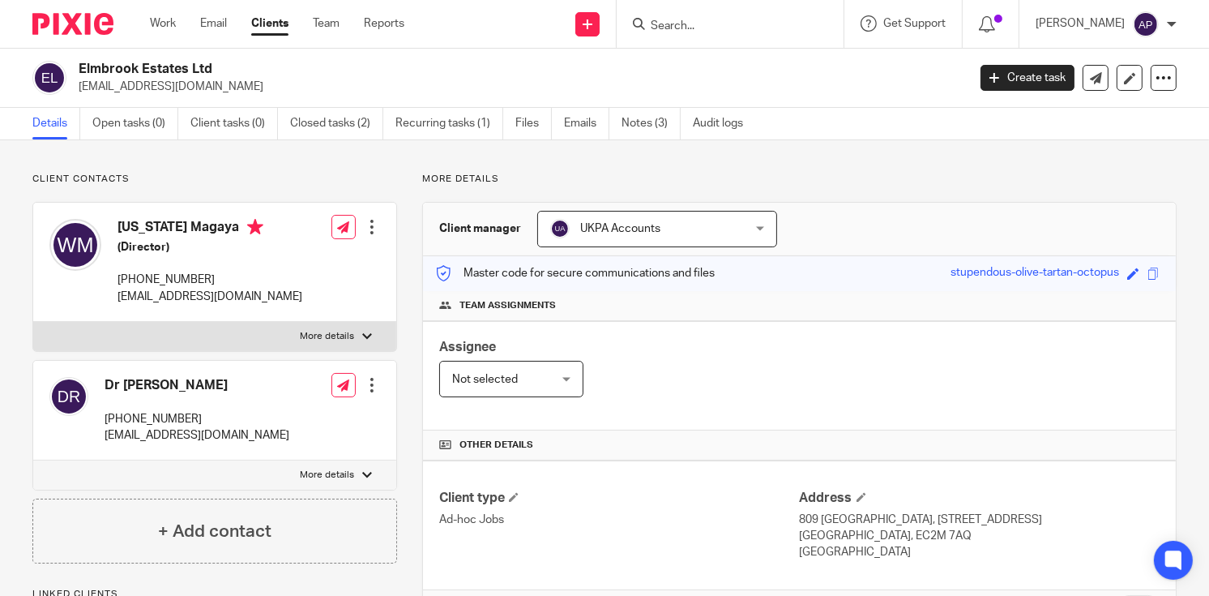
drag, startPoint x: 0, startPoint y: 0, endPoint x: 211, endPoint y: 70, distance: 221.9
click at [211, 70] on h2 "Elmbrook Estates Ltd" at bounding box center [430, 69] width 702 height 17
copy h2 "Elmbrook Estates Ltd"
drag, startPoint x: 97, startPoint y: 87, endPoint x: 170, endPoint y: 87, distance: 72.9
click at [170, 87] on p "[EMAIL_ADDRESS][DOMAIN_NAME]" at bounding box center [518, 87] width 878 height 16
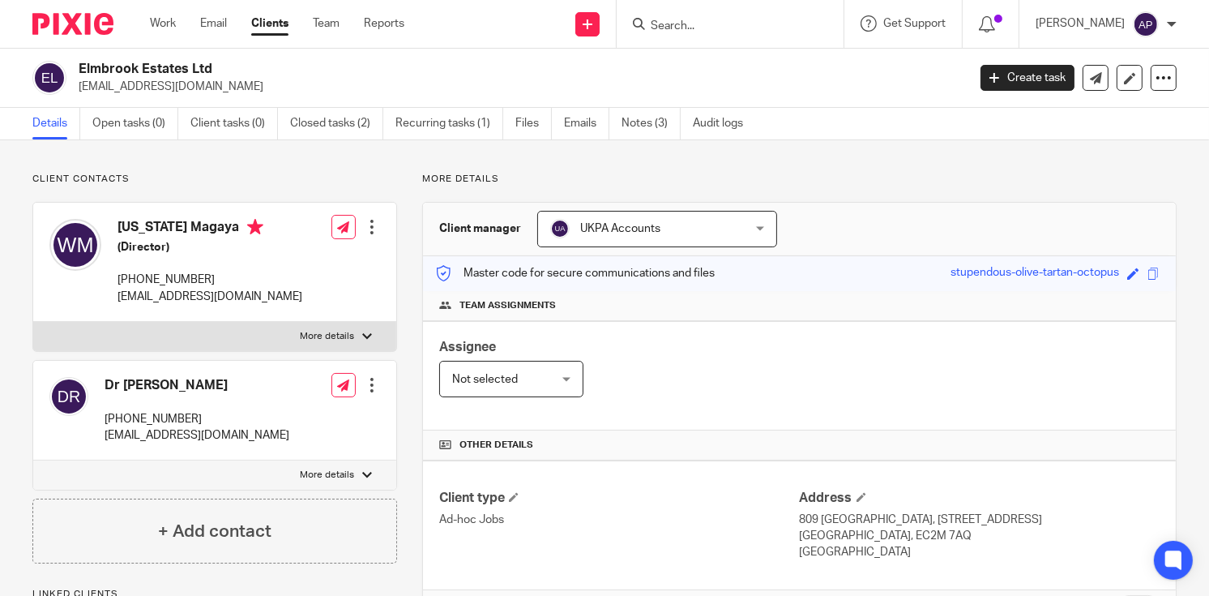
drag, startPoint x: 233, startPoint y: 79, endPoint x: 213, endPoint y: 79, distance: 19.4
click at [233, 79] on p "[EMAIL_ADDRESS][DOMAIN_NAME]" at bounding box center [518, 87] width 878 height 16
drag, startPoint x: 77, startPoint y: 84, endPoint x: 211, endPoint y: 84, distance: 134.5
click at [211, 84] on div "Elmbrook Estates Ltd [EMAIL_ADDRESS][DOMAIN_NAME]" at bounding box center [494, 78] width 924 height 34
copy p "[EMAIL_ADDRESS][DOMAIN_NAME]"
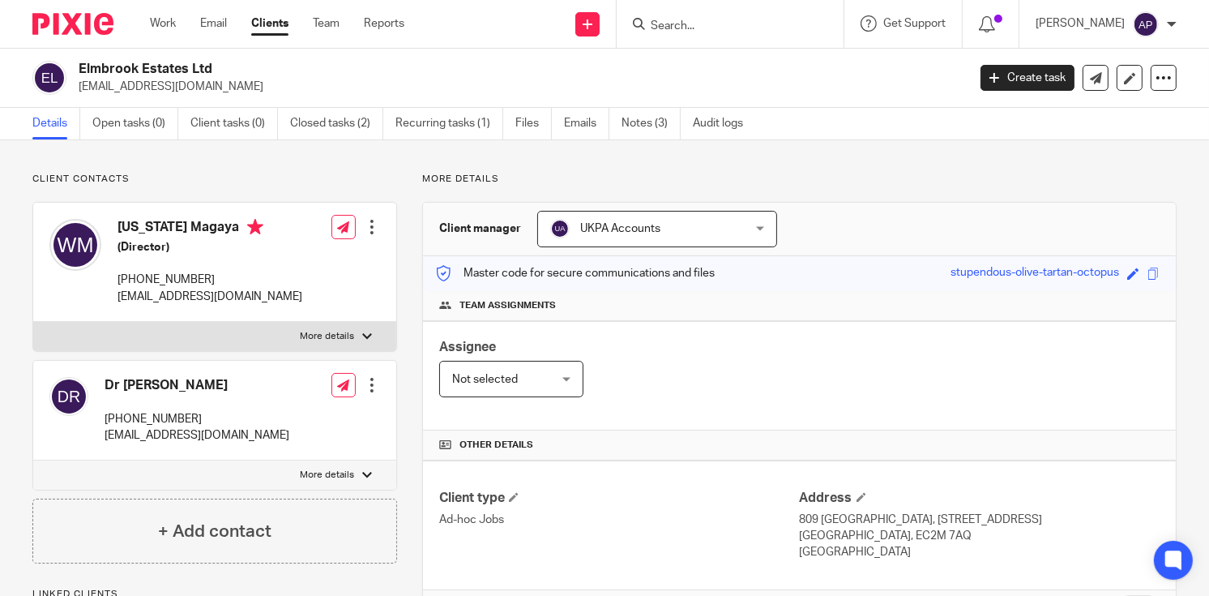
click at [154, 223] on h4 "[US_STATE] Magaya" at bounding box center [209, 229] width 185 height 20
copy h4 "[US_STATE]"
click at [737, 23] on input "Search" at bounding box center [722, 26] width 146 height 15
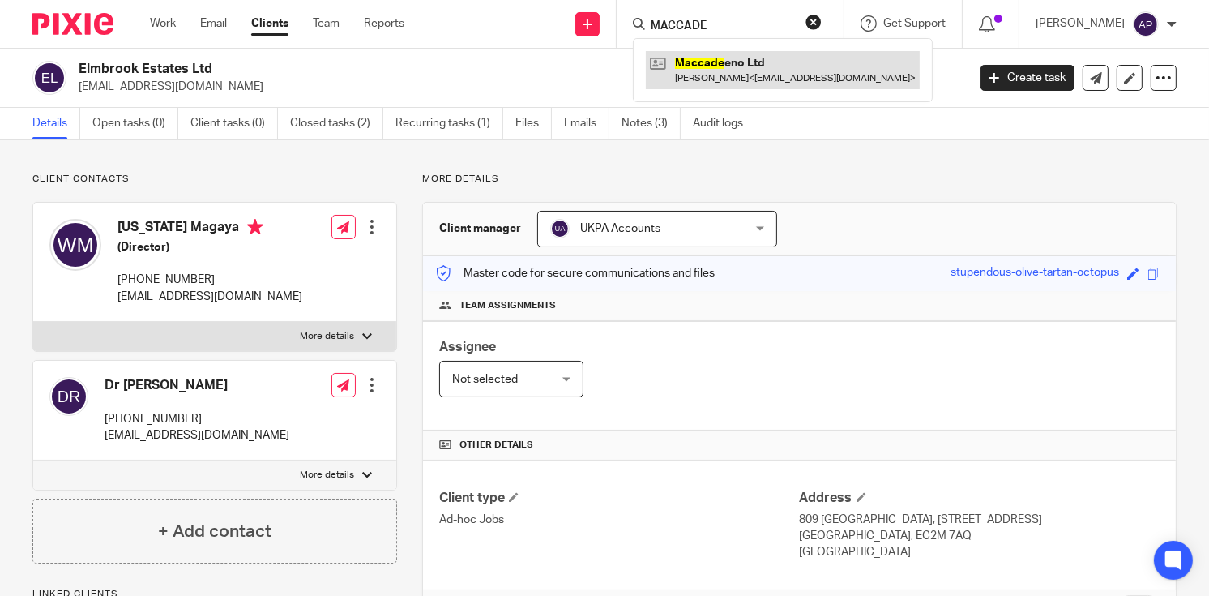
type input "MACCADE"
click at [784, 68] on link at bounding box center [783, 69] width 274 height 37
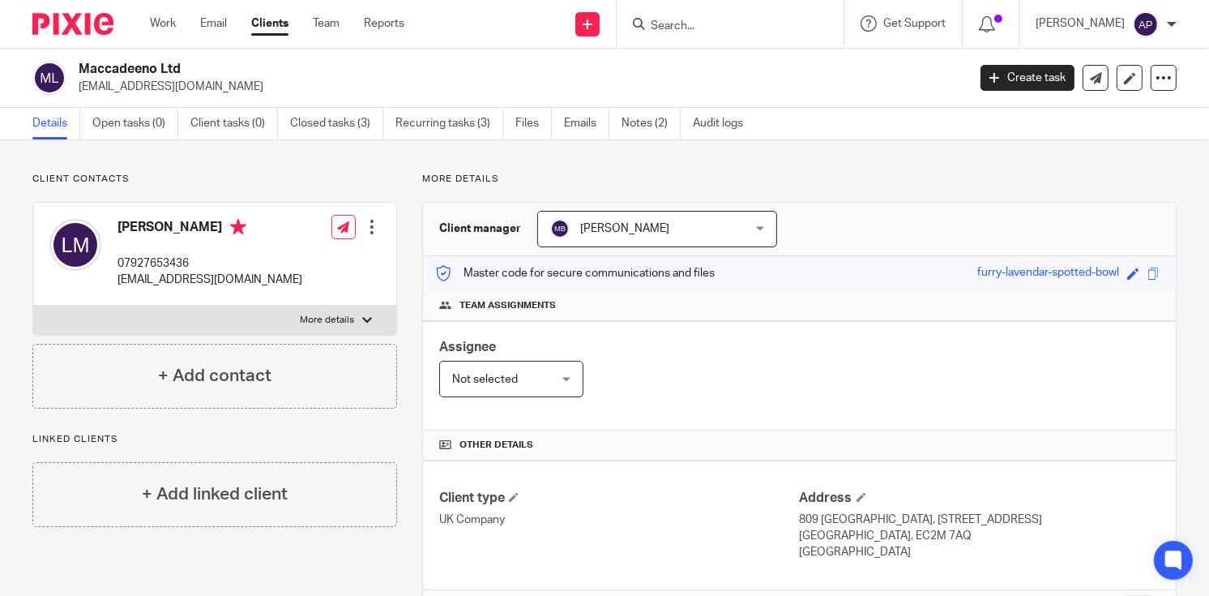
drag, startPoint x: 79, startPoint y: 67, endPoint x: 205, endPoint y: 70, distance: 125.6
click at [205, 70] on h2 "Maccadeeno Ltd" at bounding box center [430, 69] width 702 height 17
drag, startPoint x: 73, startPoint y: 85, endPoint x: 224, endPoint y: 85, distance: 151.5
click at [224, 85] on div "Maccadeeno Ltd [EMAIL_ADDRESS][DOMAIN_NAME]" at bounding box center [494, 78] width 924 height 34
copy p "[EMAIL_ADDRESS][DOMAIN_NAME]"
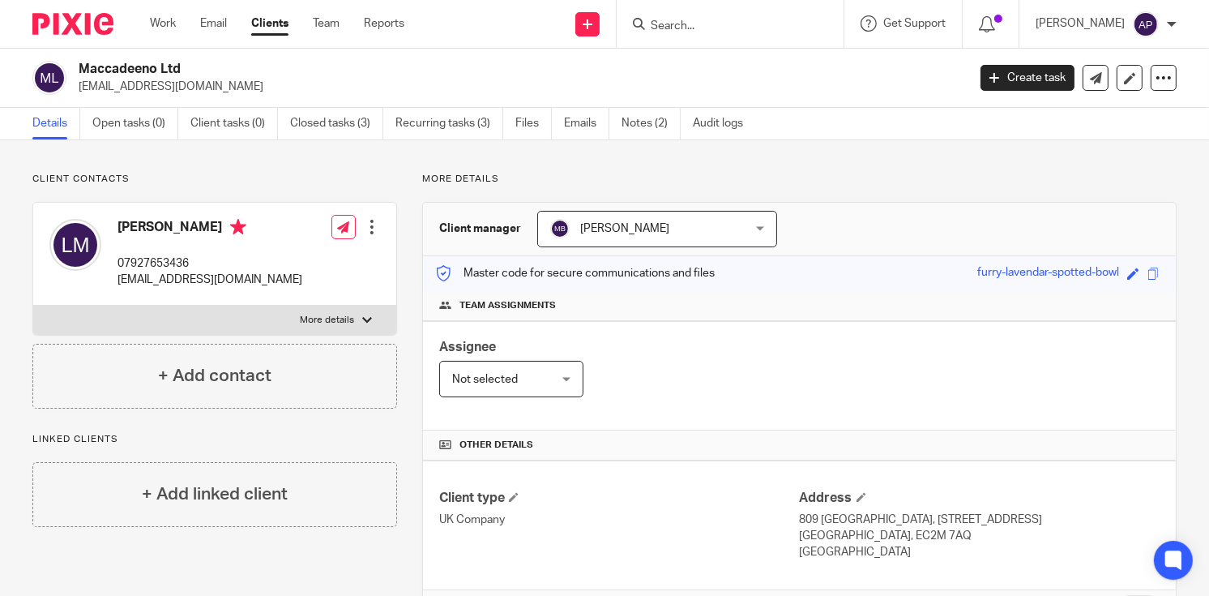
click at [141, 225] on h4 "[PERSON_NAME]" at bounding box center [209, 229] width 185 height 20
copy h4 "[PERSON_NAME]"
click at [678, 24] on input "Search" at bounding box center [722, 26] width 146 height 15
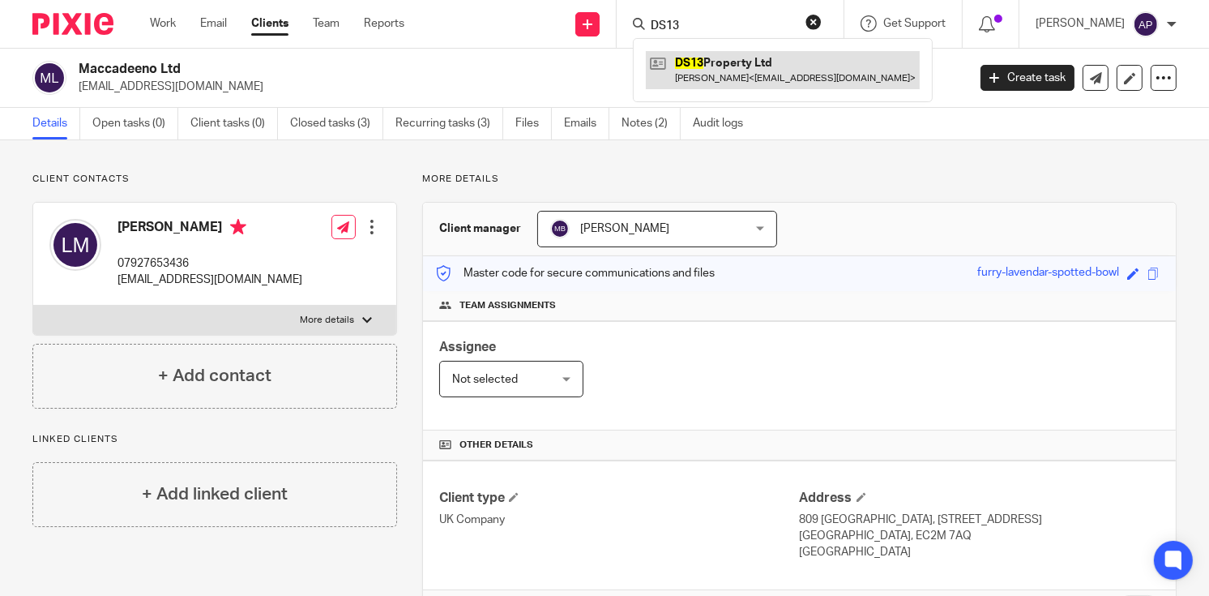
type input "DS13"
click at [799, 76] on link at bounding box center [783, 69] width 274 height 37
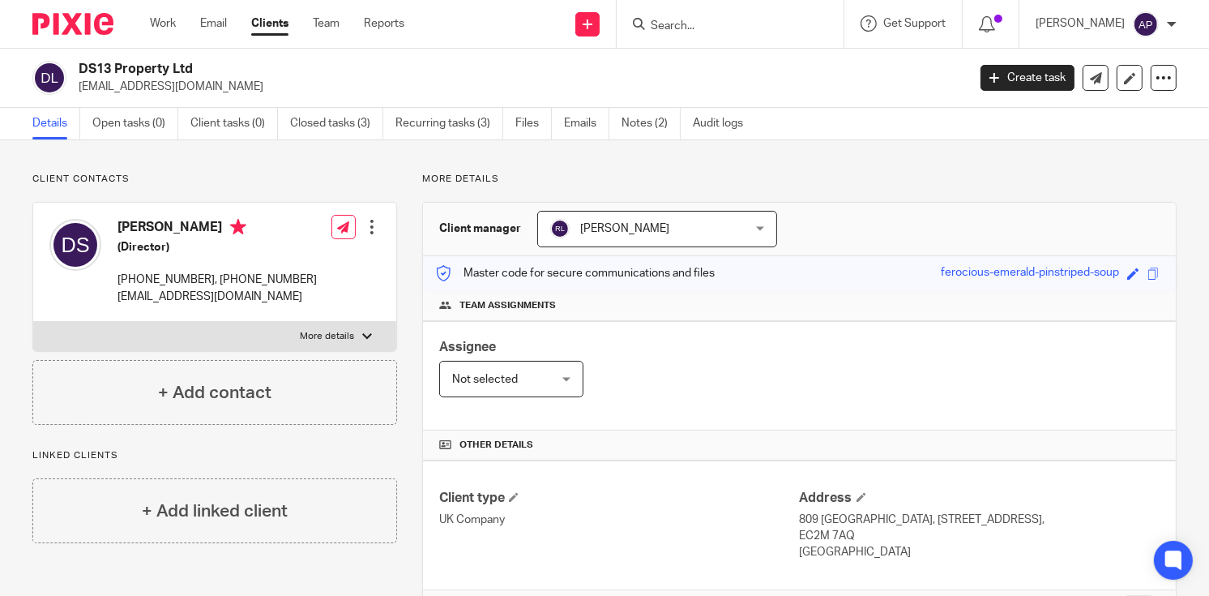
drag, startPoint x: 79, startPoint y: 65, endPoint x: 211, endPoint y: 65, distance: 131.3
click at [211, 65] on h2 "DS13 Property Ltd" at bounding box center [430, 69] width 702 height 17
copy h2 "DS13 Property Ltd"
drag, startPoint x: 78, startPoint y: 84, endPoint x: 198, endPoint y: 84, distance: 119.9
click at [198, 84] on div "DS13 Property Ltd davesid6@gmail.com" at bounding box center [494, 78] width 924 height 34
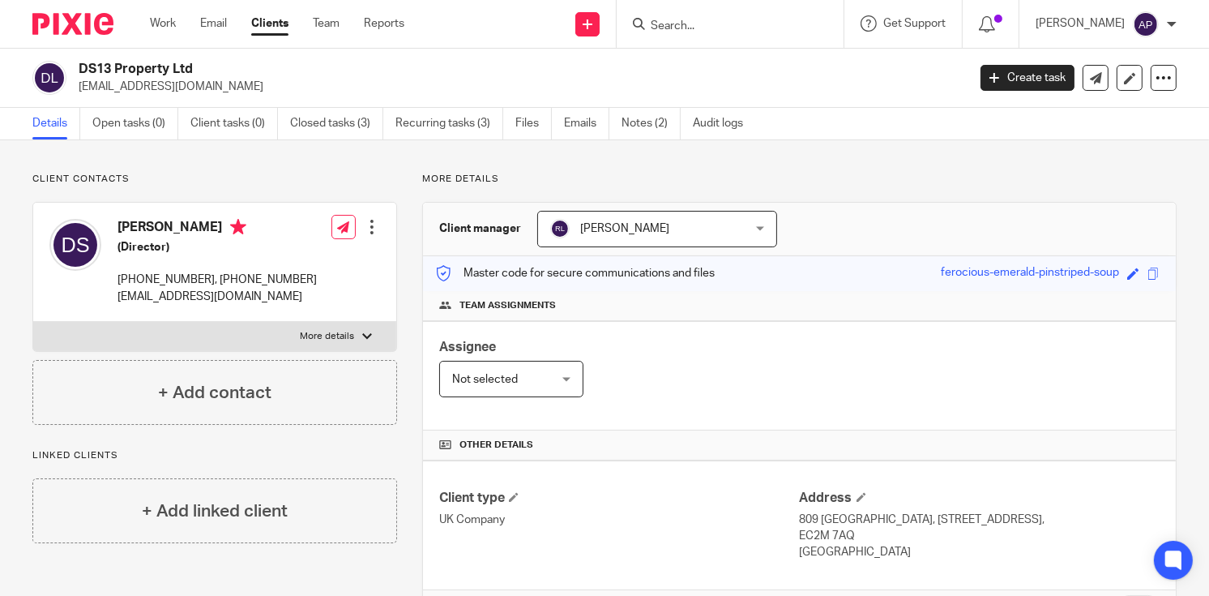
copy p "davesid6@gmail.com"
click at [132, 228] on h4 "David Siddall" at bounding box center [216, 229] width 199 height 20
copy h4 "David"
click at [691, 22] on input "Search" at bounding box center [722, 26] width 146 height 15
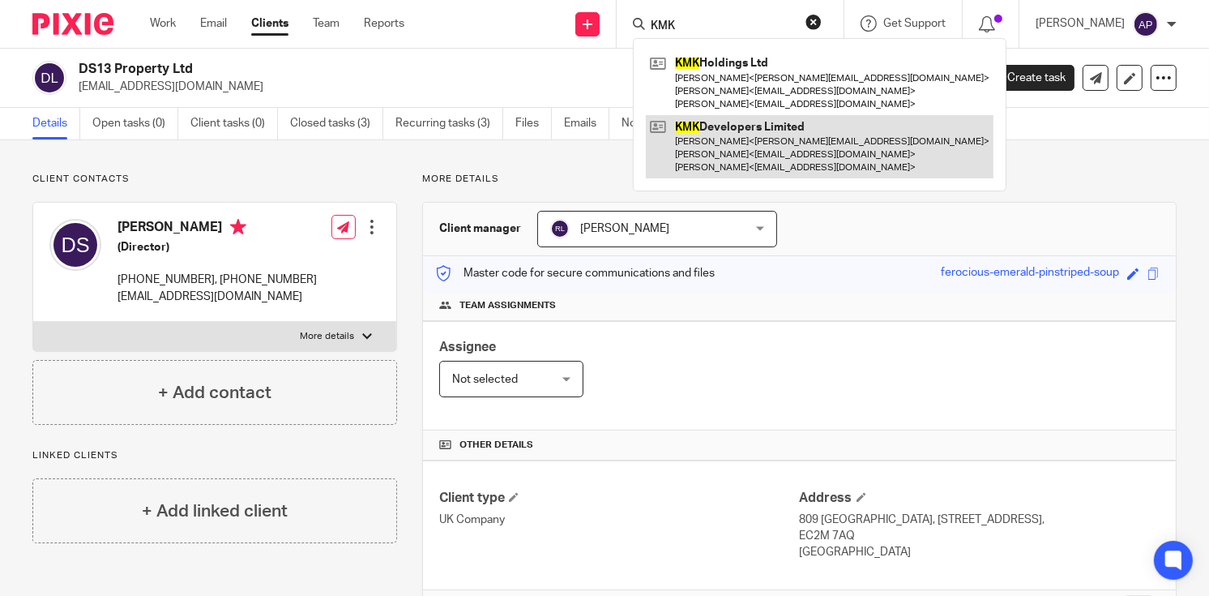
type input "KMK"
click at [741, 143] on link at bounding box center [820, 147] width 348 height 64
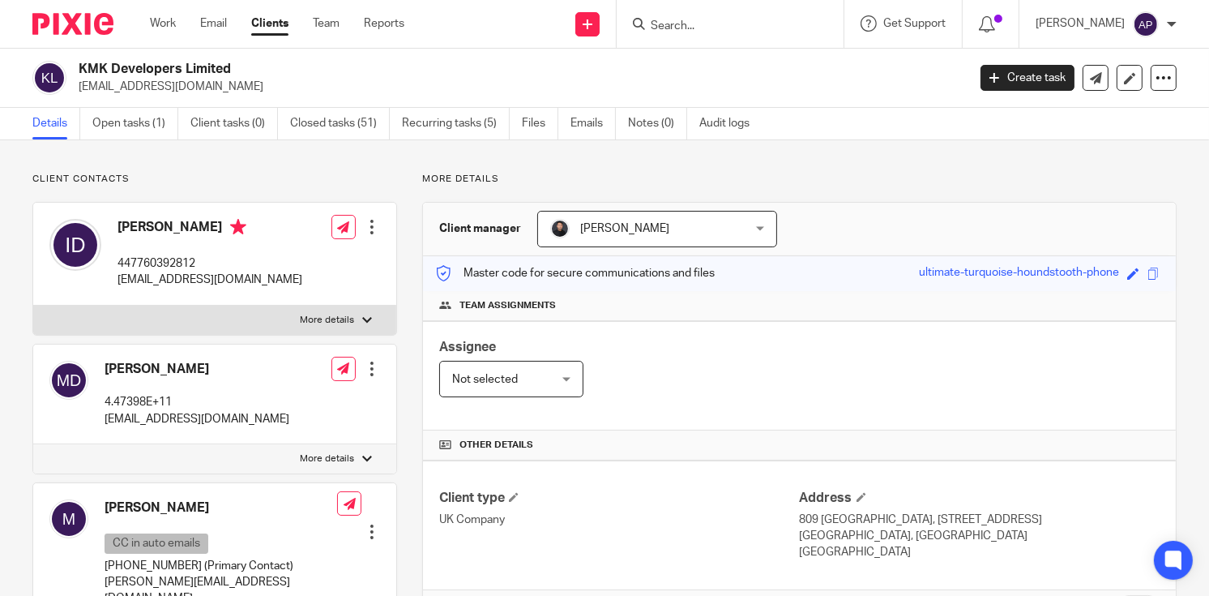
click at [237, 64] on h2 "KMK Developers Limited" at bounding box center [430, 69] width 702 height 17
copy h2 "KMK Developers Limited"
click at [682, 22] on input "Search" at bounding box center [722, 26] width 146 height 15
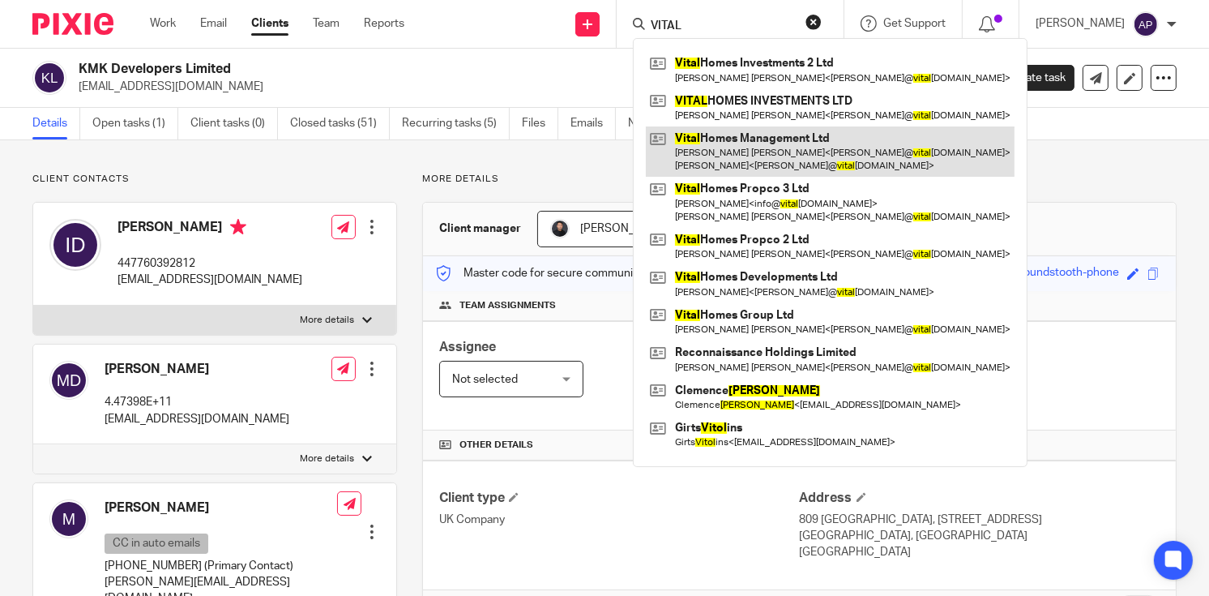
type input "VITAL"
click at [785, 152] on link at bounding box center [830, 151] width 369 height 50
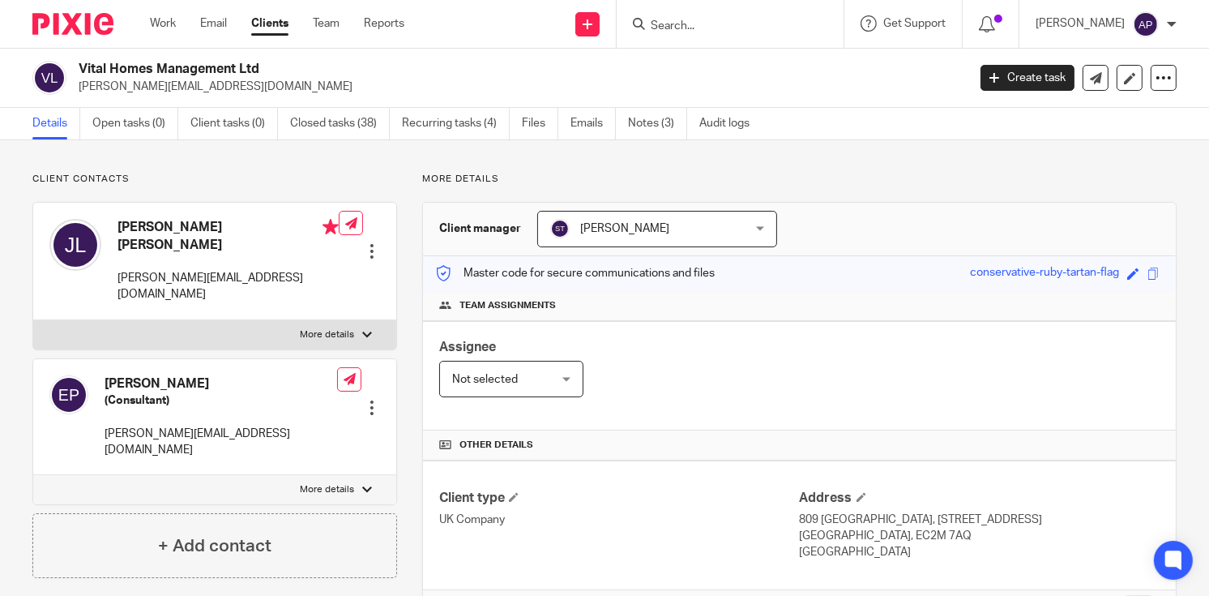
click at [706, 20] on input "Search" at bounding box center [722, 26] width 146 height 15
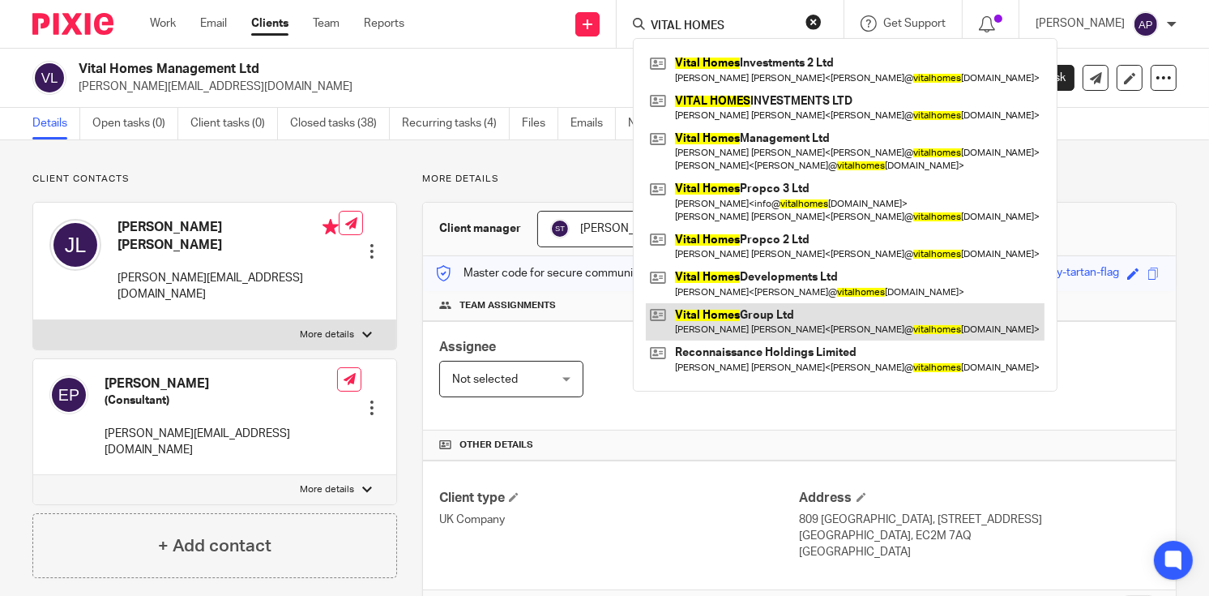
type input "VITAL HOMES"
click at [777, 321] on link at bounding box center [845, 321] width 399 height 37
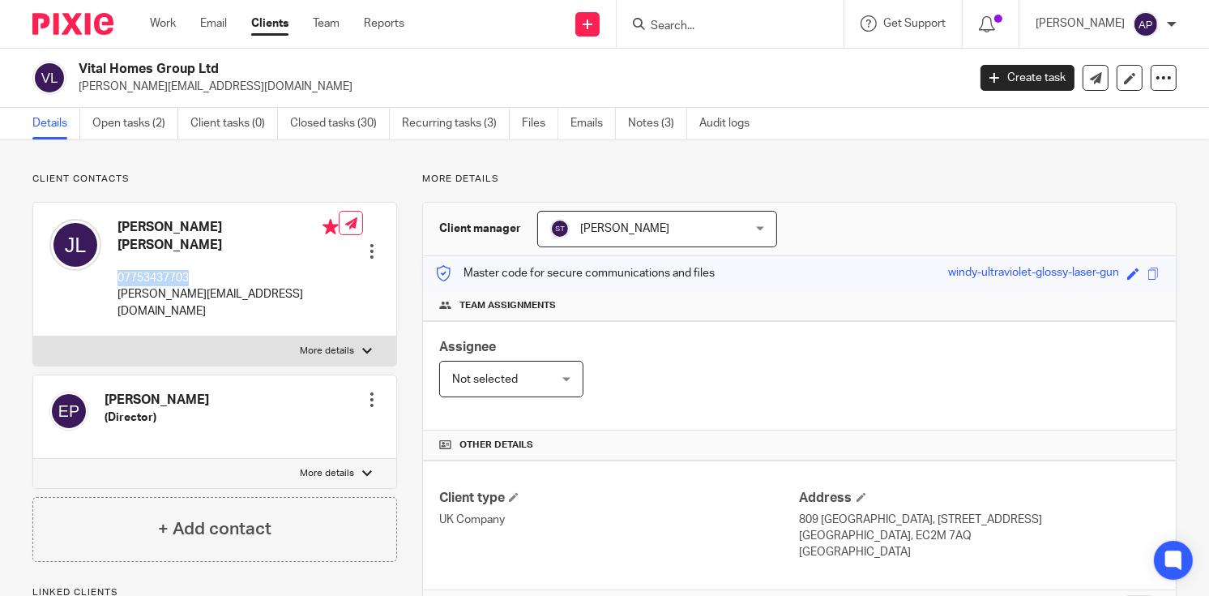
drag, startPoint x: 116, startPoint y: 259, endPoint x: 196, endPoint y: 257, distance: 80.3
click at [196, 257] on div "[PERSON_NAME] [PERSON_NAME] 07753437703 [PERSON_NAME][EMAIL_ADDRESS][DOMAIN_NAM…" at bounding box center [193, 269] width 289 height 117
copy p "07753437703"
click at [693, 24] on input "Search" at bounding box center [722, 26] width 146 height 15
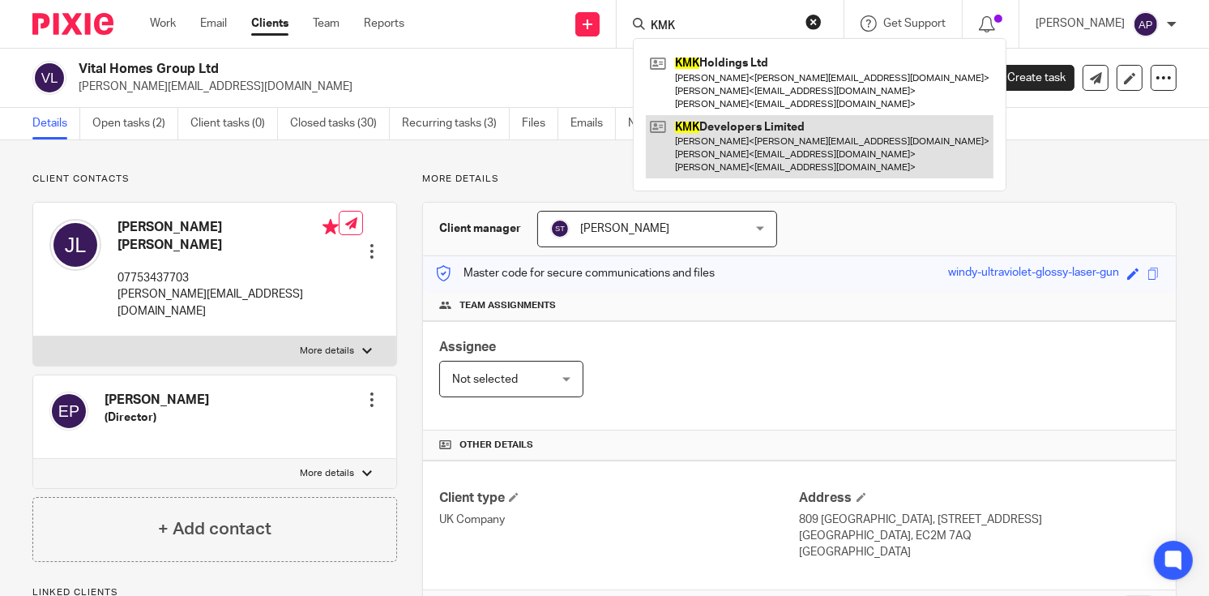
type input "KMK"
click at [784, 131] on link at bounding box center [820, 147] width 348 height 64
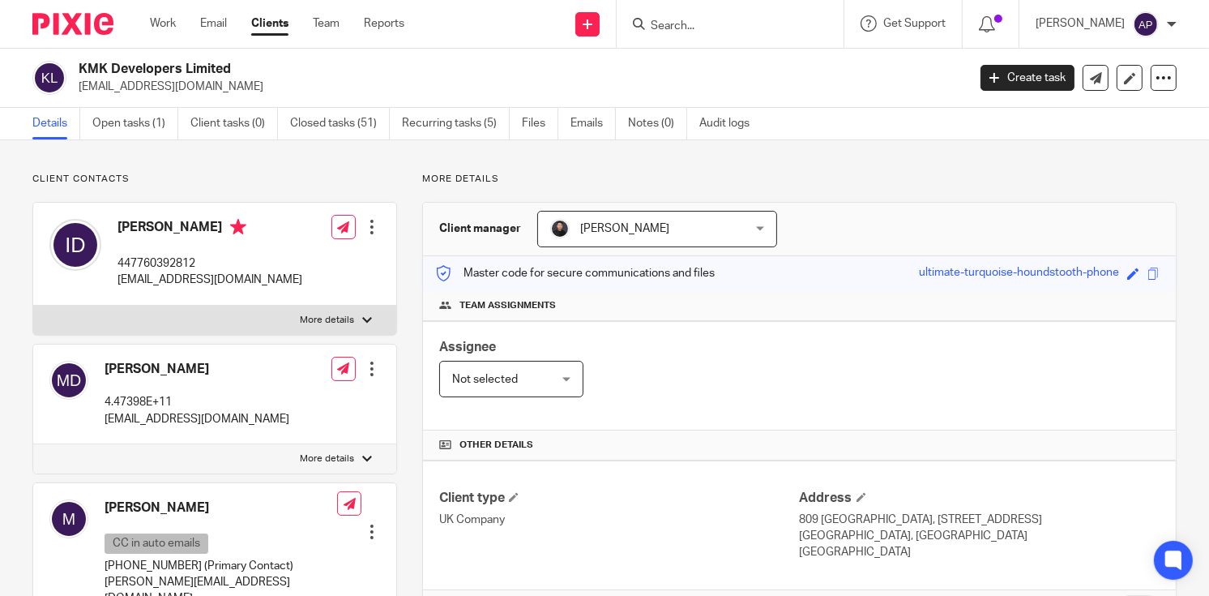
drag, startPoint x: 79, startPoint y: 70, endPoint x: 244, endPoint y: 53, distance: 165.3
click at [244, 53] on div "KMK Developers Limited mdaboucy@gmail.com Create task Update from Companies Hou…" at bounding box center [604, 78] width 1209 height 59
copy h2 "KMK Developers Limited"
click at [138, 224] on h4 "Issam Dabboussi" at bounding box center [209, 229] width 185 height 20
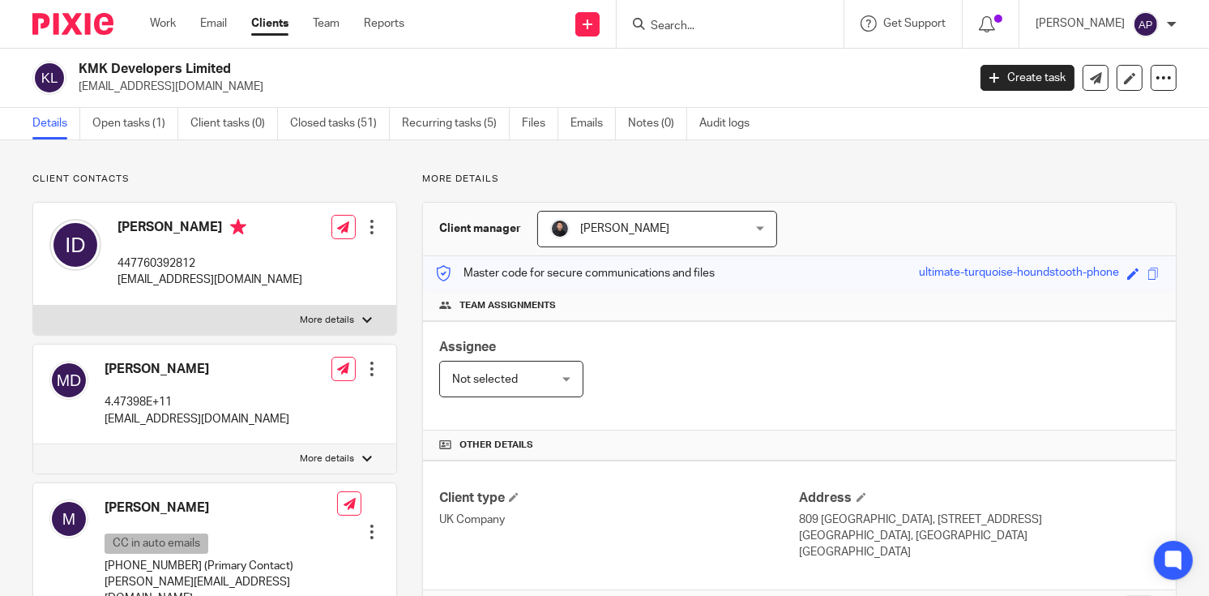
copy h4 "Issam"
drag, startPoint x: 78, startPoint y: 84, endPoint x: 199, endPoint y: 85, distance: 121.5
click at [199, 85] on div "KMK Developers Limited mdaboucy@gmail.com" at bounding box center [494, 78] width 924 height 34
copy p "mdaboucy@gmail.com"
click at [686, 29] on input "Search" at bounding box center [722, 26] width 146 height 15
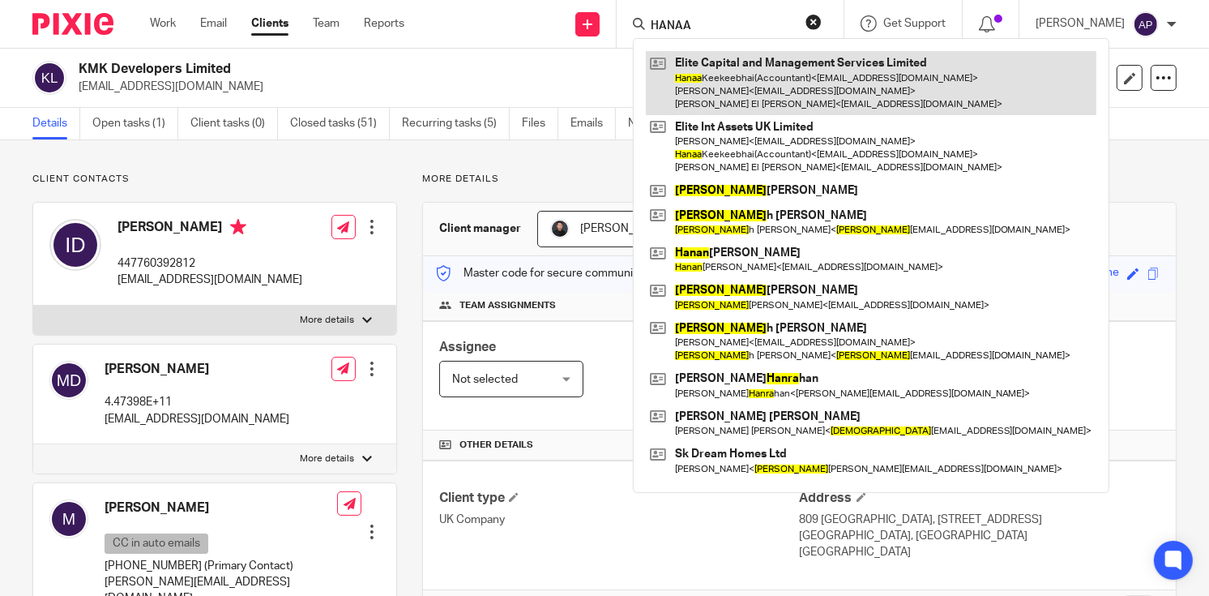
type input "HANAA"
click at [752, 79] on link at bounding box center [871, 83] width 451 height 64
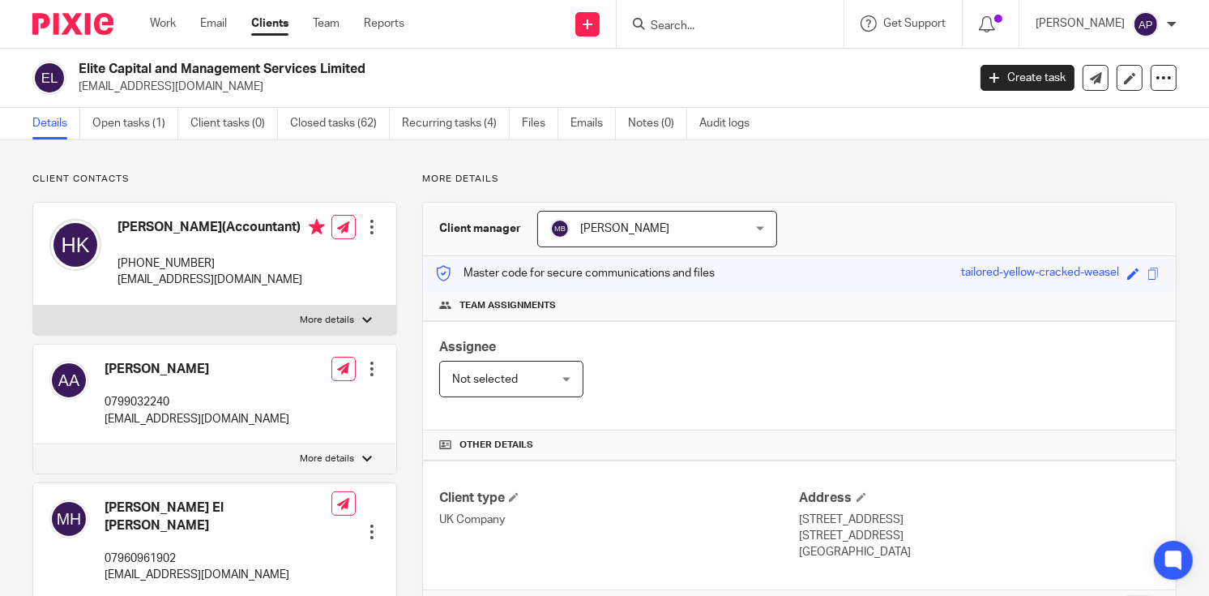
click at [698, 31] on input "Search" at bounding box center [722, 26] width 146 height 15
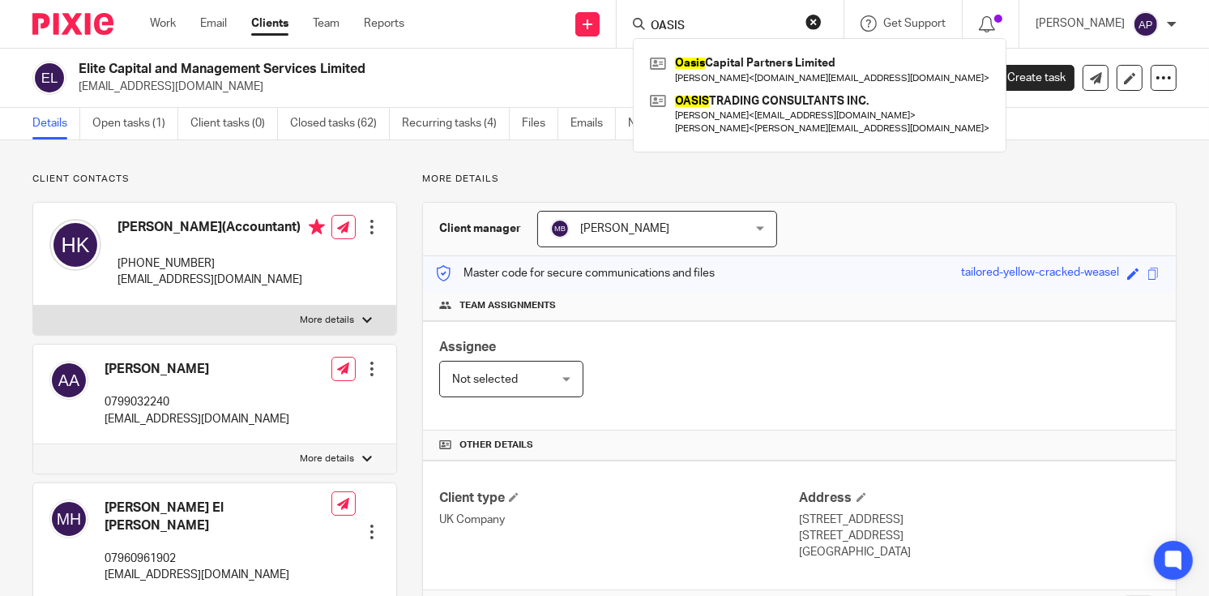
type input "OASIS"
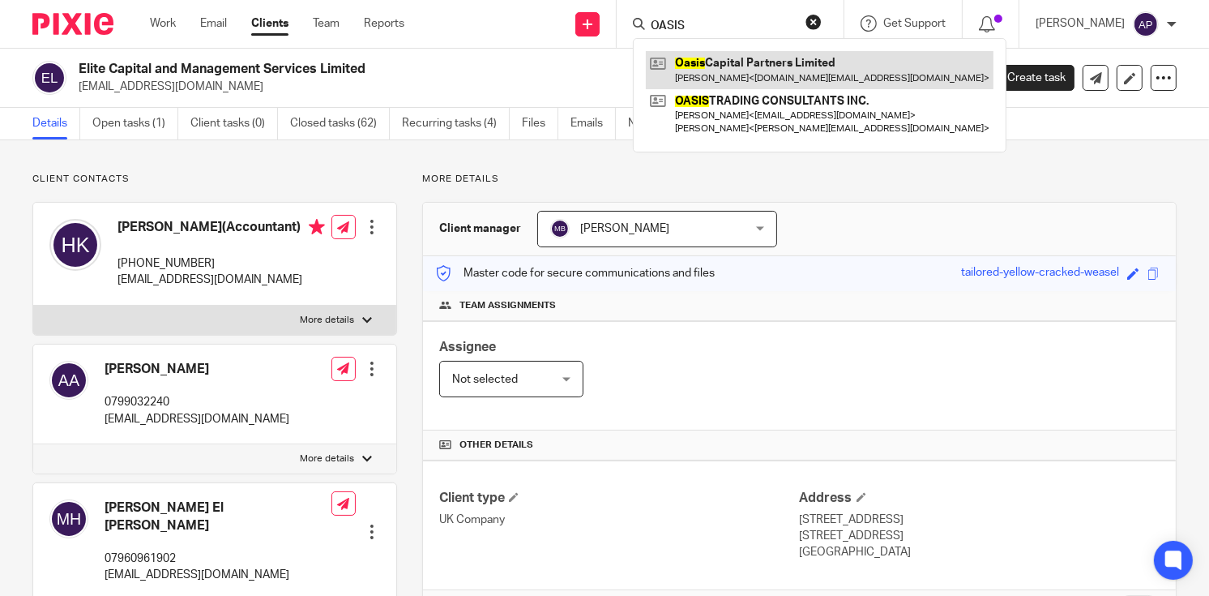
click at [719, 62] on link at bounding box center [820, 69] width 348 height 37
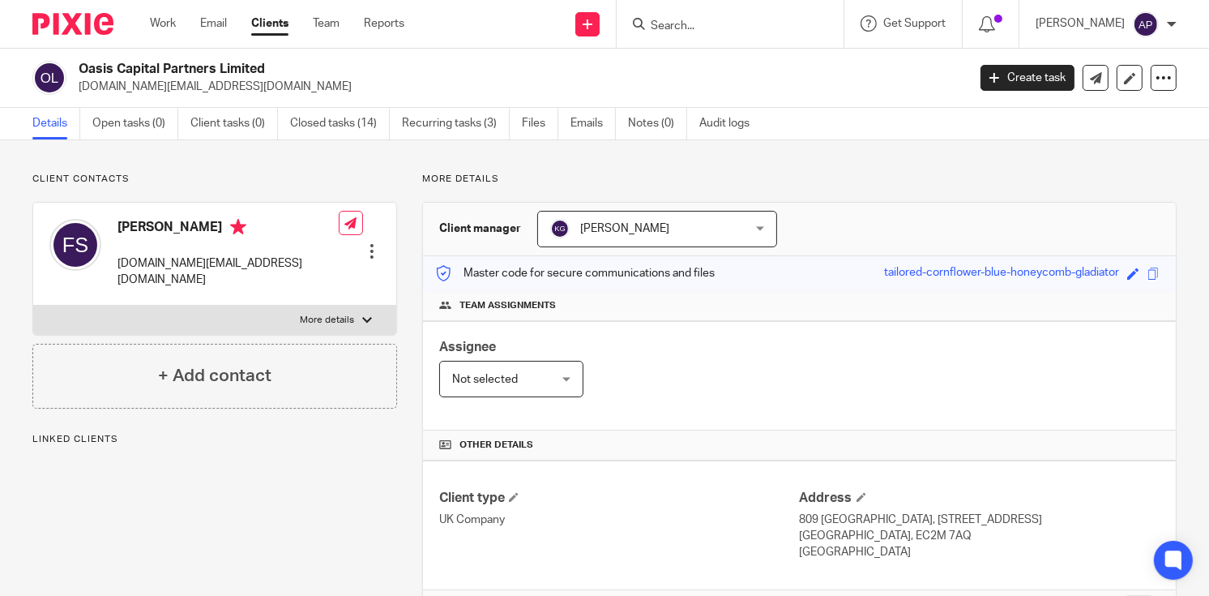
click at [272, 66] on h2 "Oasis Capital Partners Limited" at bounding box center [430, 69] width 702 height 17
drag, startPoint x: 78, startPoint y: 83, endPoint x: 220, endPoint y: 95, distance: 142.3
click at [220, 95] on div "Oasis Capital Partners Limited [DOMAIN_NAME][EMAIL_ADDRESS][DOMAIN_NAME] Create…" at bounding box center [604, 78] width 1209 height 59
copy p "[DOMAIN_NAME][EMAIL_ADDRESS][DOMAIN_NAME]"
click at [135, 220] on h4 "[PERSON_NAME]" at bounding box center [227, 229] width 221 height 20
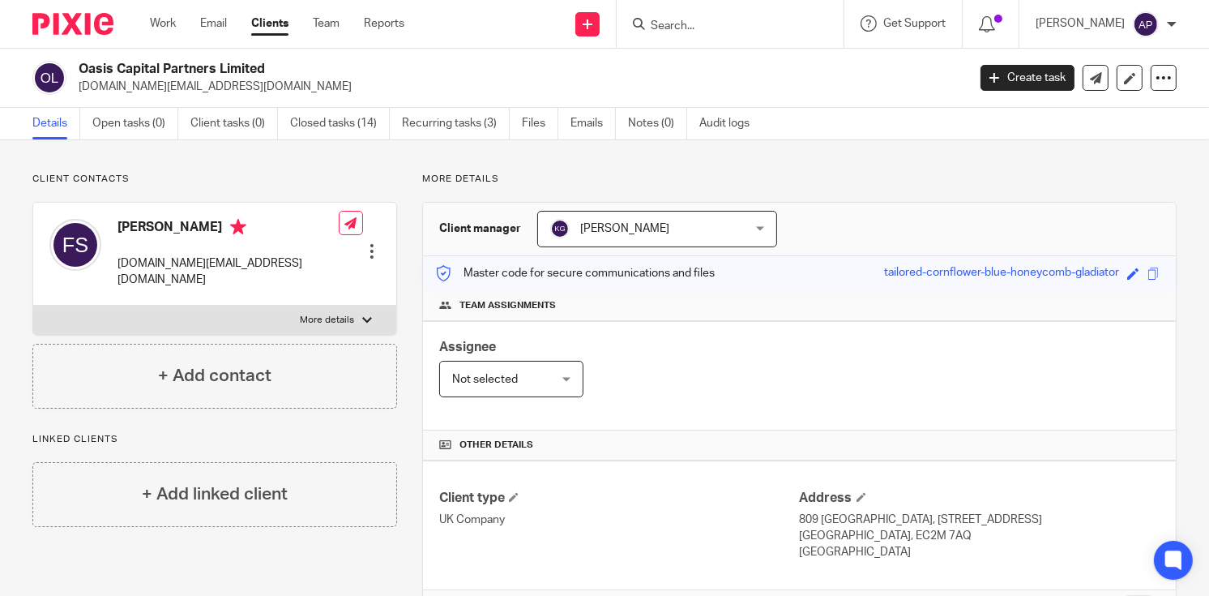
click at [135, 220] on h4 "[PERSON_NAME]" at bounding box center [227, 229] width 221 height 20
copy h4 "Farid"
click at [672, 24] on input "Search" at bounding box center [722, 26] width 146 height 15
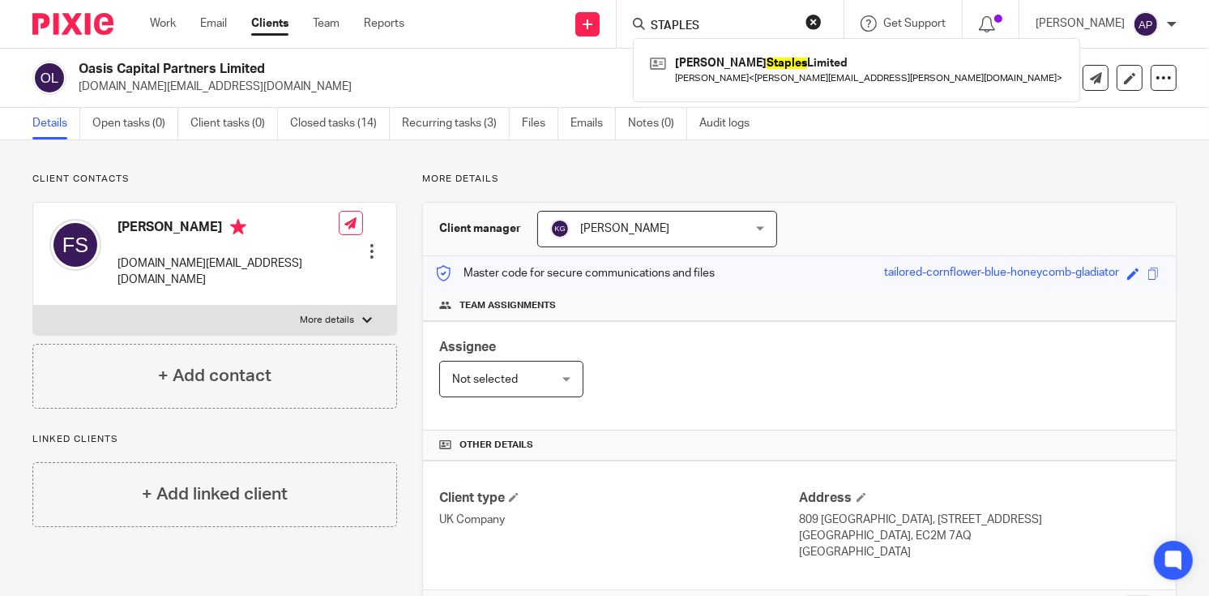
click at [734, 23] on input "STAPLES" at bounding box center [722, 26] width 146 height 15
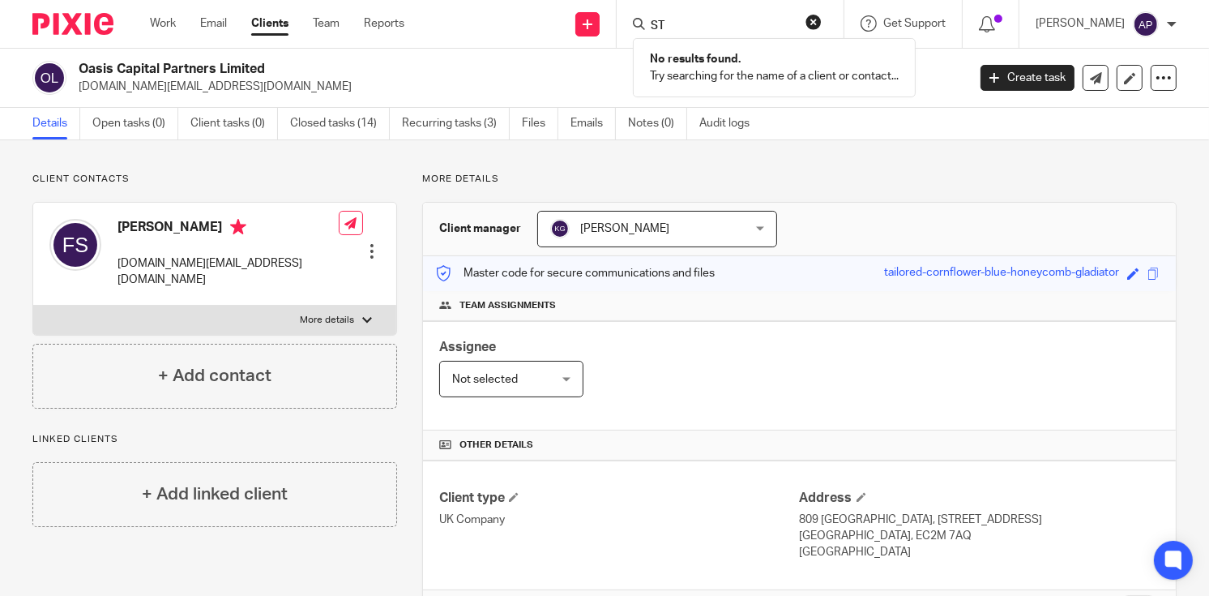
type input "S"
click at [725, 21] on input "Search" at bounding box center [722, 26] width 146 height 15
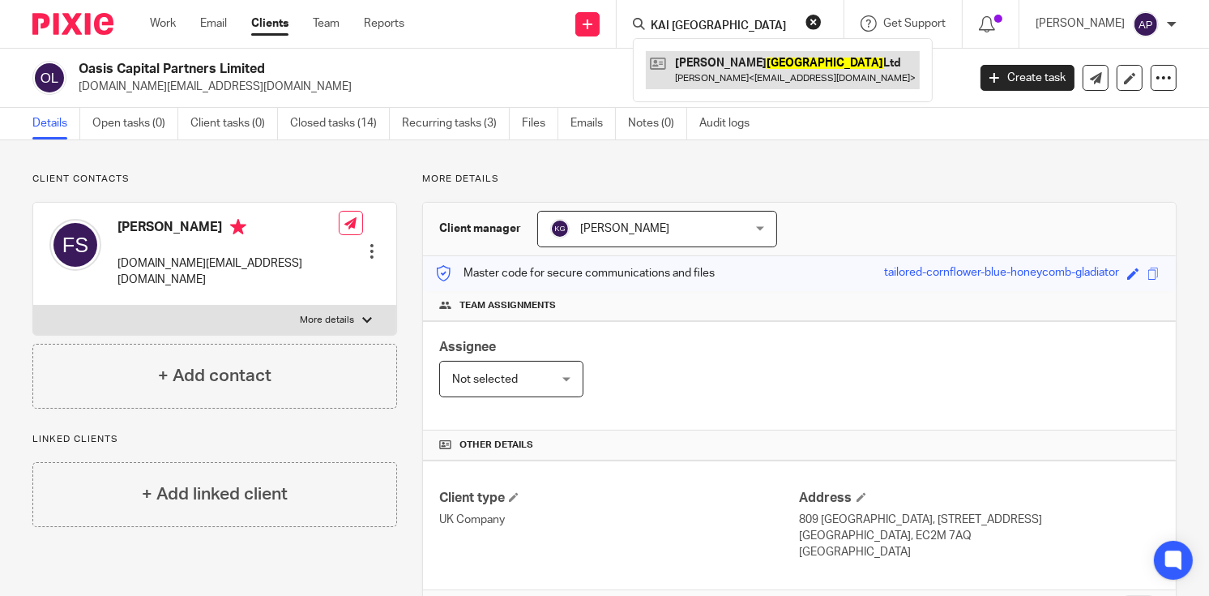
type input "KAI TAIWAN"
click at [815, 62] on link at bounding box center [783, 69] width 274 height 37
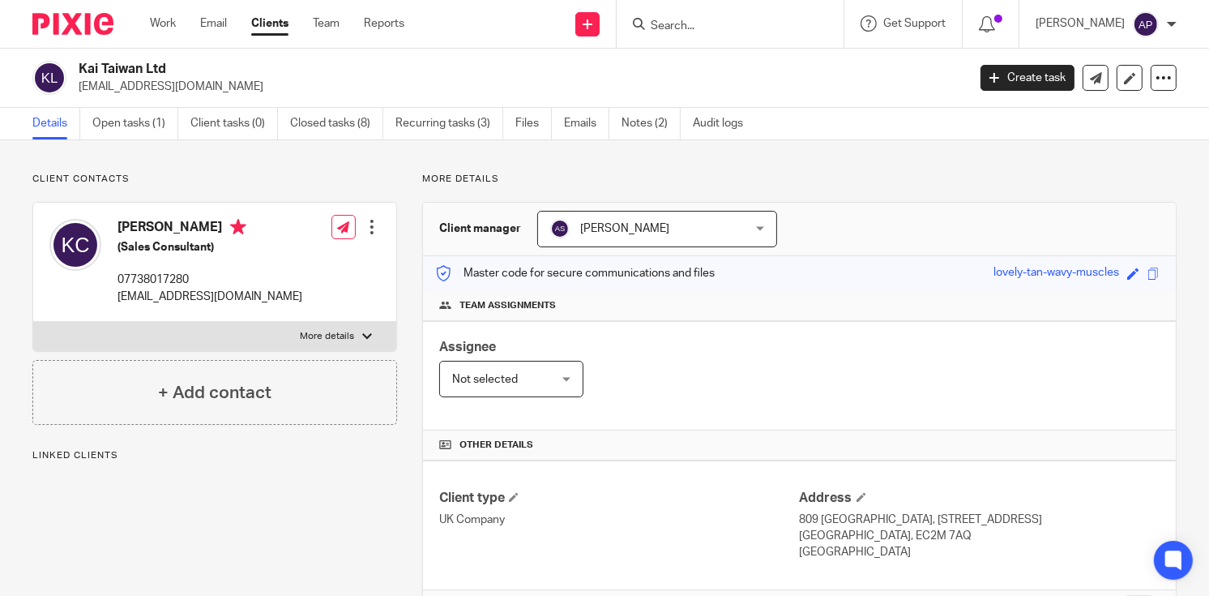
drag, startPoint x: 79, startPoint y: 62, endPoint x: 221, endPoint y: 62, distance: 142.6
click at [221, 62] on h2 "Kai Taiwan Ltd" at bounding box center [430, 69] width 702 height 17
copy h2 "Kai Taiwan Ltd"
drag, startPoint x: 78, startPoint y: 88, endPoint x: 211, endPoint y: 83, distance: 133.0
click at [210, 84] on p "[EMAIL_ADDRESS][DOMAIN_NAME]" at bounding box center [518, 87] width 878 height 16
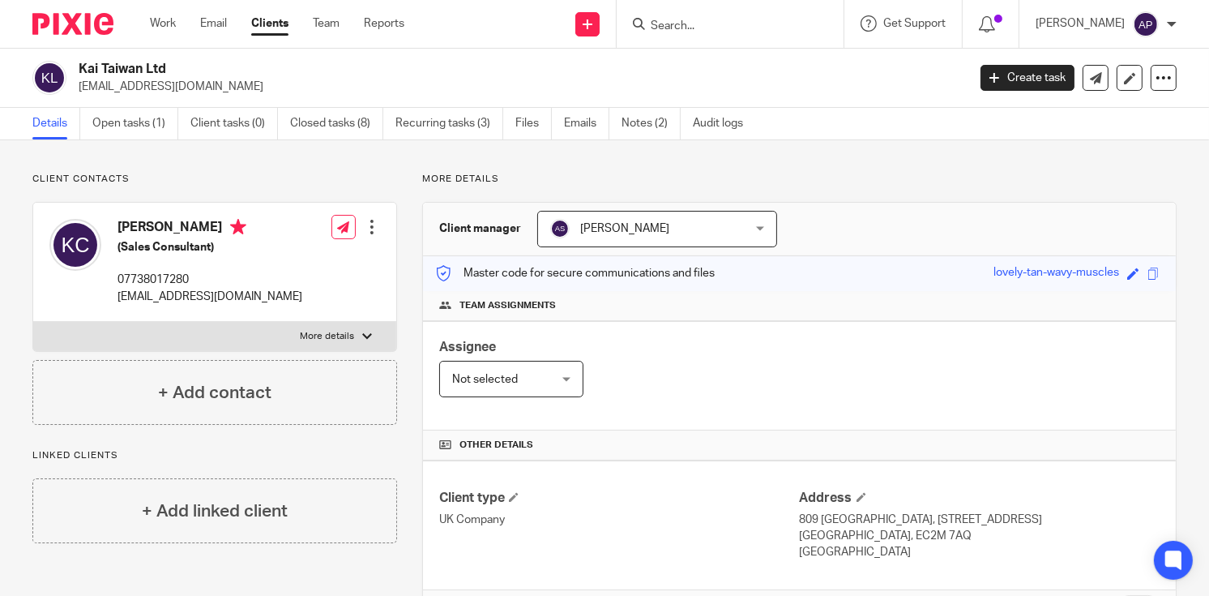
copy p "[EMAIL_ADDRESS][DOMAIN_NAME]"
drag, startPoint x: 121, startPoint y: 223, endPoint x: 160, endPoint y: 224, distance: 38.9
click at [160, 224] on h4 "[PERSON_NAME]" at bounding box center [209, 229] width 185 height 20
copy h4 "[PERSON_NAME]"
click at [684, 23] on input "Search" at bounding box center [722, 26] width 146 height 15
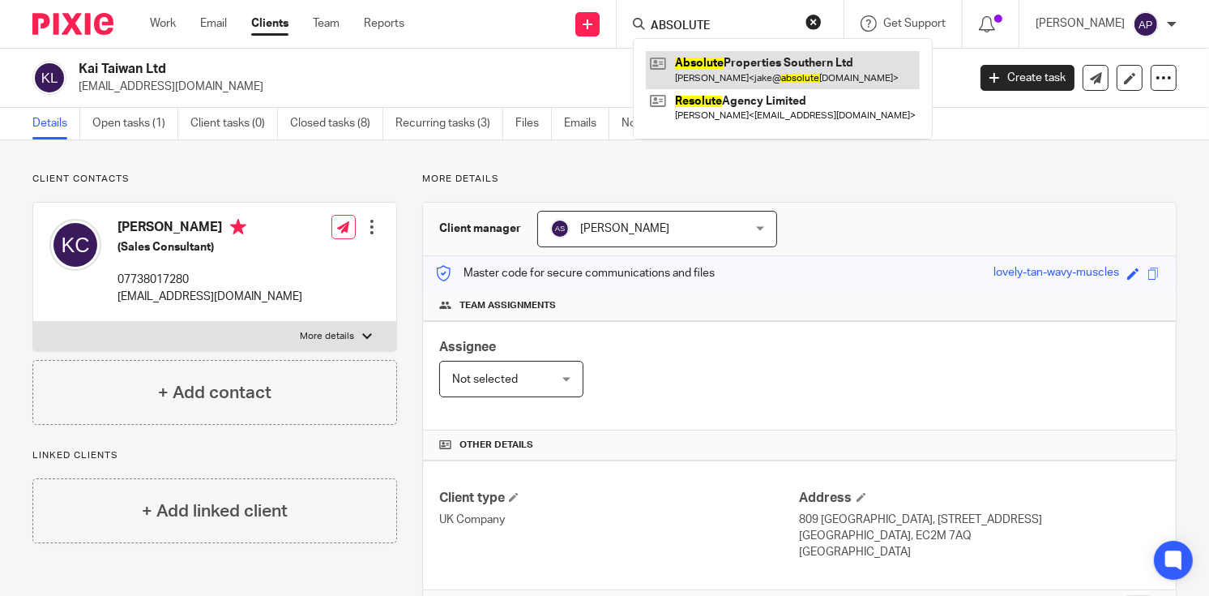
type input "ABSOLUTE"
click at [765, 62] on link at bounding box center [783, 69] width 274 height 37
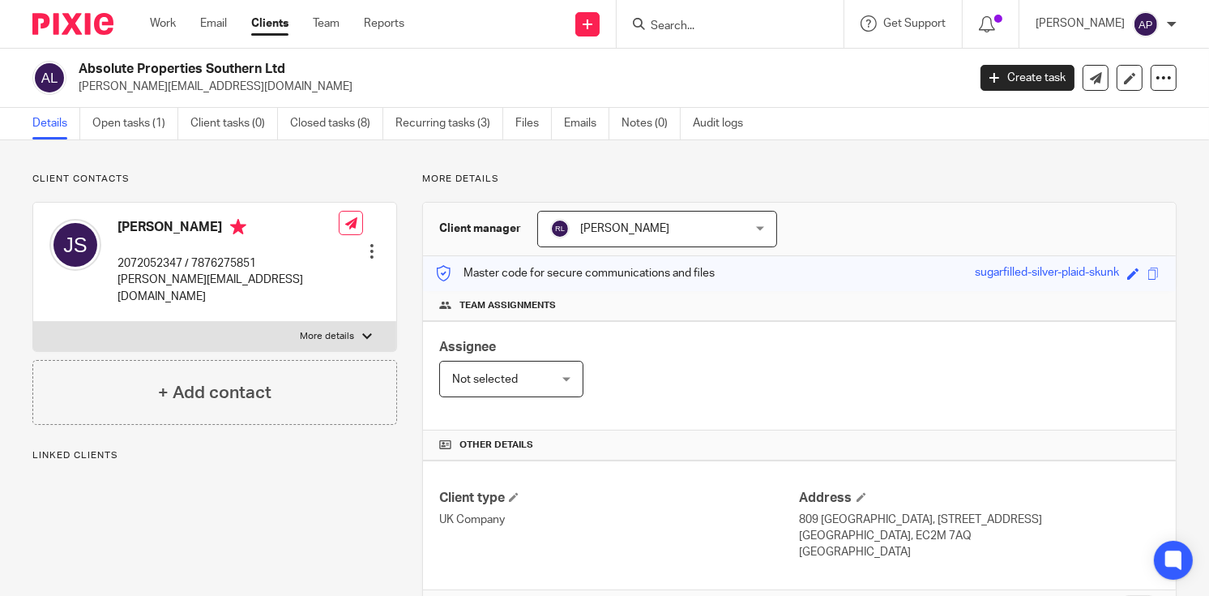
drag, startPoint x: 76, startPoint y: 65, endPoint x: 297, endPoint y: 65, distance: 221.2
click at [297, 65] on div "Absolute Properties Southern Ltd [PERSON_NAME][EMAIL_ADDRESS][DOMAIN_NAME]" at bounding box center [494, 78] width 924 height 34
copy h2 "Absolute Properties Southern Ltd"
drag, startPoint x: 75, startPoint y: 87, endPoint x: 222, endPoint y: 84, distance: 146.7
click at [222, 84] on div "Absolute Properties Southern Ltd [PERSON_NAME][EMAIL_ADDRESS][DOMAIN_NAME]" at bounding box center [494, 78] width 924 height 34
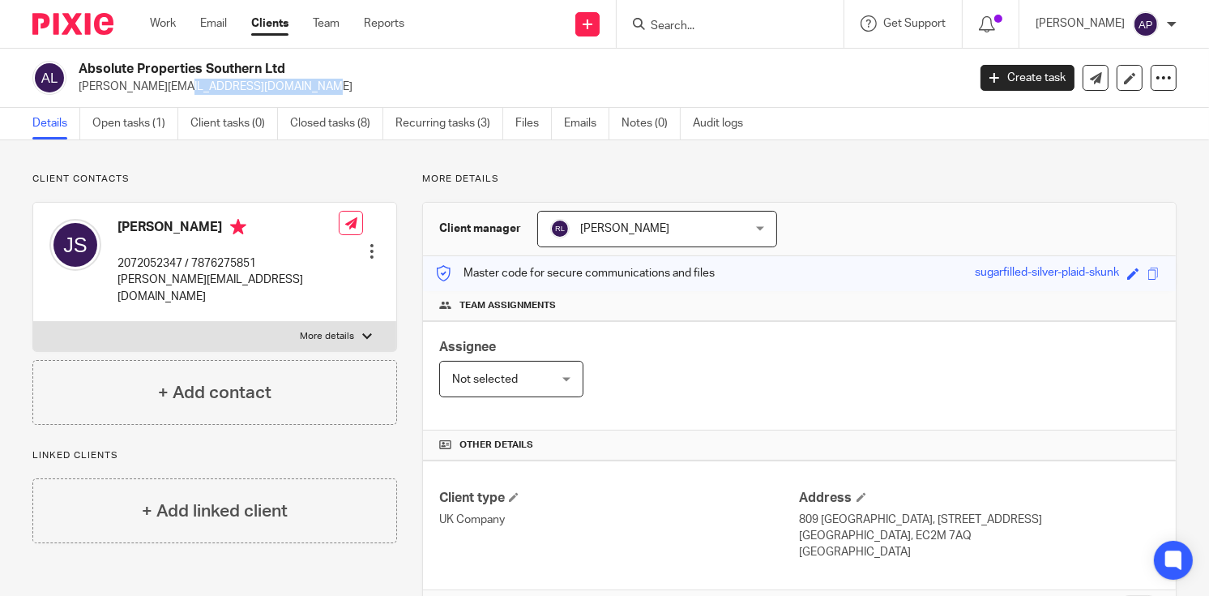
copy p "[PERSON_NAME][EMAIL_ADDRESS][DOMAIN_NAME]"
click at [138, 222] on h4 "[PERSON_NAME]" at bounding box center [227, 229] width 221 height 20
copy h4 "[PERSON_NAME]"
click at [697, 21] on input "Search" at bounding box center [722, 26] width 146 height 15
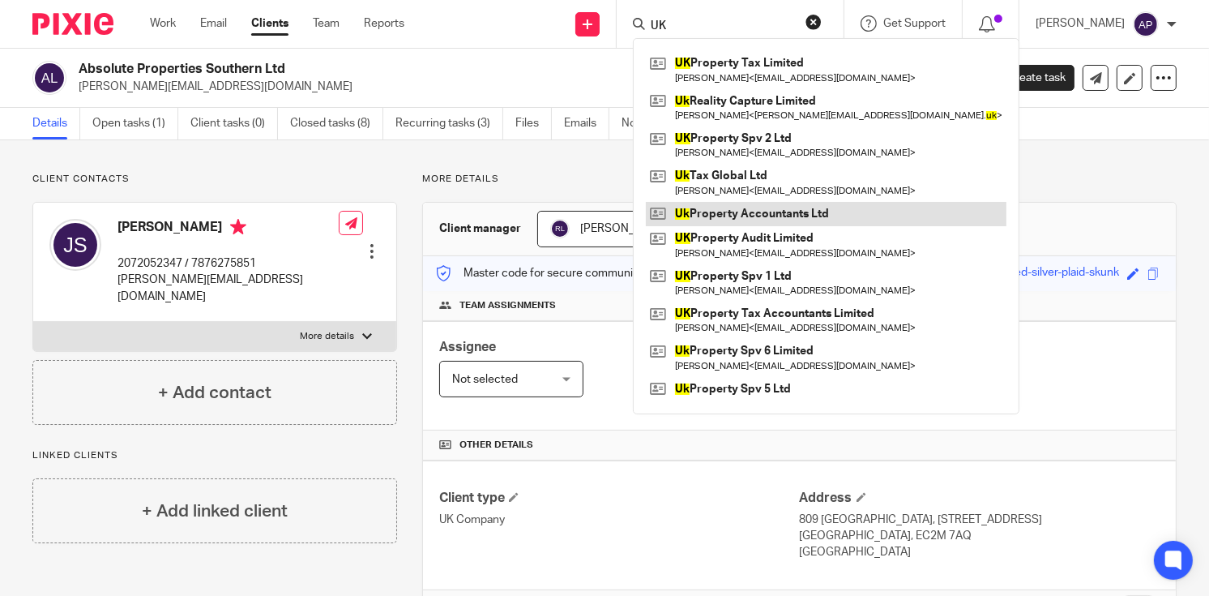
type input "UK"
click at [813, 210] on link at bounding box center [826, 214] width 361 height 24
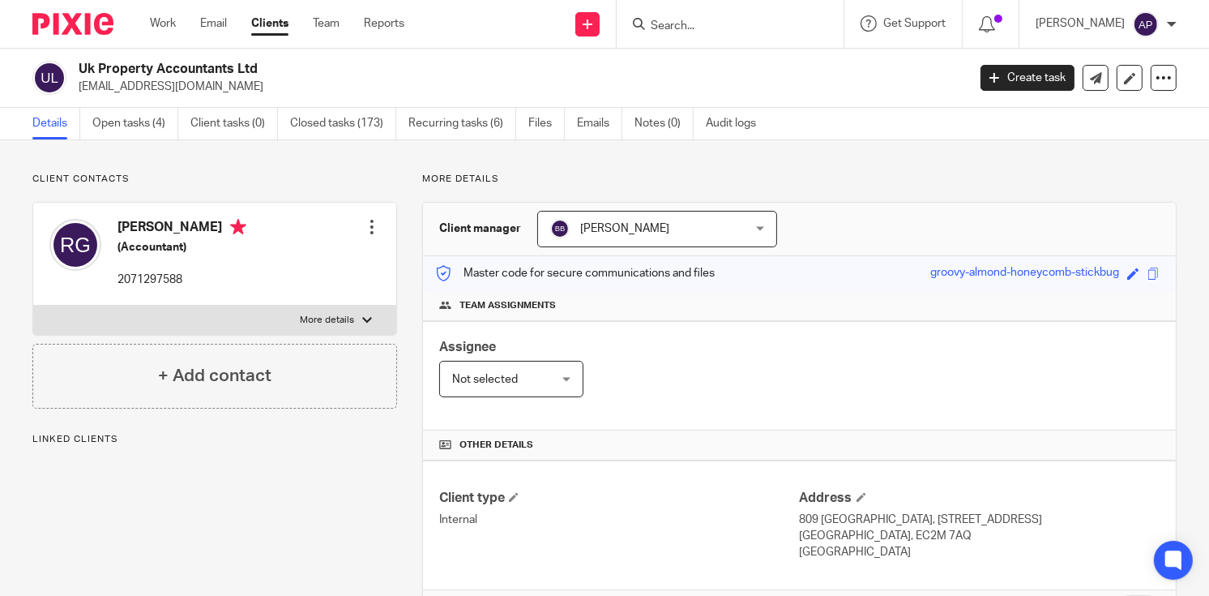
click at [266, 65] on h2 "Uk Property Accountants Ltd" at bounding box center [430, 69] width 702 height 17
copy h2 "Uk Property Accountants Ltd"
click at [680, 31] on input "Search" at bounding box center [722, 26] width 146 height 15
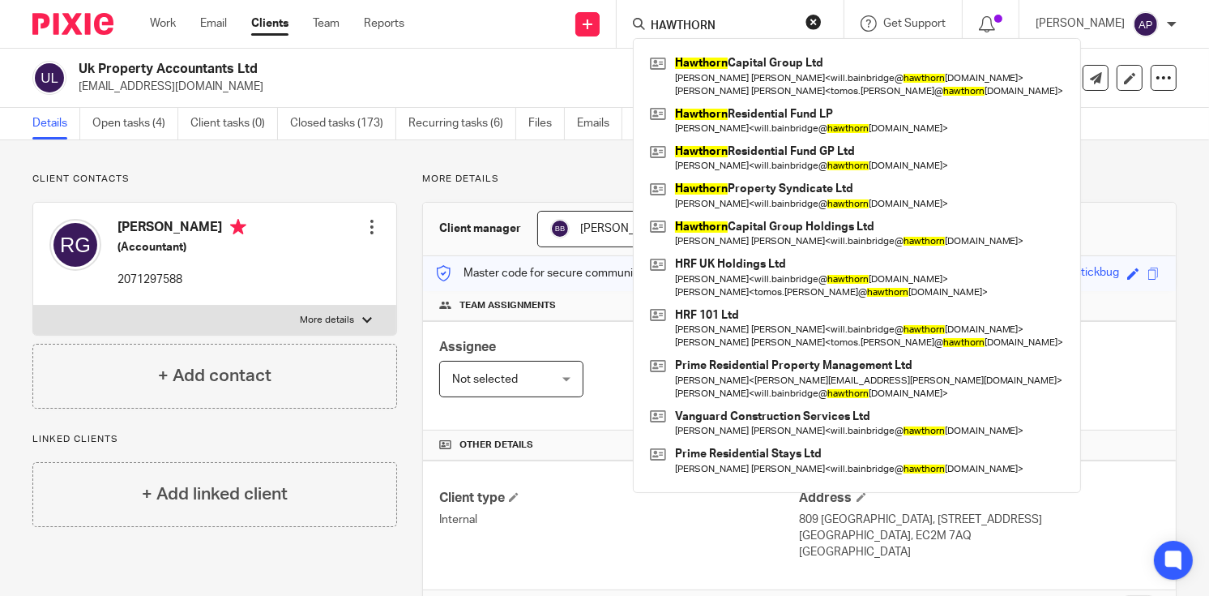
type input "HAWTHORN"
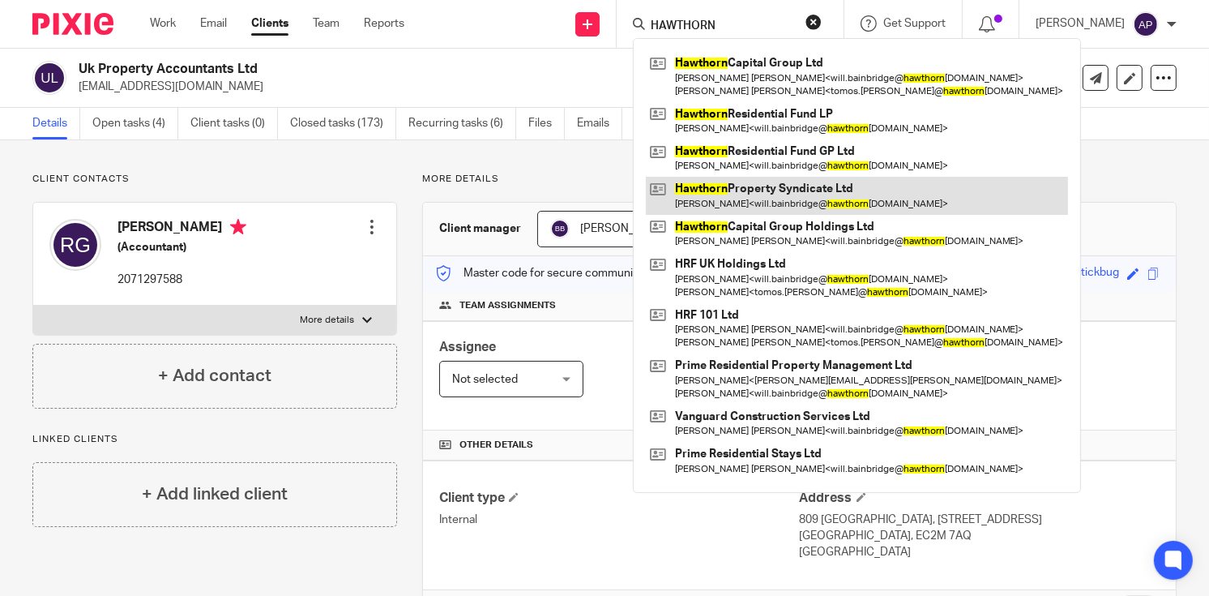
click at [830, 194] on link at bounding box center [857, 195] width 422 height 37
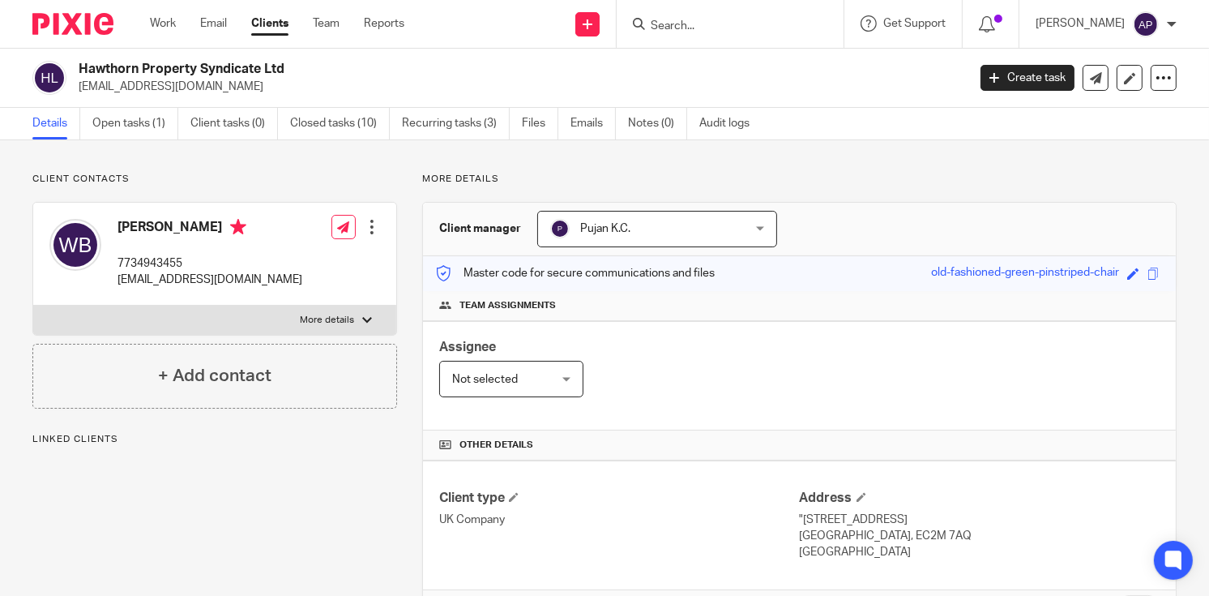
drag, startPoint x: 79, startPoint y: 67, endPoint x: 292, endPoint y: 62, distance: 212.4
click at [292, 62] on h2 "Hawthorn Property Syndicate Ltd" at bounding box center [430, 69] width 702 height 17
copy h2 "Hawthorn Property Syndicate Ltd"
drag, startPoint x: 77, startPoint y: 87, endPoint x: 299, endPoint y: 84, distance: 222.0
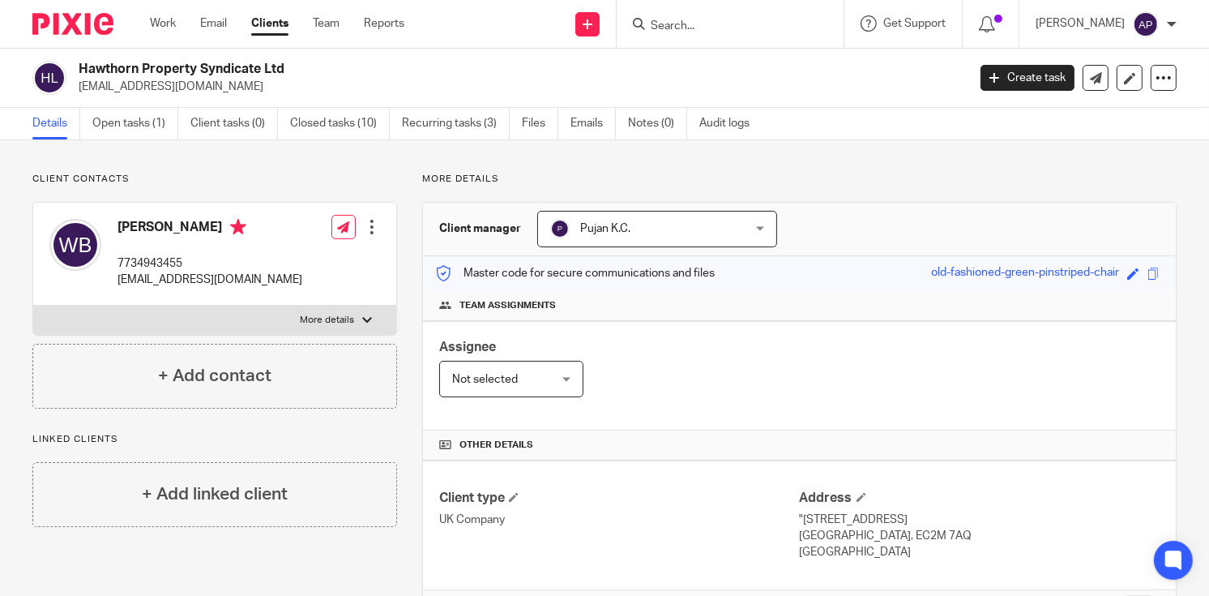
click at [299, 84] on div "Hawthorn Property Syndicate Ltd will.bainbridge@hawthorncapgroup.com" at bounding box center [494, 78] width 924 height 34
copy p "will.bainbridge@hawthorncapgroup.com"
click at [124, 220] on h4 "Will Bainbridge" at bounding box center [209, 229] width 185 height 20
copy h4 "Will"
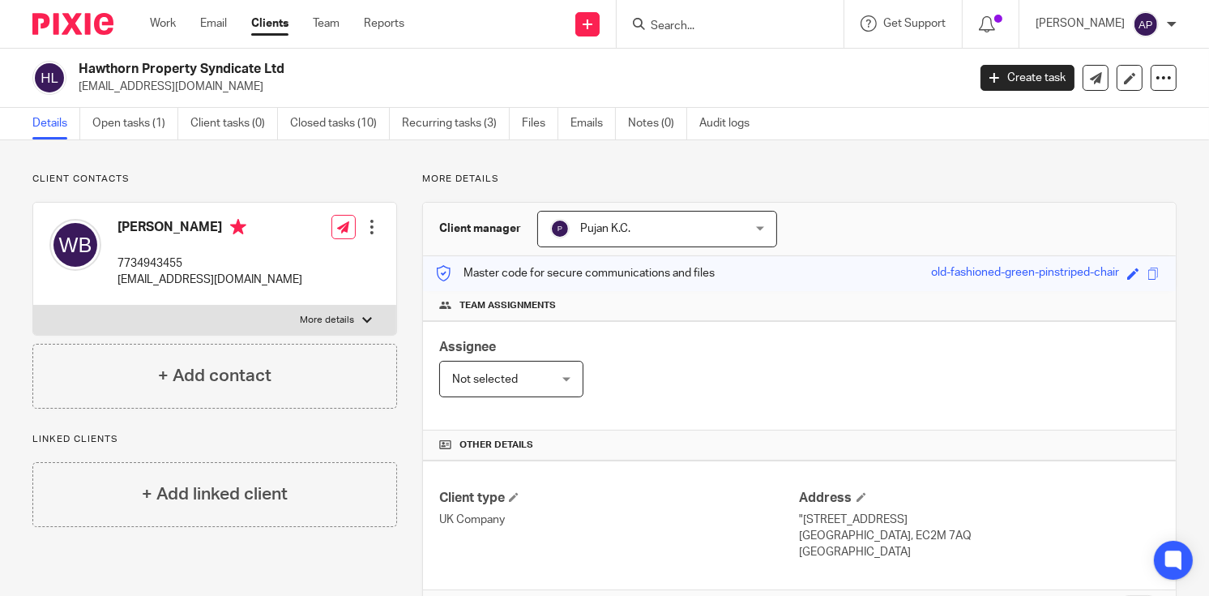
click at [709, 26] on input "Search" at bounding box center [722, 26] width 146 height 15
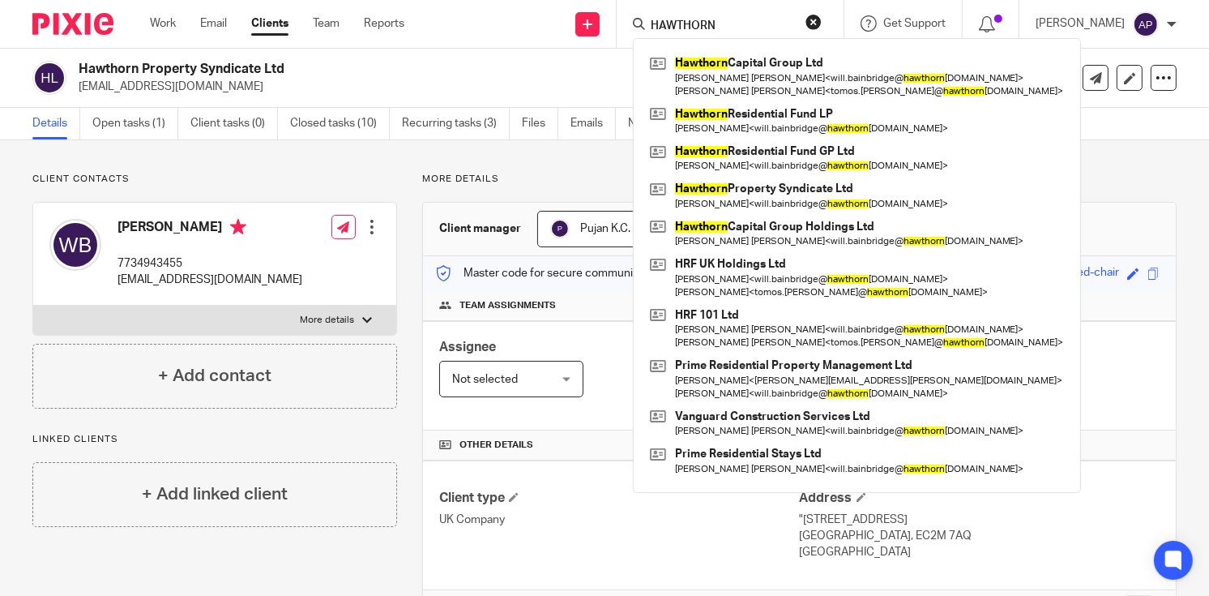
type input "HAWTHORN"
drag, startPoint x: 79, startPoint y: 68, endPoint x: 310, endPoint y: 68, distance: 230.9
click at [310, 68] on h2 "Hawthorn Property Syndicate Ltd" at bounding box center [430, 69] width 702 height 17
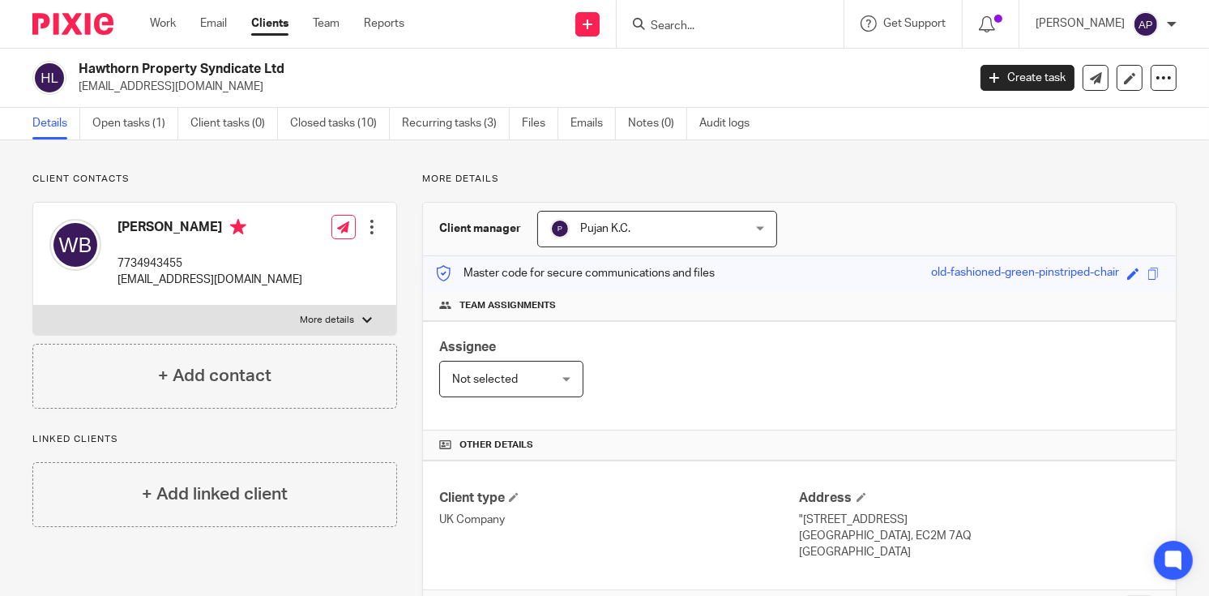
copy h2 "Hawthorn Property Syndicate Ltd"
drag, startPoint x: 78, startPoint y: 84, endPoint x: 300, endPoint y: 84, distance: 222.0
click at [300, 84] on div "Hawthorn Property Syndicate Ltd will.bainbridge@hawthorncapgroup.com" at bounding box center [494, 78] width 924 height 34
copy p "will.bainbridge@hawthorncapgroup.com"
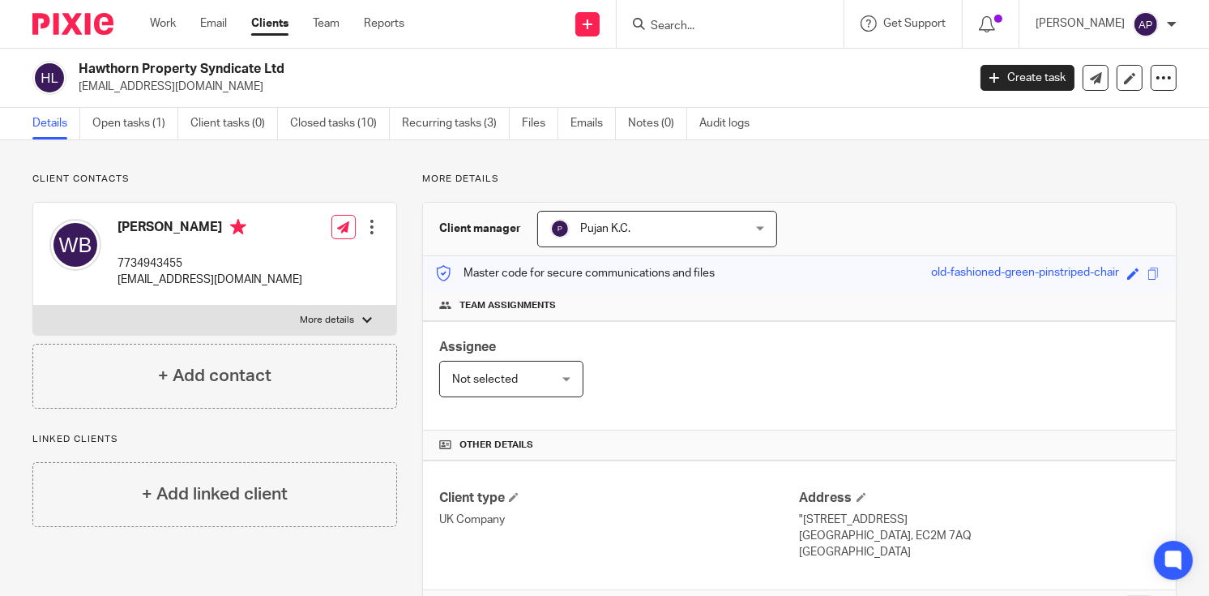
click at [137, 224] on h4 "Will Bainbridge" at bounding box center [209, 229] width 185 height 20
copy h4 "Will"
click at [689, 24] on input "Search" at bounding box center [722, 26] width 146 height 15
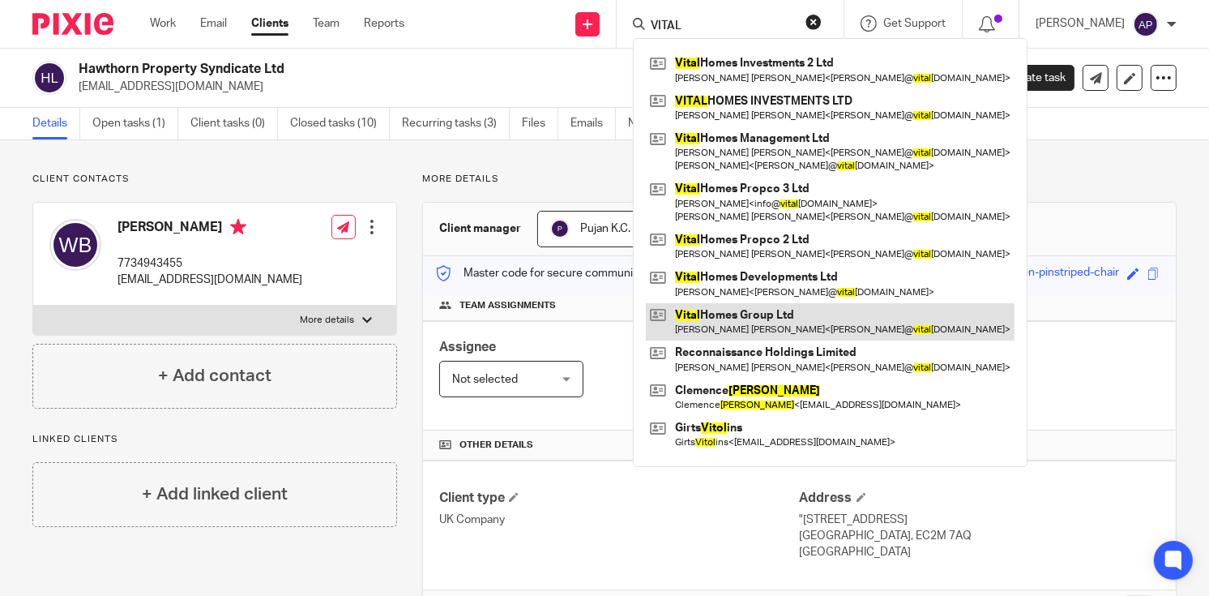
type input "VITAL"
click at [806, 311] on link at bounding box center [830, 321] width 369 height 37
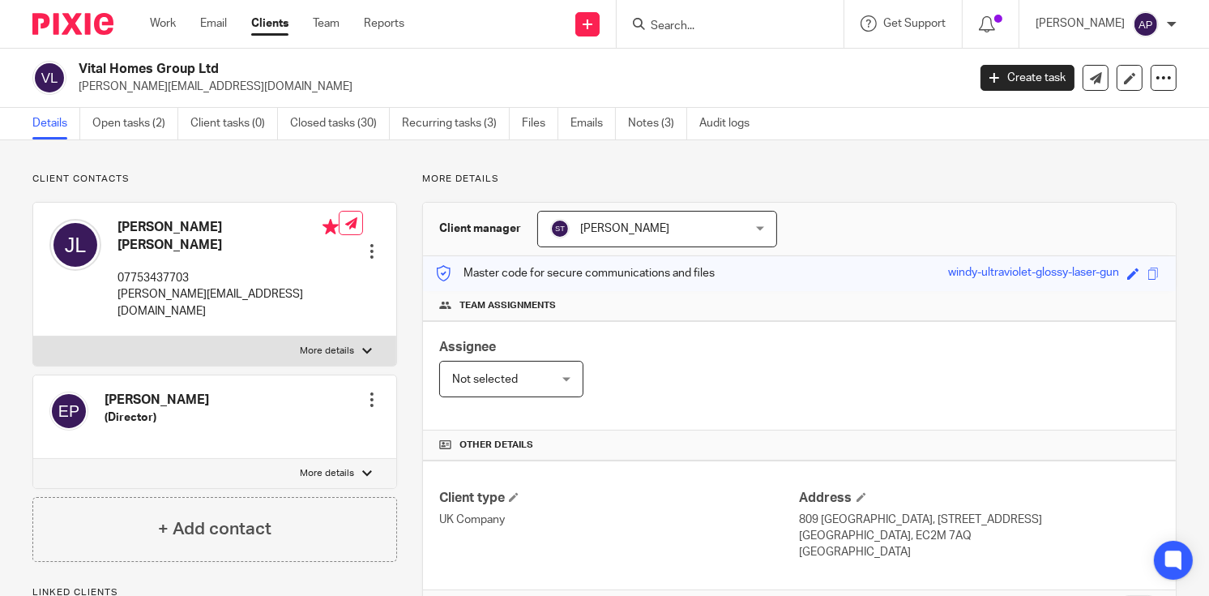
click at [214, 68] on div "Vital Homes Group Ltd [PERSON_NAME][EMAIL_ADDRESS][DOMAIN_NAME]" at bounding box center [494, 78] width 924 height 34
drag, startPoint x: 71, startPoint y: 85, endPoint x: 176, endPoint y: 83, distance: 104.5
click at [176, 83] on div "Vital Homes Group Ltd [PERSON_NAME][EMAIL_ADDRESS][DOMAIN_NAME]" at bounding box center [494, 78] width 924 height 34
click at [271, 82] on p "[PERSON_NAME][EMAIL_ADDRESS][DOMAIN_NAME]" at bounding box center [518, 87] width 878 height 16
drag, startPoint x: 73, startPoint y: 85, endPoint x: 252, endPoint y: 87, distance: 179.1
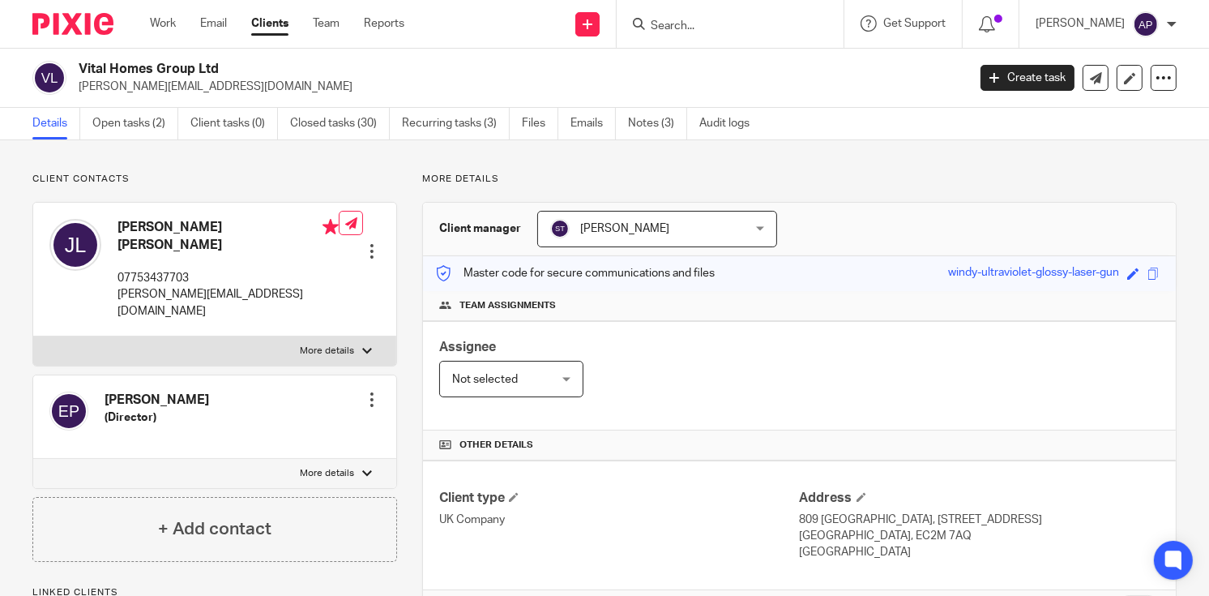
click at [252, 87] on div "Vital Homes Group Ltd [PERSON_NAME][EMAIL_ADDRESS][DOMAIN_NAME]" at bounding box center [494, 78] width 924 height 34
copy p "[PERSON_NAME][EMAIL_ADDRESS][DOMAIN_NAME]"
click at [136, 221] on h4 "[PERSON_NAME] [PERSON_NAME]" at bounding box center [227, 236] width 221 height 35
copy h4 "[PERSON_NAME]"
